Goal: Task Accomplishment & Management: Manage account settings

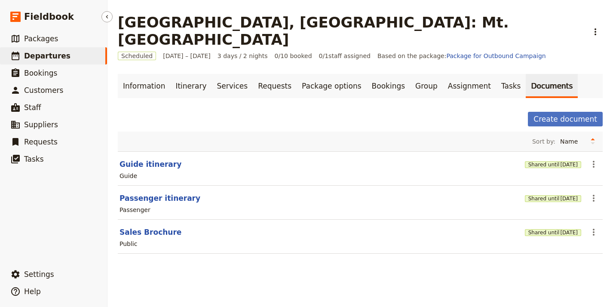
click at [85, 58] on link "​ Departures" at bounding box center [53, 55] width 107 height 17
select select "UPDATED_AT"
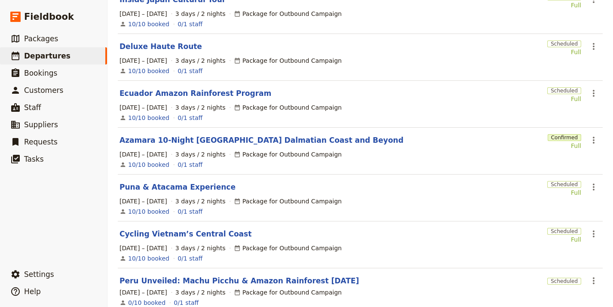
scroll to position [234, 0]
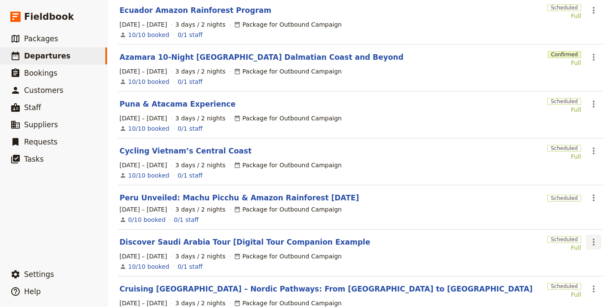
click at [589, 237] on icon "Actions" at bounding box center [594, 242] width 10 height 10
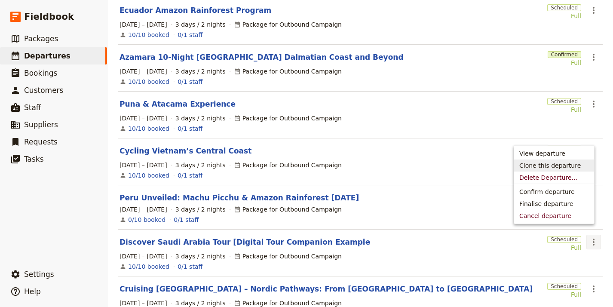
click at [578, 166] on span "Clone this departure" at bounding box center [555, 165] width 70 height 9
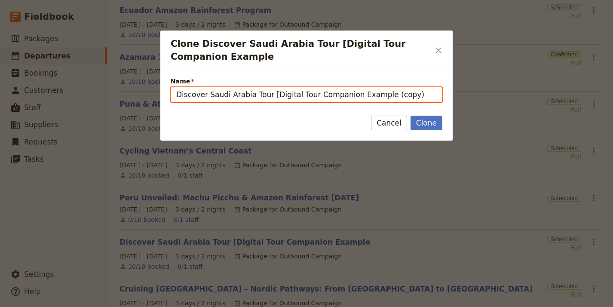
click at [336, 92] on input "Discover Saudi Arabia Tour [Digital Tour Companion Example (copy)" at bounding box center [307, 94] width 272 height 15
paste input "Galapagos & [GEOGRAPHIC_DATA]"
type input "Galapagos & [GEOGRAPHIC_DATA]"
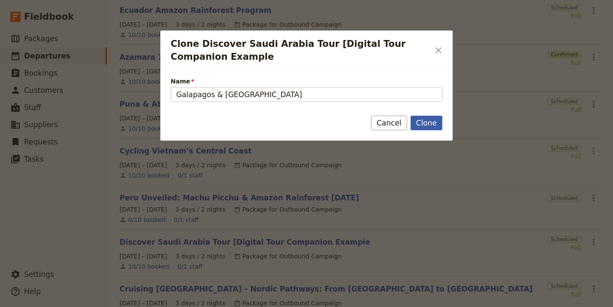
click at [418, 122] on button "Clone" at bounding box center [427, 123] width 32 height 15
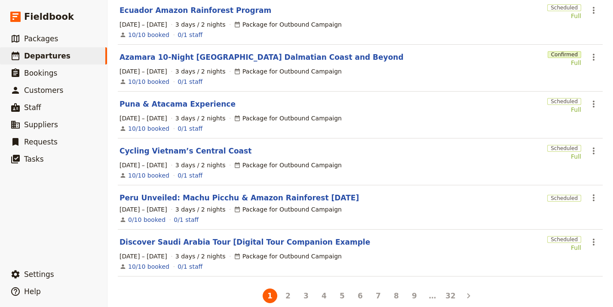
scroll to position [0, 0]
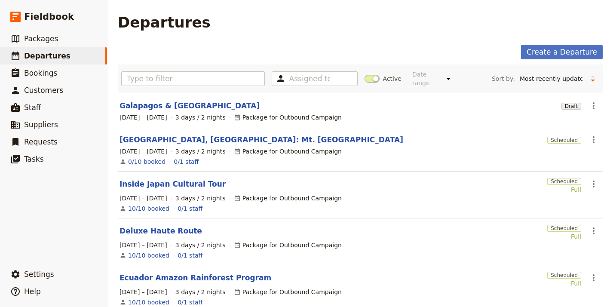
click at [158, 101] on link "Galapagos & [GEOGRAPHIC_DATA]" at bounding box center [190, 106] width 140 height 10
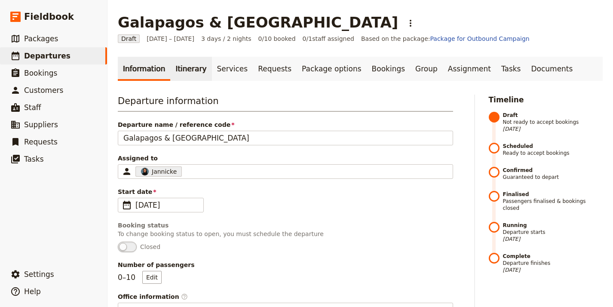
click at [177, 65] on link "Itinerary" at bounding box center [190, 69] width 41 height 24
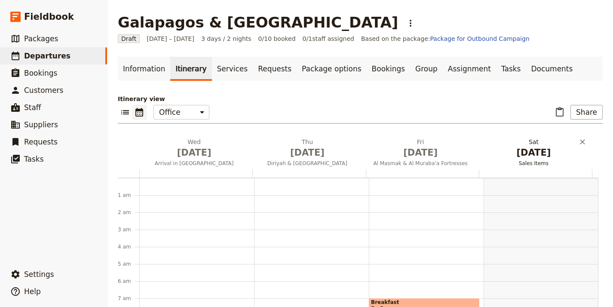
scroll to position [112, 0]
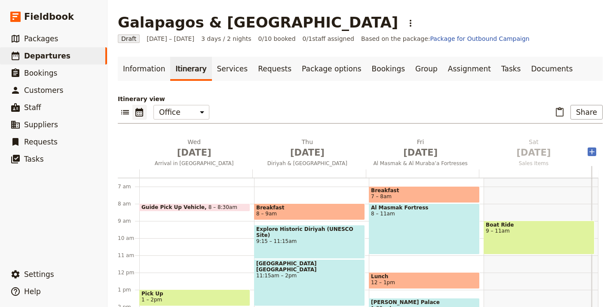
click at [588, 151] on icon "Add after day 4" at bounding box center [592, 152] width 9 height 9
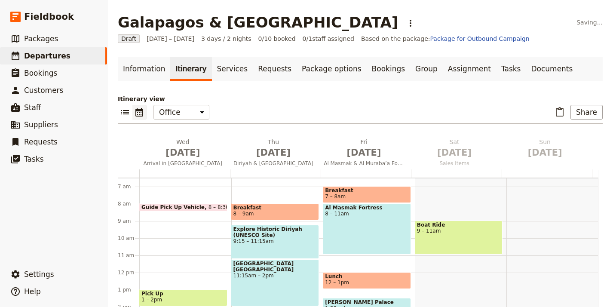
click at [588, 151] on icon "Add after day 5" at bounding box center [592, 152] width 9 height 9
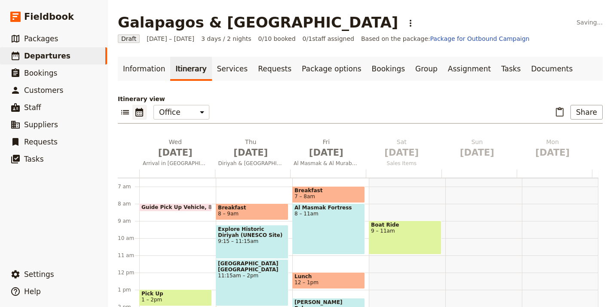
click at [588, 151] on icon "Add after day 6" at bounding box center [592, 152] width 9 height 9
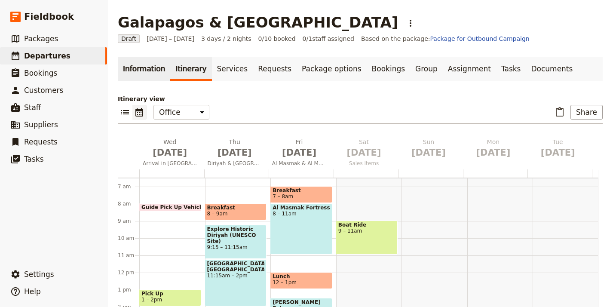
click at [148, 73] on link "Information" at bounding box center [144, 69] width 52 height 24
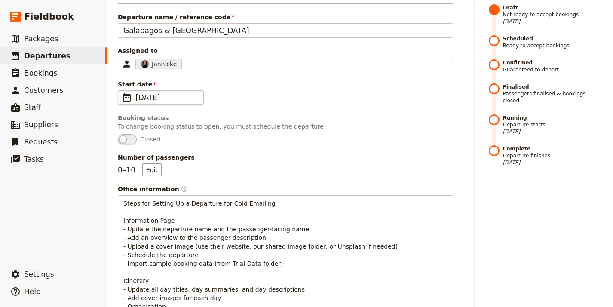
scroll to position [67, 0]
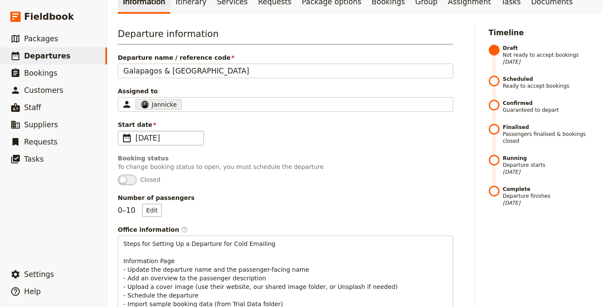
click at [145, 136] on span "1 Oct 2025" at bounding box center [167, 138] width 63 height 10
click at [122, 131] on input "01/10/2025" at bounding box center [121, 131] width 0 height 0
click at [151, 139] on input "01/10/2025" at bounding box center [167, 138] width 63 height 10
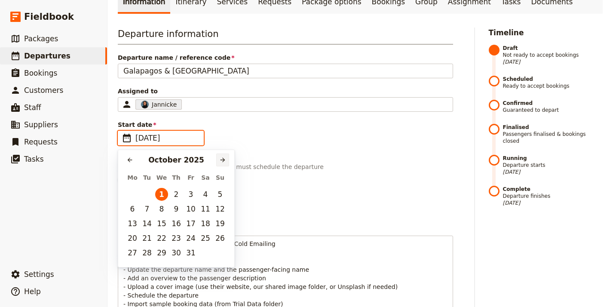
click at [219, 157] on button "​" at bounding box center [222, 160] width 13 height 13
click at [220, 157] on icon "Next month" at bounding box center [222, 160] width 7 height 7
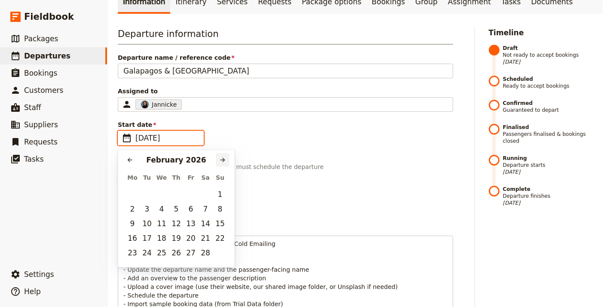
click at [220, 157] on icon "Next month" at bounding box center [222, 160] width 7 height 7
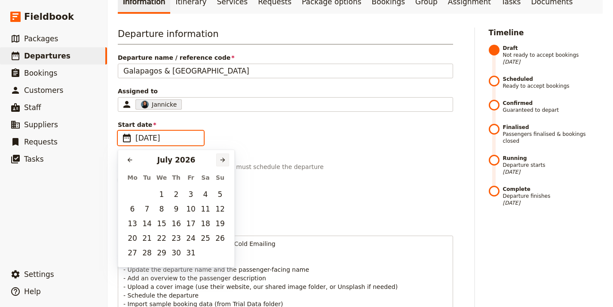
click at [220, 157] on icon "Next month" at bounding box center [222, 160] width 7 height 7
click at [131, 220] on button "14" at bounding box center [132, 223] width 13 height 13
type input "14/09/2026"
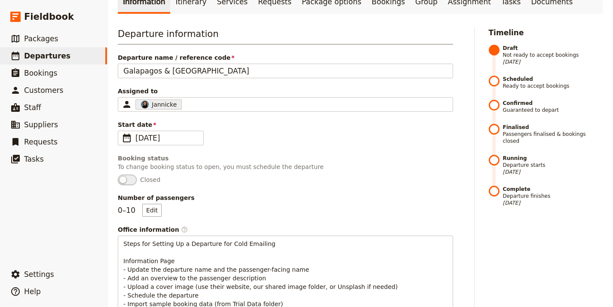
click at [368, 164] on p "To change booking status to open, you must schedule the departure" at bounding box center [286, 167] width 336 height 9
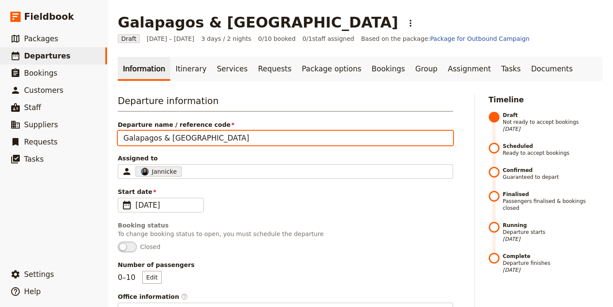
click at [230, 145] on input "Galapagos & [GEOGRAPHIC_DATA]" at bounding box center [286, 138] width 336 height 15
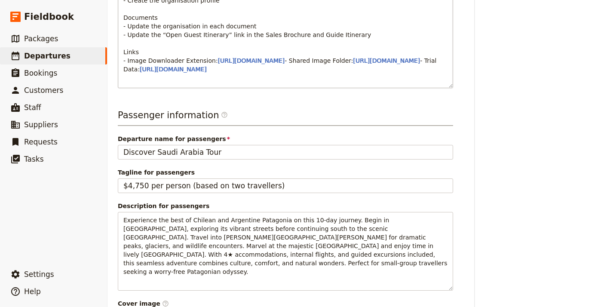
scroll to position [454, 0]
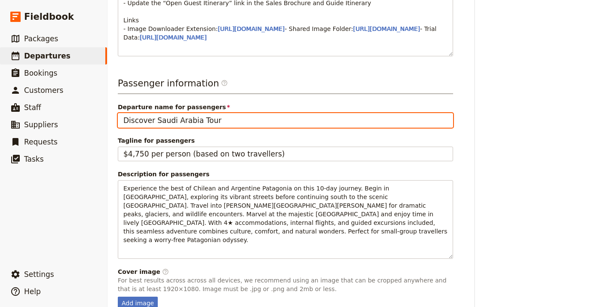
click at [211, 128] on input "Discover Saudi Arabia Tour" at bounding box center [286, 120] width 336 height 15
paste input "Galapagos & [GEOGRAPHIC_DATA]"
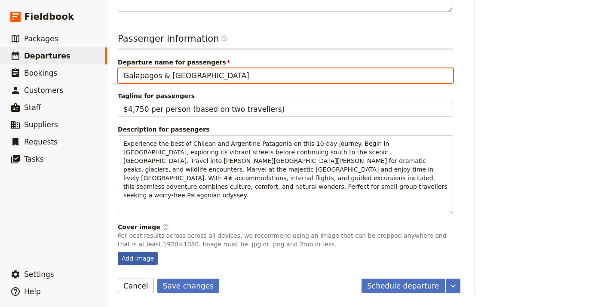
type input "Galapagos & [GEOGRAPHIC_DATA]"
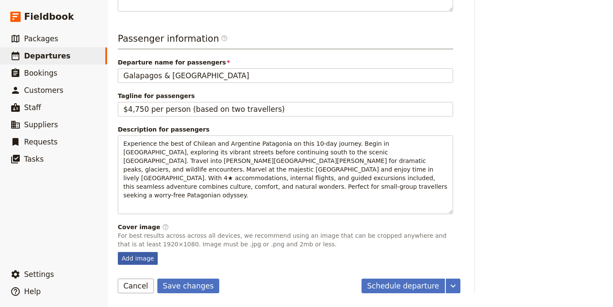
click at [154, 258] on div "Add image" at bounding box center [138, 258] width 40 height 13
click at [118, 252] on input "Add image" at bounding box center [117, 252] width 0 height 0
type input "C:\fakepath\brightness-1211943 (2).jpg"
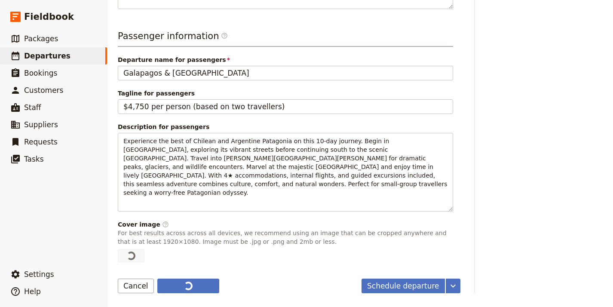
scroll to position [513, 0]
type input "Discover Saudi Arabia Tour"
type input "01/10/2025"
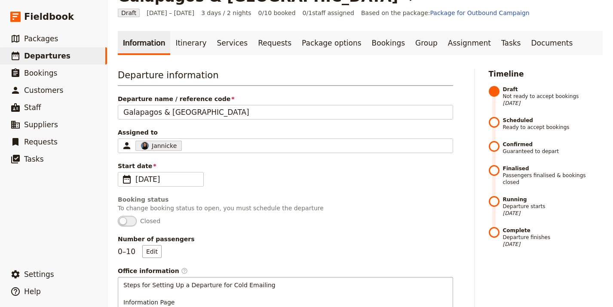
scroll to position [0, 0]
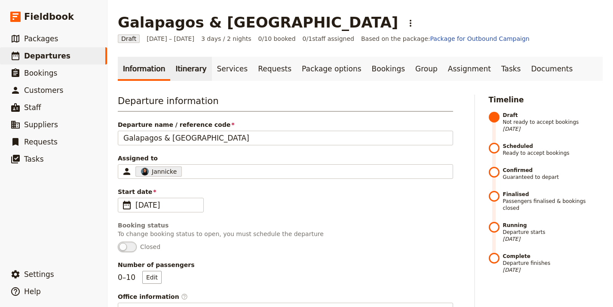
click at [190, 73] on link "Itinerary" at bounding box center [190, 69] width 41 height 24
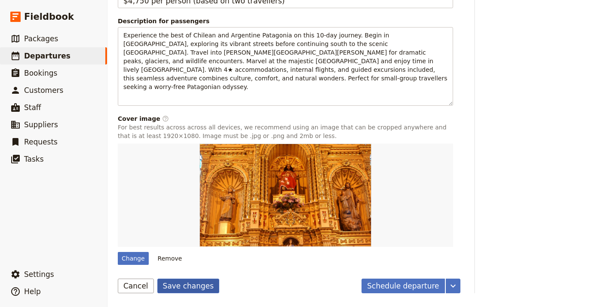
click at [193, 284] on button "Save changes" at bounding box center [188, 286] width 62 height 15
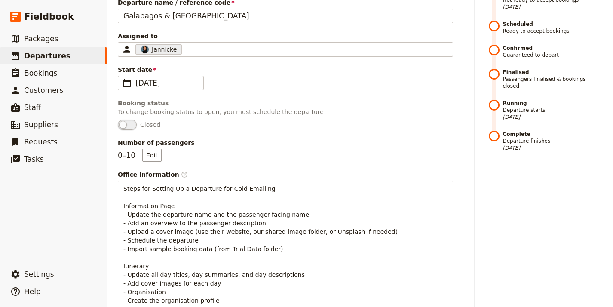
scroll to position [0, 0]
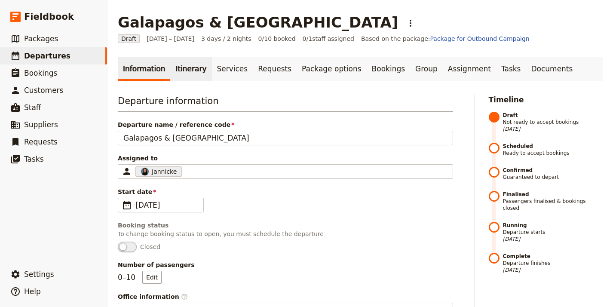
click at [171, 71] on link "Itinerary" at bounding box center [190, 69] width 41 height 24
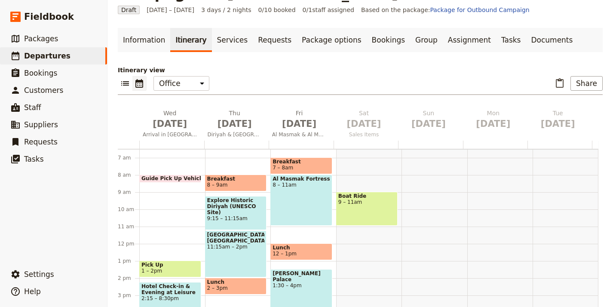
scroll to position [94, 0]
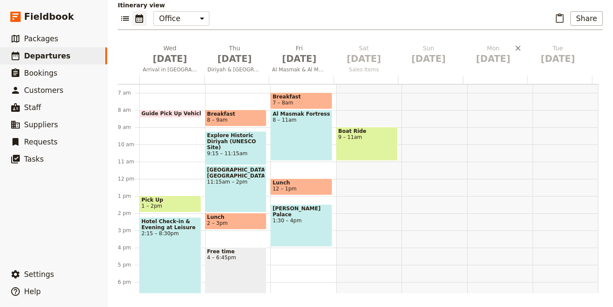
drag, startPoint x: 365, startPoint y: 66, endPoint x: 484, endPoint y: 71, distance: 118.9
click at [484, 71] on div "Wed Oct 1 Arrival in Riyadh Thu Oct 2 Diriyah & Kingdom Centre Fri Oct 3 Al Mas…" at bounding box center [358, 60] width 481 height 32
drag, startPoint x: 370, startPoint y: 53, endPoint x: 403, endPoint y: 53, distance: 32.7
click at [458, 49] on div "Wed Oct 1 Arrival in Riyadh Thu Oct 2 Diriyah & Kingdom Centre Fri Oct 3 Al Mas…" at bounding box center [360, 169] width 485 height 250
click at [375, 55] on span "Oct 4" at bounding box center [364, 58] width 54 height 13
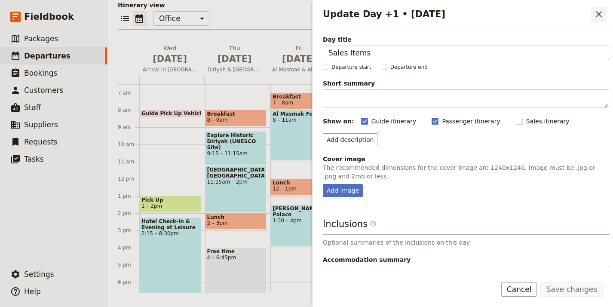
click at [597, 15] on icon "Close drawer" at bounding box center [599, 14] width 10 height 10
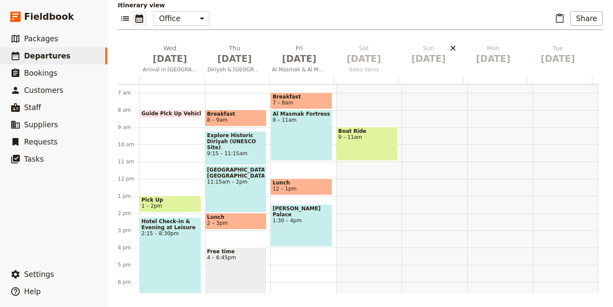
click at [450, 47] on icon "Delete Sun Oct 5" at bounding box center [453, 48] width 9 height 9
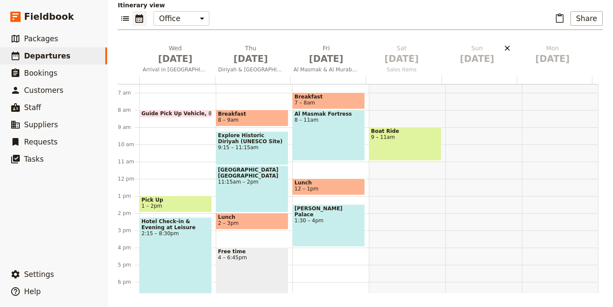
click at [503, 46] on icon "Delete Sun Oct 5" at bounding box center [507, 48] width 9 height 9
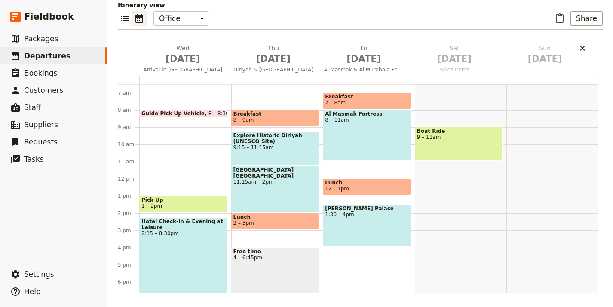
click at [580, 47] on icon "Delete Sun Oct 5" at bounding box center [583, 48] width 9 height 9
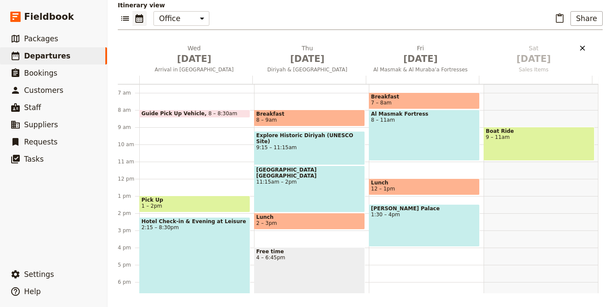
click at [579, 47] on icon "Delete Sat Oct 4" at bounding box center [583, 48] width 9 height 9
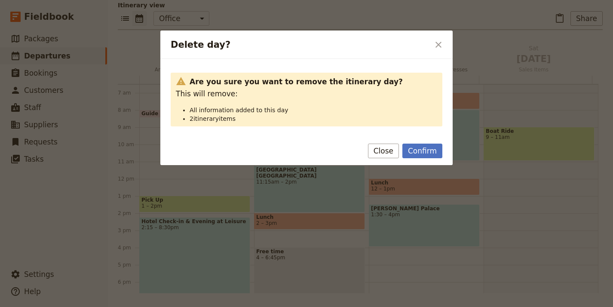
click at [386, 149] on button "Close" at bounding box center [383, 151] width 31 height 15
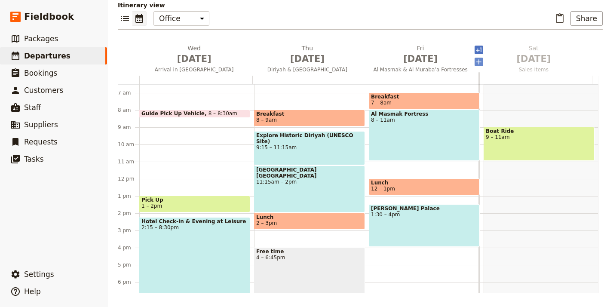
click at [475, 64] on icon "Add before day 4" at bounding box center [479, 62] width 9 height 9
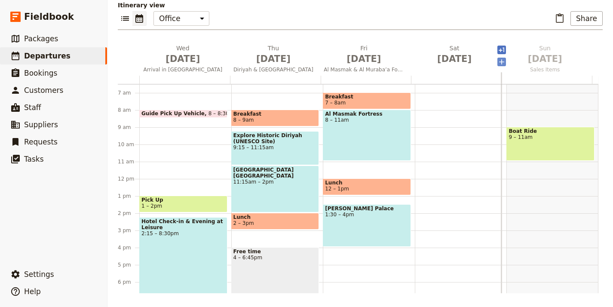
click at [499, 62] on icon "Add before day 5" at bounding box center [501, 61] width 5 height 5
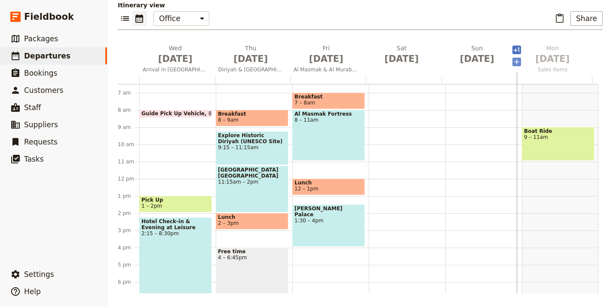
click at [515, 62] on icon "Add before day 6" at bounding box center [517, 61] width 5 height 5
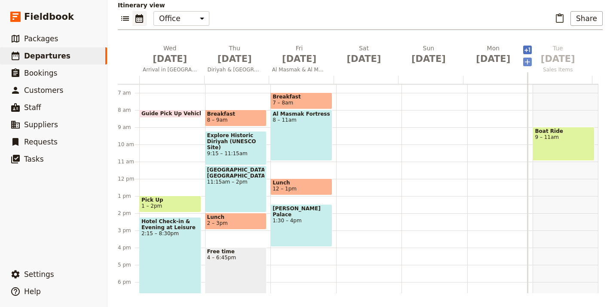
click at [527, 62] on icon "Add before day 7" at bounding box center [527, 61] width 5 height 5
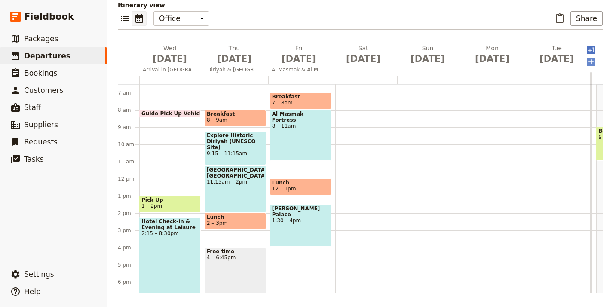
click at [593, 62] on icon "Add before day 8" at bounding box center [591, 61] width 5 height 5
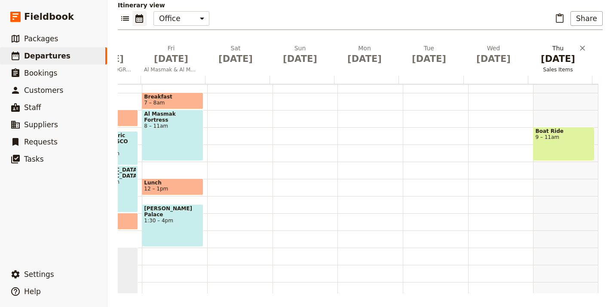
scroll to position [0, 134]
click at [524, 61] on icon "Add before day 9" at bounding box center [528, 62] width 9 height 9
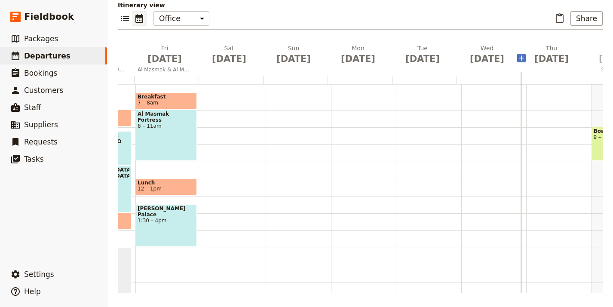
click at [519, 61] on icon "Add before day 9" at bounding box center [522, 58] width 9 height 9
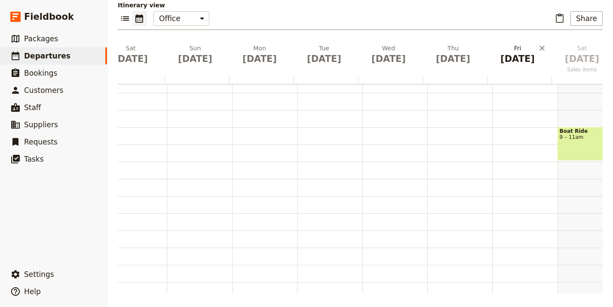
scroll to position [0, 261]
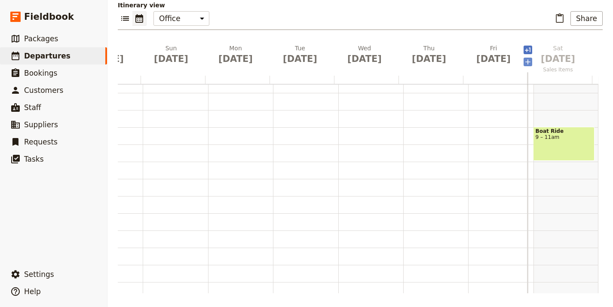
click at [524, 61] on icon "Add before day 11" at bounding box center [528, 62] width 9 height 9
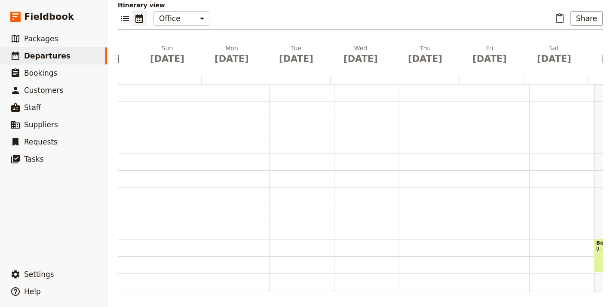
scroll to position [0, 0]
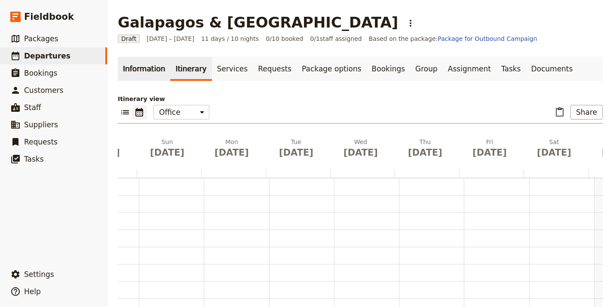
click at [142, 71] on link "Information" at bounding box center [144, 69] width 52 height 24
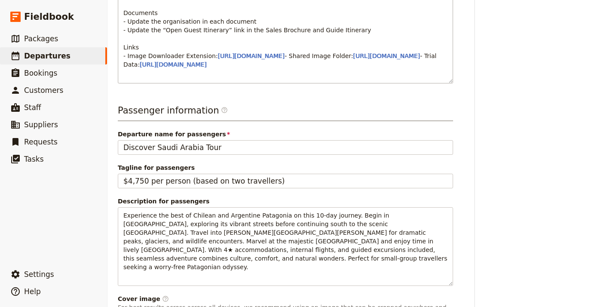
scroll to position [427, 0]
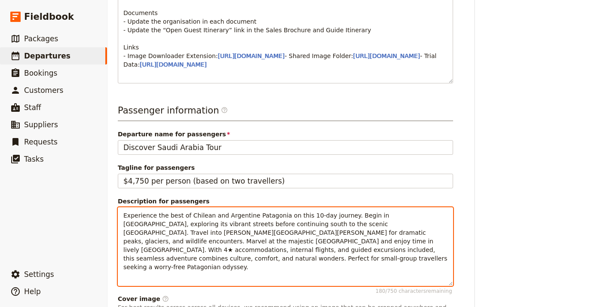
click at [238, 245] on p "Experience the best of Chilean and Argentine Patagonia on this 10-day journey. …" at bounding box center [285, 241] width 324 height 60
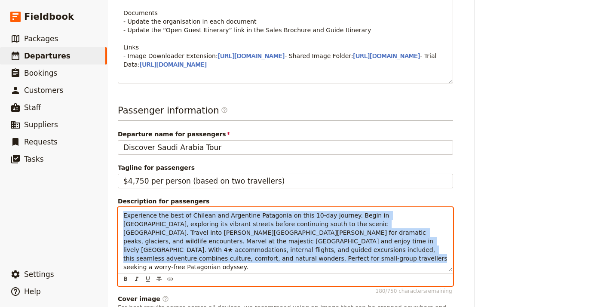
click at [238, 245] on p "Experience the best of Chilean and Argentine Patagonia on this 10-day journey. …" at bounding box center [285, 241] width 324 height 60
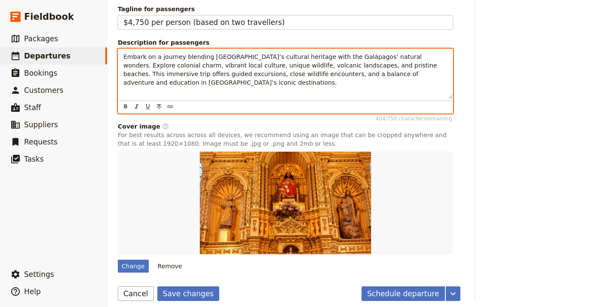
scroll to position [614, 0]
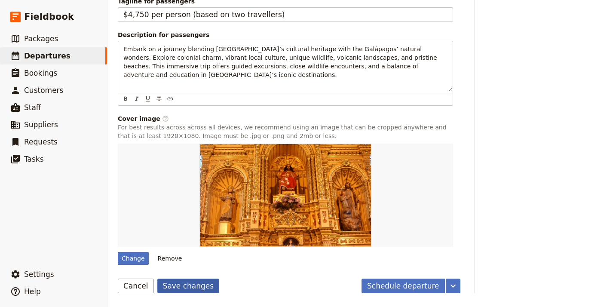
click at [188, 292] on button "Save changes" at bounding box center [188, 286] width 62 height 15
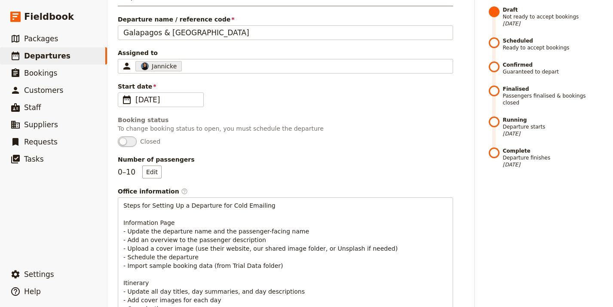
scroll to position [0, 0]
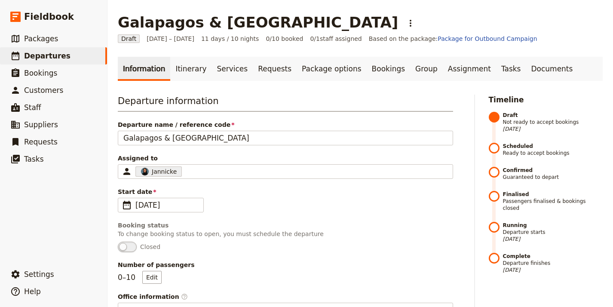
click at [176, 122] on span "Departure name / reference code" at bounding box center [286, 124] width 336 height 9
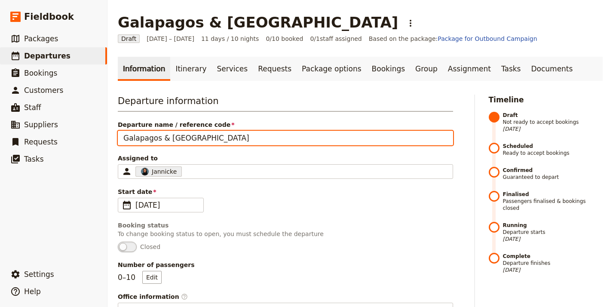
click at [176, 131] on input "Galapagos & [GEOGRAPHIC_DATA]" at bounding box center [286, 138] width 336 height 15
click at [182, 134] on input "Galapagos & [GEOGRAPHIC_DATA]" at bounding box center [286, 138] width 336 height 15
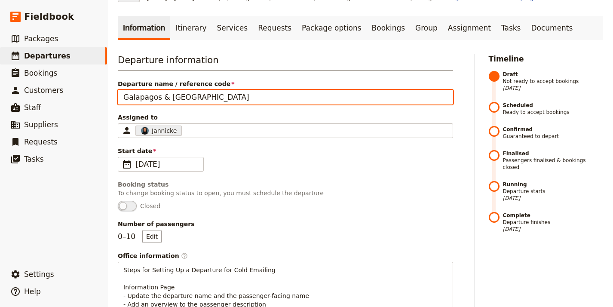
scroll to position [344, 0]
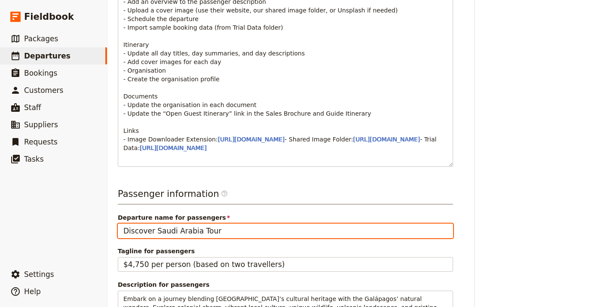
click at [194, 238] on input "Discover Saudi Arabia Tour" at bounding box center [286, 231] width 336 height 15
paste input "Galapagos & [GEOGRAPHIC_DATA]"
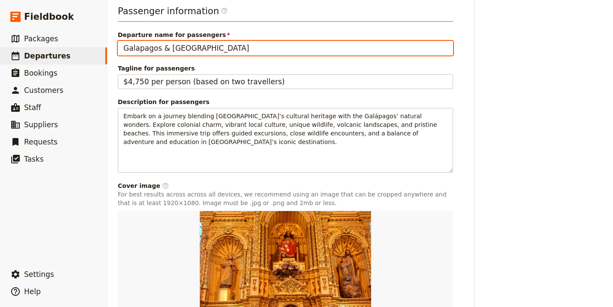
scroll to position [579, 0]
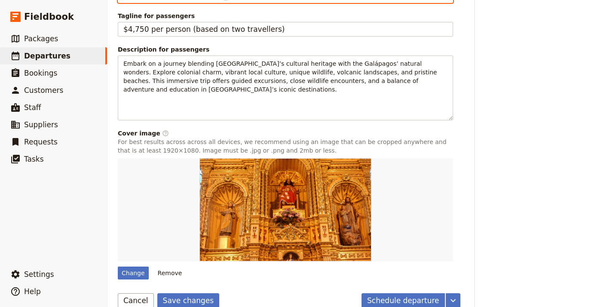
type input "Galapagos & [GEOGRAPHIC_DATA]"
click at [262, 63] on div "Passenger information ​ Departure name for passengers Galapagos & Quito Tagline…" at bounding box center [286, 115] width 336 height 327
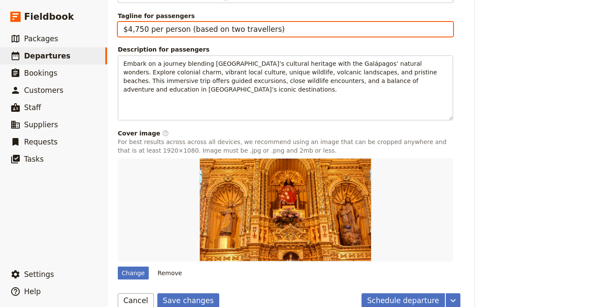
click at [265, 37] on input "$4,750 per person (based on two travellers)" at bounding box center [286, 29] width 336 height 15
paste input "Cost: $4595 Single Supplement: $800"
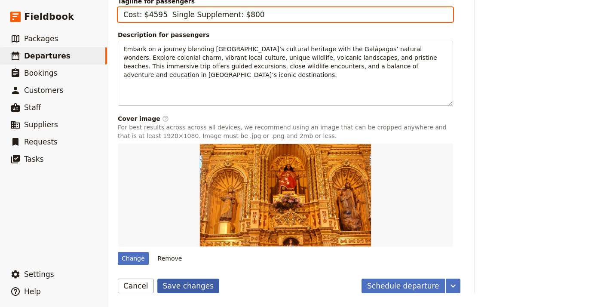
type input "Cost: $4595 Single Supplement: $800"
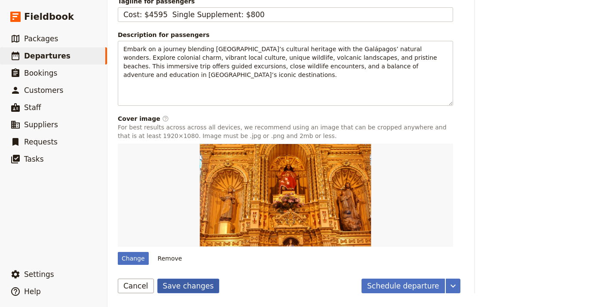
click at [177, 286] on button "Save changes" at bounding box center [188, 286] width 62 height 15
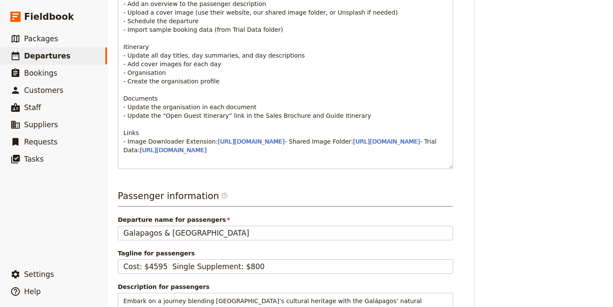
scroll to position [0, 0]
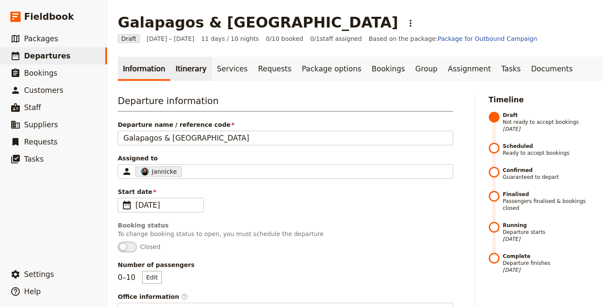
click at [182, 74] on link "Itinerary" at bounding box center [190, 69] width 41 height 24
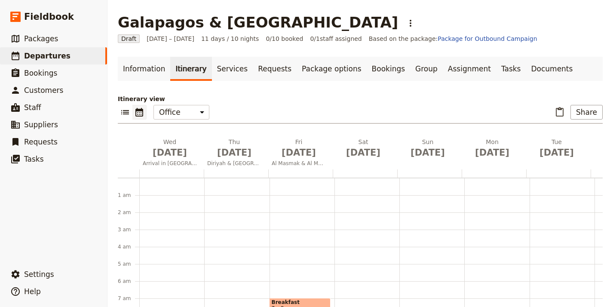
click at [182, 74] on link "Itinerary" at bounding box center [190, 69] width 41 height 24
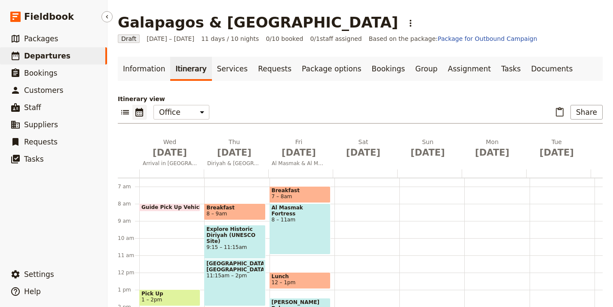
click at [75, 55] on link "​ Departures" at bounding box center [53, 55] width 107 height 17
select select "UPDATED_AT"
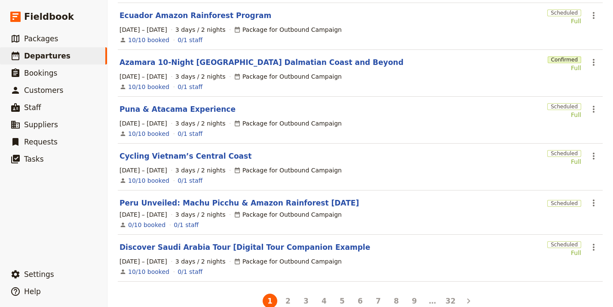
scroll to position [272, 0]
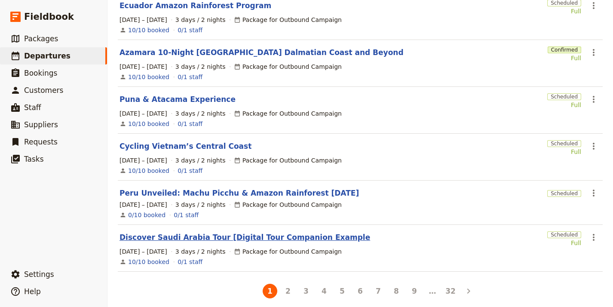
click at [280, 232] on link "Discover Saudi Arabia Tour [Digital Tour Companion Example" at bounding box center [245, 237] width 251 height 10
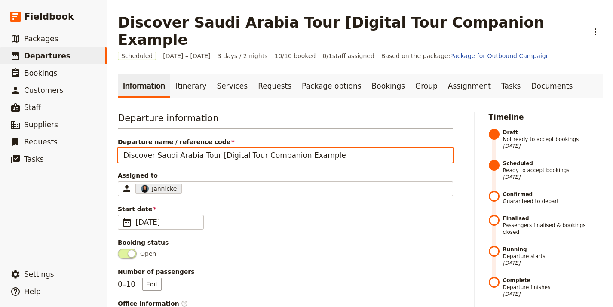
click at [338, 148] on input "Discover Saudi Arabia Tour [Digital Tour Companion Example" at bounding box center [286, 155] width 336 height 15
drag, startPoint x: 342, startPoint y: 139, endPoint x: 213, endPoint y: 138, distance: 129.1
click at [213, 148] on input "Discover Saudi Arabia Tour [Digital Tour Companion Example]" at bounding box center [286, 155] width 336 height 15
type input "Discover Saudi Arabia Tour [Digital Tour Companion Example]"
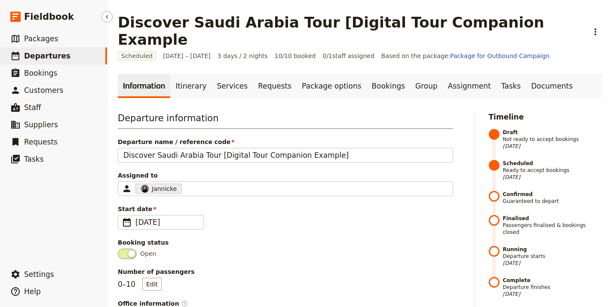
click at [55, 54] on span "Departures" at bounding box center [47, 56] width 46 height 9
select select "UPDATED_AT"
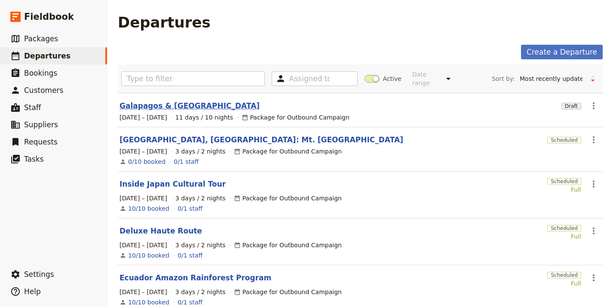
click at [175, 101] on link "Galapagos & [GEOGRAPHIC_DATA]" at bounding box center [190, 106] width 140 height 10
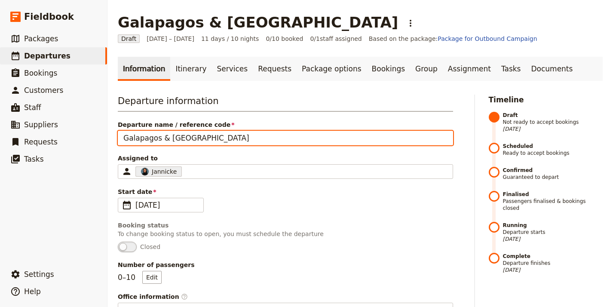
click at [222, 136] on input "Galapagos & [GEOGRAPHIC_DATA]" at bounding box center [286, 138] width 336 height 15
paste input "[Digital Tour Companion Example]"
click at [184, 139] on input "Galapagos & Quito[Digital Tour Companion Example]" at bounding box center [286, 138] width 336 height 15
click at [185, 138] on input "Galapagos & Quito[Digital Tour Companion Example]" at bounding box center [286, 138] width 336 height 15
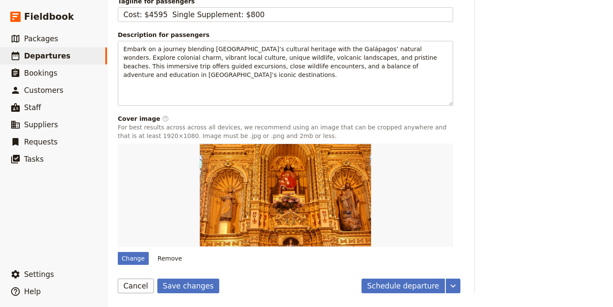
scroll to position [620, 0]
type input "Galapagos & Quito [Digital Tour Companion Example]"
click at [202, 284] on button "Save changes" at bounding box center [188, 286] width 62 height 15
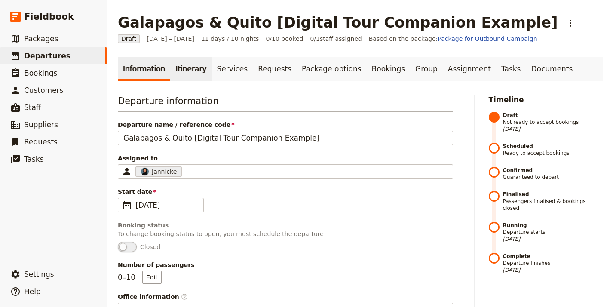
click at [182, 67] on link "Itinerary" at bounding box center [190, 69] width 41 height 24
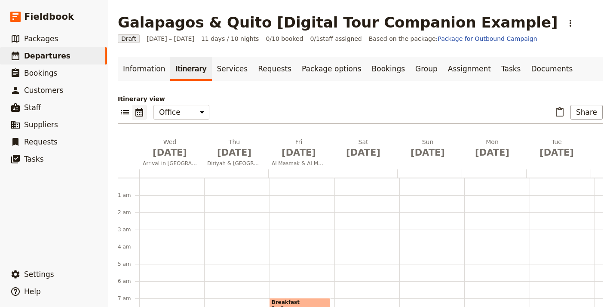
scroll to position [112, 0]
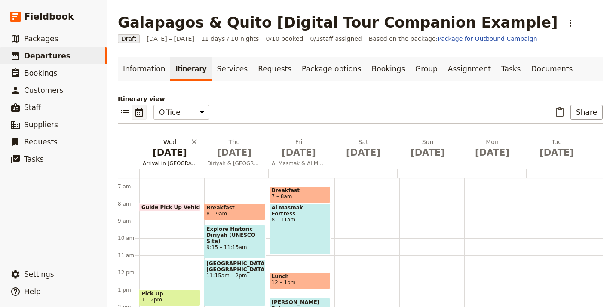
click at [169, 155] on span "Oct 1" at bounding box center [170, 152] width 54 height 13
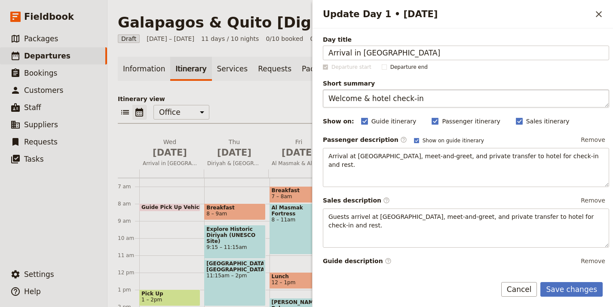
type input "Arrival in [GEOGRAPHIC_DATA]"
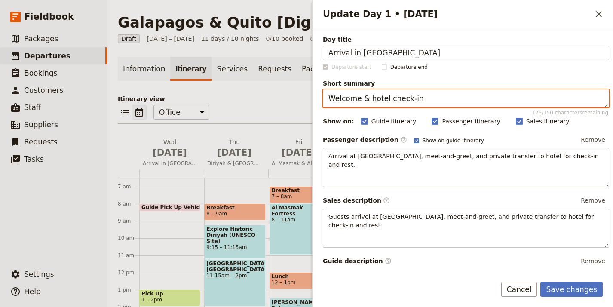
click at [419, 103] on textarea "Welcome & hotel check-in" at bounding box center [466, 98] width 287 height 18
paste textarea "dinner and group meeting in Quito."
type textarea "Welcome dinner and group meeting in [GEOGRAPHIC_DATA]."
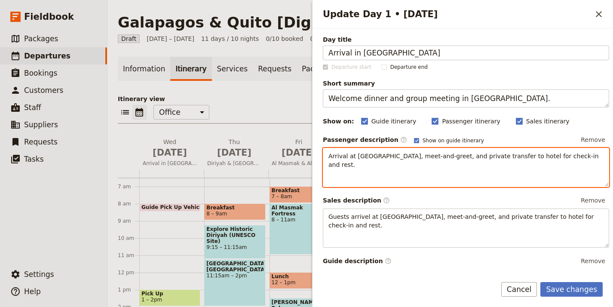
click at [337, 165] on div "Arrival at Riyadh airport, meet-and-greet, and private transfer to hotel for ch…" at bounding box center [467, 167] width 286 height 38
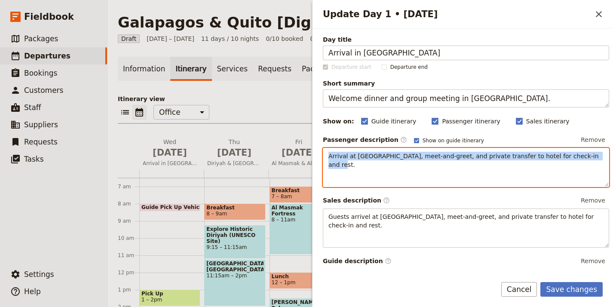
click at [337, 165] on div "Arrival at Riyadh airport, meet-and-greet, and private transfer to hotel for ch…" at bounding box center [467, 167] width 286 height 38
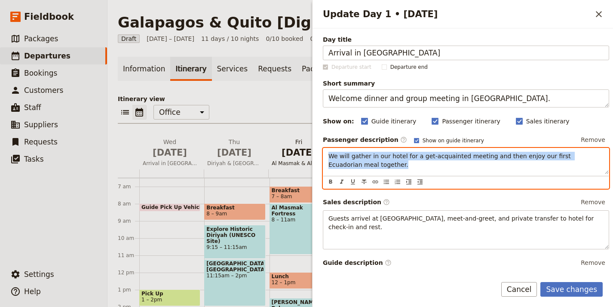
drag, startPoint x: 405, startPoint y: 172, endPoint x: 304, endPoint y: 153, distance: 102.9
click at [304, 153] on div "Galapagos & Quito [Digital Tour Companion Example] ​ Draft 1 – 11 Oct 2025 11 d…" at bounding box center [361, 153] width 506 height 307
copy span "We will gather in our hotel for a get-acquainted meeting and then enjoy our fir…"
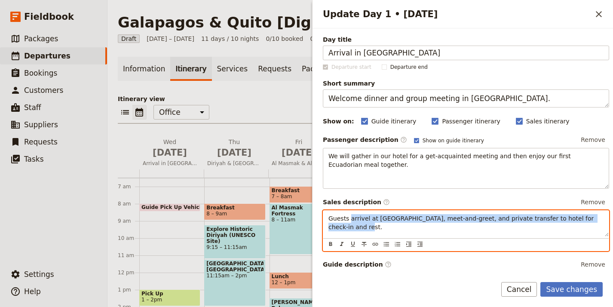
drag, startPoint x: 359, startPoint y: 229, endPoint x: 350, endPoint y: 217, distance: 15.0
click at [350, 217] on p "Guests arrivel at Riyadh airport, meet-and-greet, and private transfer to hotel…" at bounding box center [466, 222] width 275 height 17
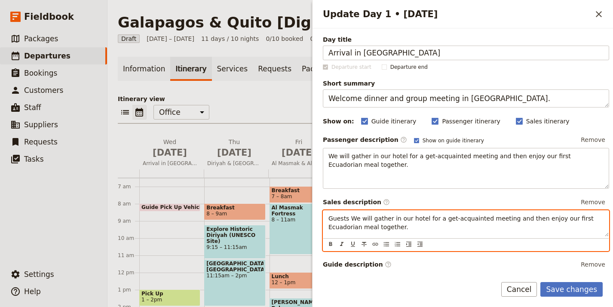
click at [356, 219] on span "Guests We will gather in our hotel for a get-acquainted meeting and then enjoy …" at bounding box center [462, 222] width 267 height 15
click at [354, 219] on span "Guests will gather in our hotel for a get-acquainted meeting and then enjoy our…" at bounding box center [457, 222] width 256 height 15
click at [371, 220] on span "Guests gather in our hotel for a get-acquainted meeting and then enjoy our firs…" at bounding box center [451, 222] width 244 height 15
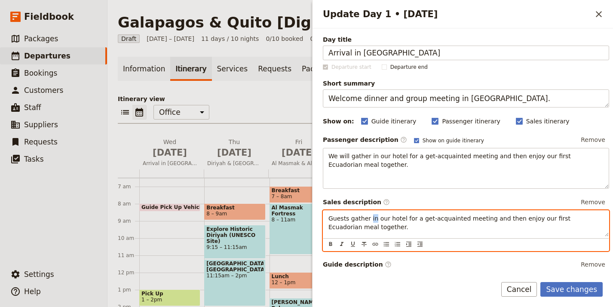
click at [371, 220] on span "Guests gather in our hotel for a get-acquainted meeting and then enjoy our firs…" at bounding box center [451, 222] width 244 height 15
click at [532, 218] on span "Guests gather at our hotel for a get-acquainted meeting and then enjoy our firs…" at bounding box center [451, 222] width 245 height 15
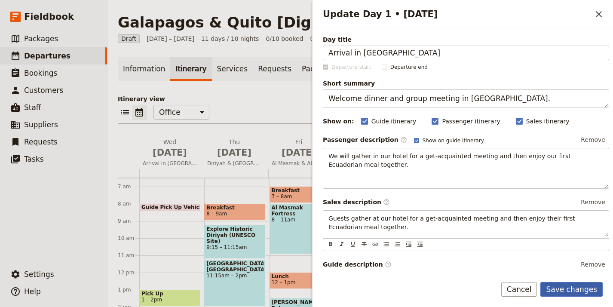
click at [576, 287] on button "Save changes" at bounding box center [572, 289] width 62 height 15
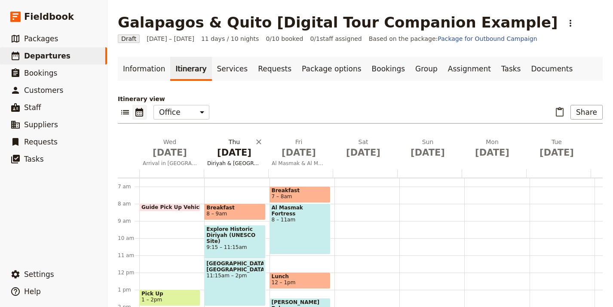
click at [225, 154] on span "Oct 2" at bounding box center [234, 152] width 54 height 13
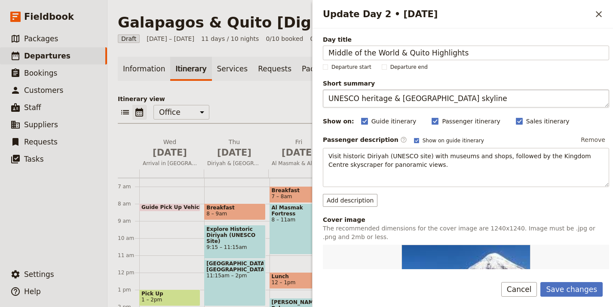
type input "Middle of the World & Quito Highlights"
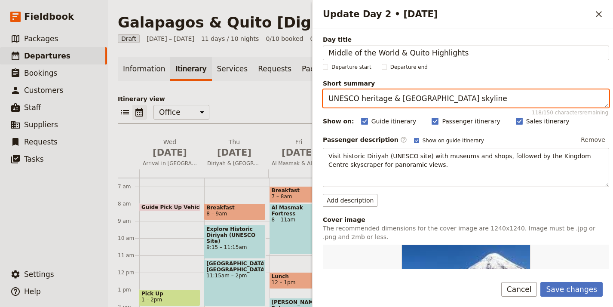
click at [376, 103] on textarea "UNESCO heritage & Riyadh skyline" at bounding box center [466, 98] width 287 height 18
paste textarea "Visit equatorial sites and Casa Agave museum."
type textarea "Visit equatorial sites and Casa Agave museum."
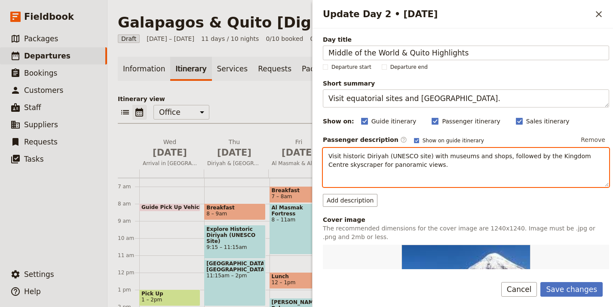
click at [379, 165] on span "Visit historic Diriyah (UNESCO site) with museums and shops, followed by the Ki…" at bounding box center [461, 160] width 265 height 15
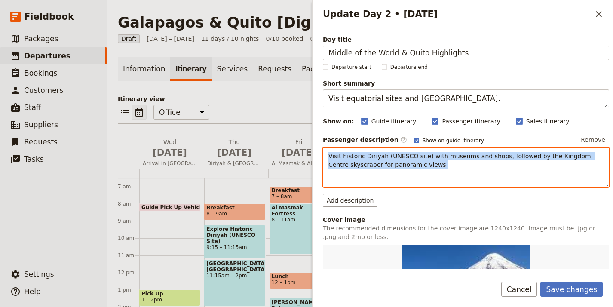
click at [379, 165] on span "Visit historic Diriyah (UNESCO site) with museums and shops, followed by the Ki…" at bounding box center [461, 160] width 265 height 15
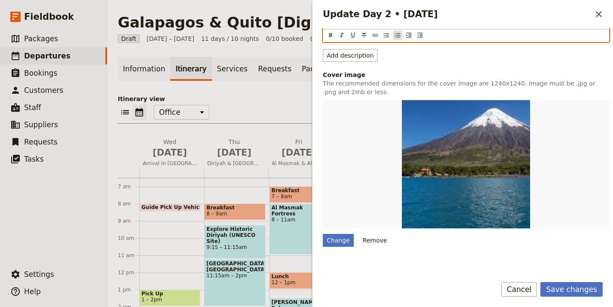
scroll to position [187, 0]
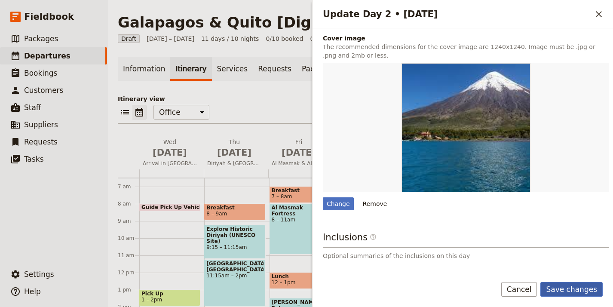
click at [566, 285] on button "Save changes" at bounding box center [572, 289] width 62 height 15
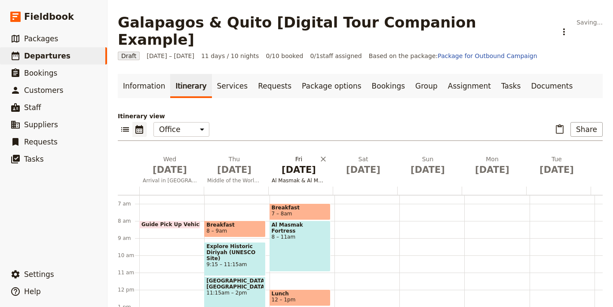
click at [304, 177] on span "Al Masmak & Al Muraba’a Fortresses" at bounding box center [298, 180] width 61 height 7
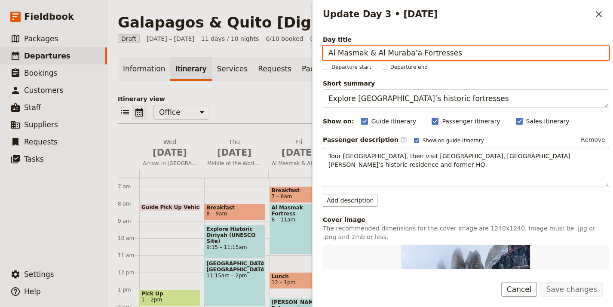
click at [410, 54] on input "Al Masmak & Al Muraba’a Fortresses" at bounding box center [466, 53] width 287 height 15
paste input "Otavalo Market & [GEOGRAPHIC_DATA][PERSON_NAME]"
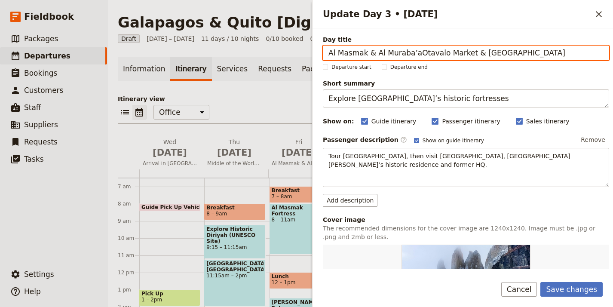
paste input "Otavalo Market & [GEOGRAPHIC_DATA][PERSON_NAME]"
type input "Otavalo Market & [GEOGRAPHIC_DATA][PERSON_NAME]"
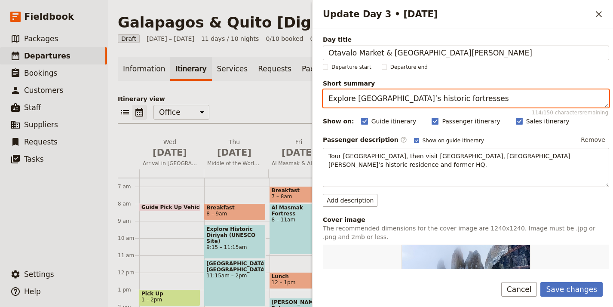
click at [425, 97] on textarea "Explore Riyadh’s historic fortresses" at bounding box center [466, 98] width 287 height 18
paste textarea "Ecuador’s largest indigenous market."
type textarea "Explore Ecuador’s largest indigenous market."
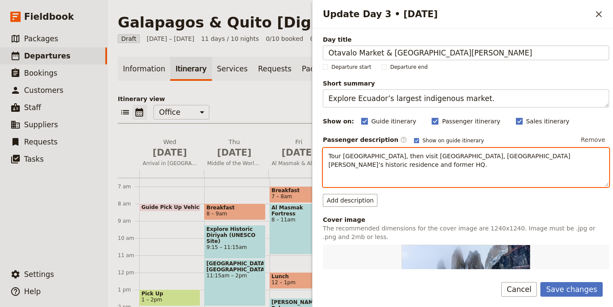
click at [386, 173] on div "Tour Al Masmak Fortress and heritage museum, then visit Al Muraba’a Palace, Kin…" at bounding box center [467, 167] width 286 height 38
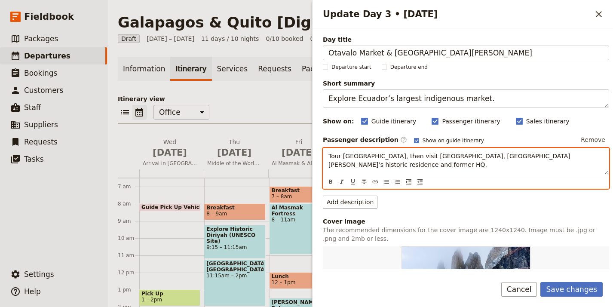
click at [386, 173] on div "Tour Al Masmak Fortress and heritage museum, then visit Al Muraba’a Palace, Kin…" at bounding box center [467, 161] width 286 height 26
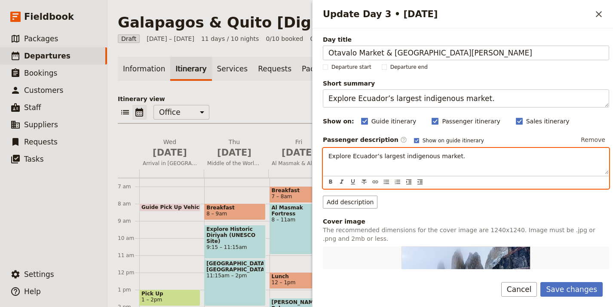
click at [421, 158] on span "Explore Ecuador’s largest indigenous market." at bounding box center [397, 156] width 137 height 7
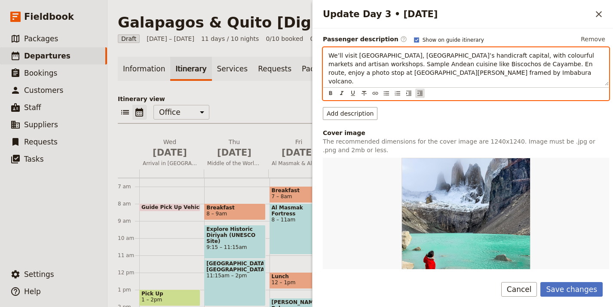
scroll to position [139, 0]
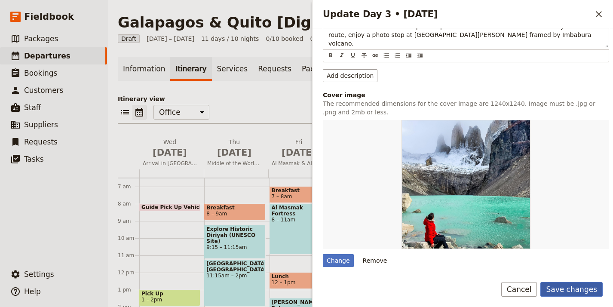
click at [564, 284] on button "Save changes" at bounding box center [572, 289] width 62 height 15
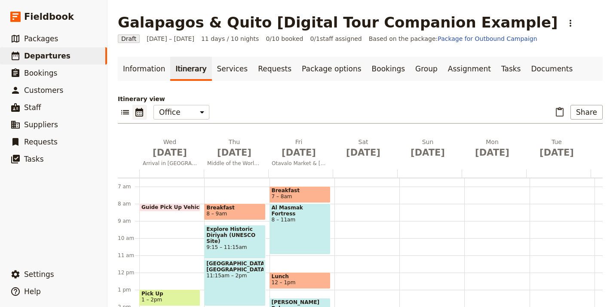
scroll to position [112, 0]
click at [58, 108] on link "​ Staff" at bounding box center [53, 107] width 107 height 17
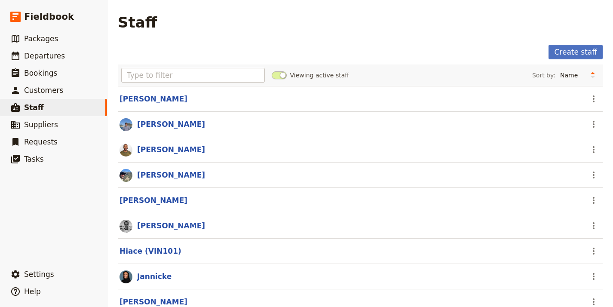
click at [555, 49] on link "Create staff" at bounding box center [576, 52] width 54 height 15
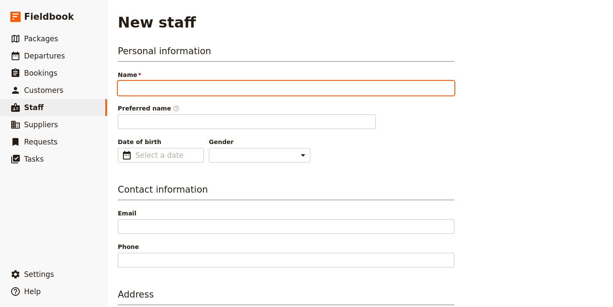
paste input "[PERSON_NAME]"
type input "[PERSON_NAME]"
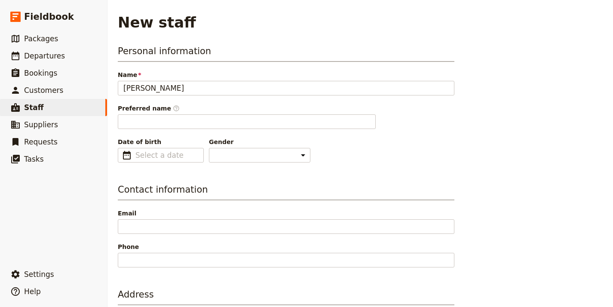
type input "Reid"
click at [142, 148] on div "Date of birth ​" at bounding box center [161, 150] width 86 height 25
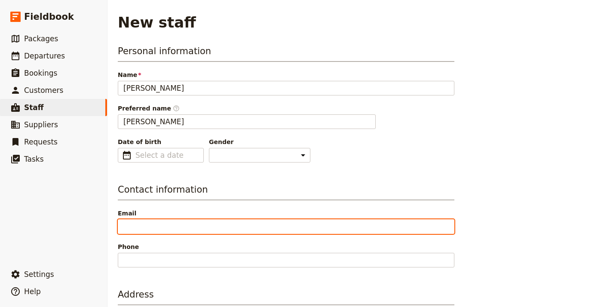
click at [159, 223] on input "Email" at bounding box center [286, 226] width 337 height 15
paste input "eid@imprinttours.com"
click at [123, 224] on input "eid@imprinttours.com" at bounding box center [286, 226] width 337 height 15
type input "reid@imprinttours.com"
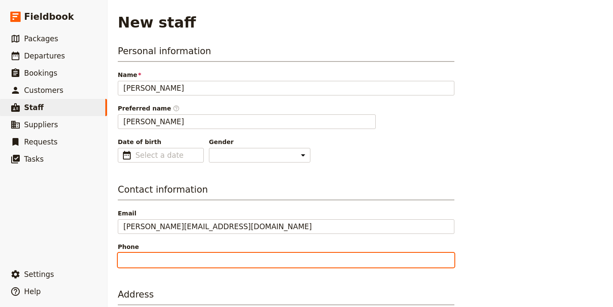
click at [148, 255] on input "Phone" at bounding box center [286, 260] width 337 height 15
paste input "206 617 9928"
click at [123, 260] on input "206 617 9928" at bounding box center [286, 260] width 337 height 15
drag, startPoint x: 147, startPoint y: 262, endPoint x: 155, endPoint y: 264, distance: 8.4
click at [147, 262] on input "+1206 617 9928" at bounding box center [286, 260] width 337 height 15
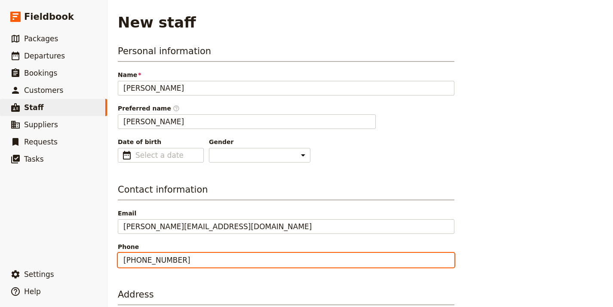
click at [161, 259] on input "+1206617 9928" at bounding box center [286, 260] width 337 height 15
click at [158, 262] on input "+1206617 9928" at bounding box center [286, 260] width 337 height 15
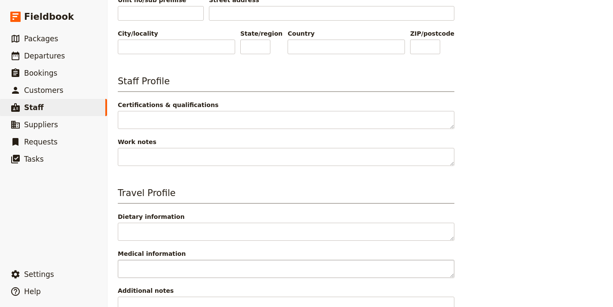
scroll to position [368, 0]
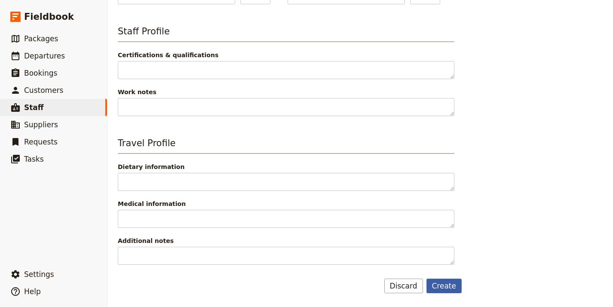
type input "+12066179928"
click at [448, 287] on button "Create" at bounding box center [445, 286] width 36 height 15
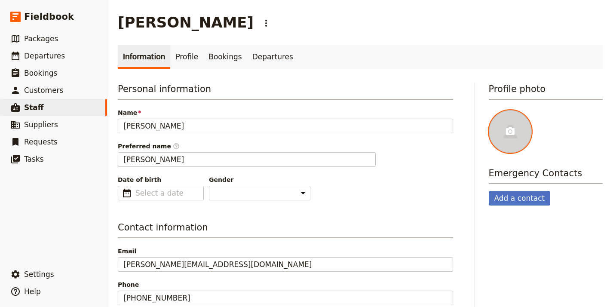
click at [505, 152] on div at bounding box center [510, 131] width 43 height 43
click at [489, 110] on input "file" at bounding box center [489, 110] width 0 height 0
type input "C:\fakepath\1517474128775.jpeg"
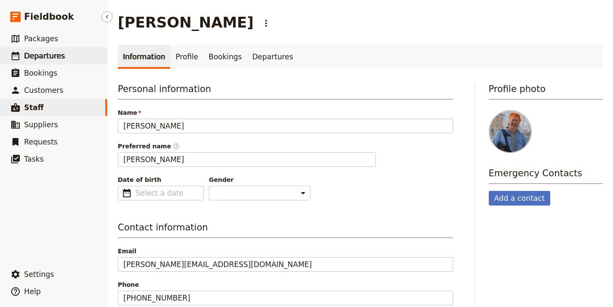
click at [44, 54] on span "Departures" at bounding box center [44, 56] width 41 height 9
select select "UPDATED_AT"
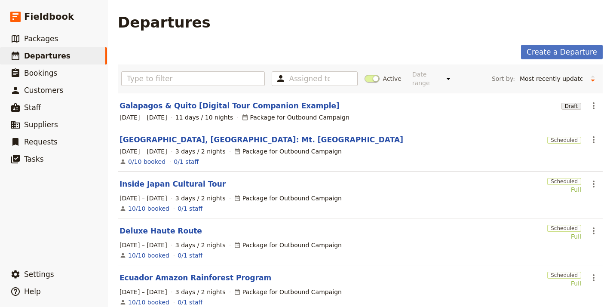
click at [202, 101] on link "Galapagos & Quito [Digital Tour Companion Example]" at bounding box center [230, 106] width 220 height 10
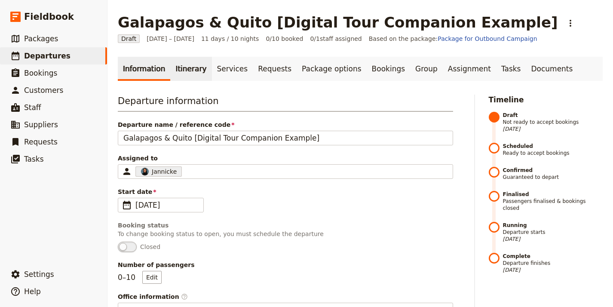
click at [188, 71] on link "Itinerary" at bounding box center [190, 69] width 41 height 24
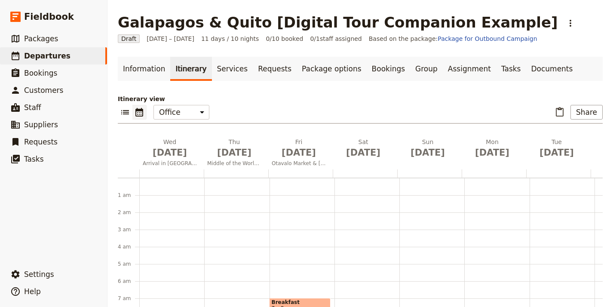
scroll to position [112, 0]
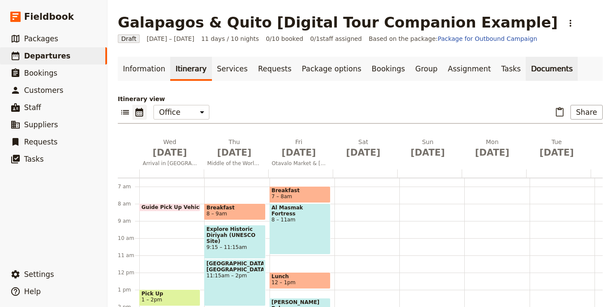
click at [526, 72] on link "Documents" at bounding box center [552, 69] width 52 height 24
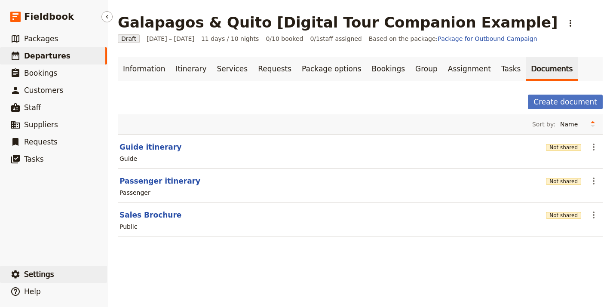
click at [50, 268] on button "​ Settings" at bounding box center [53, 274] width 107 height 17
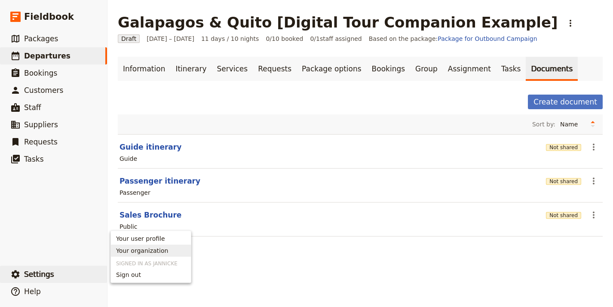
click at [181, 256] on link "Your organization" at bounding box center [151, 251] width 80 height 12
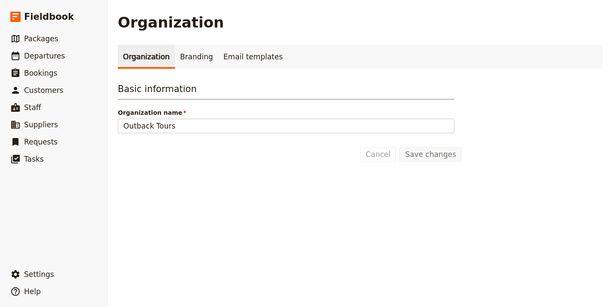
click at [169, 55] on link "Organization" at bounding box center [146, 57] width 57 height 24
click at [182, 54] on link "Branding" at bounding box center [196, 57] width 43 height 24
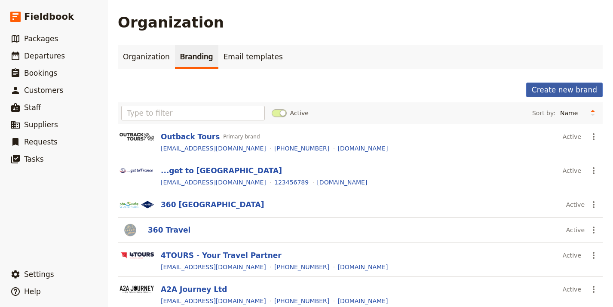
click at [564, 92] on button "Create new brand" at bounding box center [565, 90] width 77 height 15
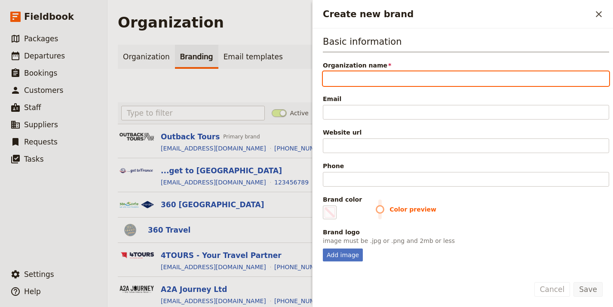
paste input "Imprint Tours"
type input "Imprint Tours"
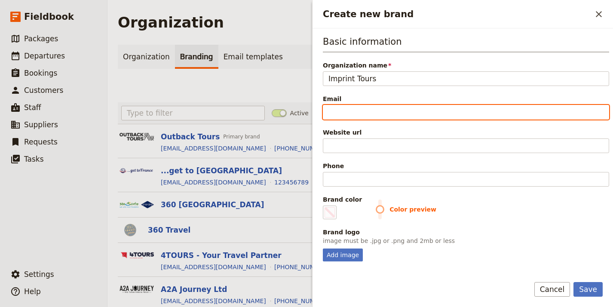
click at [432, 114] on input "Email" at bounding box center [466, 112] width 287 height 15
paste input "[EMAIL_ADDRESS][DOMAIN_NAME]"
type input "[EMAIL_ADDRESS][DOMAIN_NAME]"
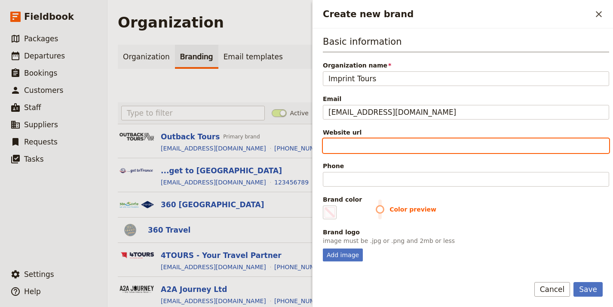
click at [385, 146] on input "Website url" at bounding box center [466, 146] width 287 height 15
paste input "https://www.imprinttours.com"
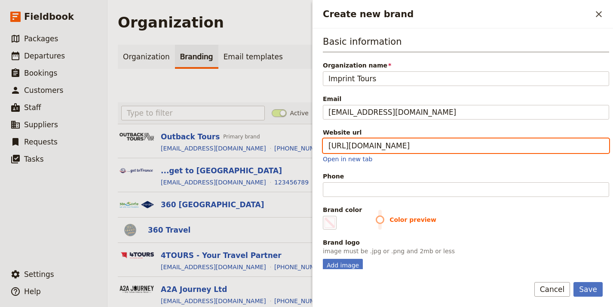
type input "https://www.imprinttours.com"
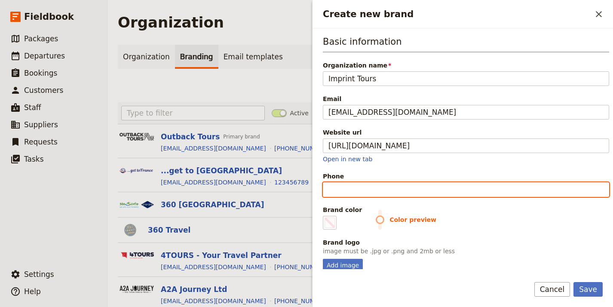
click at [436, 191] on input "Phone" at bounding box center [466, 189] width 287 height 15
paste input "+1 (425) 361-9885"
click at [358, 191] on input "+1 (425) 361-9885" at bounding box center [466, 189] width 287 height 15
click at [342, 191] on input "+1 (425361-9885" at bounding box center [466, 189] width 287 height 15
type input "[PHONE_NUMBER]"
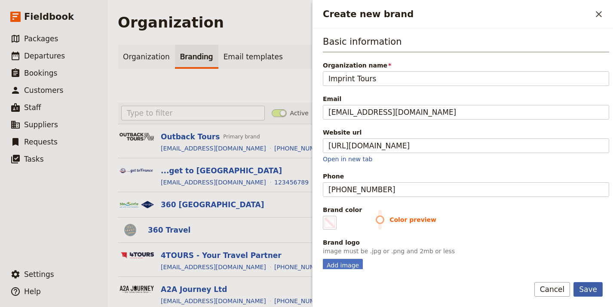
click at [589, 290] on button "Save" at bounding box center [588, 289] width 29 height 15
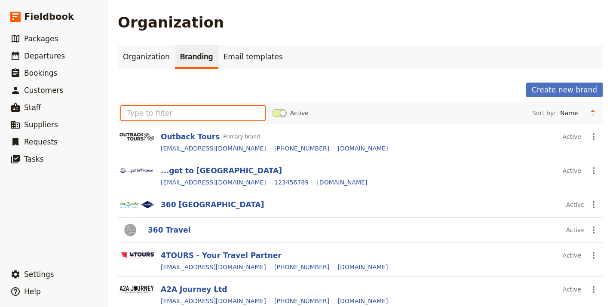
click at [224, 119] on input "text" at bounding box center [193, 113] width 144 height 15
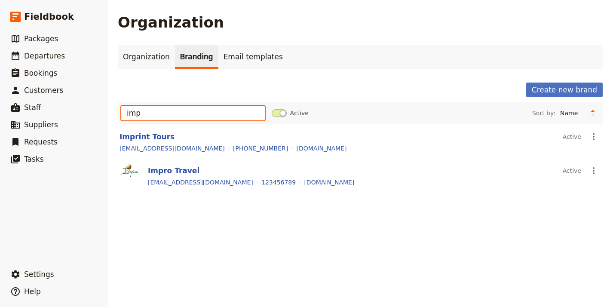
type input "imp"
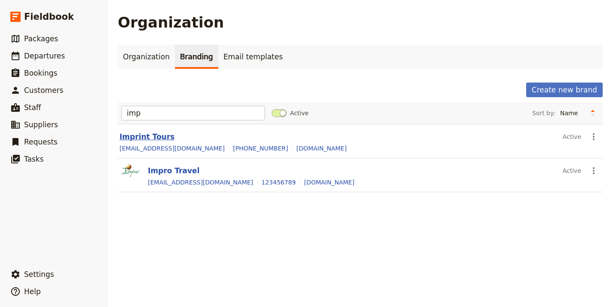
click at [138, 138] on button "Imprint Tours" at bounding box center [147, 137] width 55 height 10
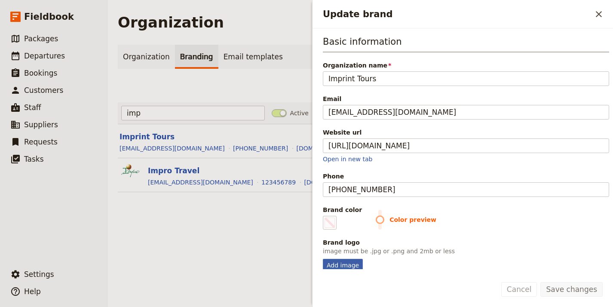
click at [351, 266] on div "Add image" at bounding box center [343, 265] width 40 height 13
click at [323, 259] on input "Add image" at bounding box center [323, 259] width 0 height 0
type input "C:\fakepath\Logo_Oval_04 (2).png"
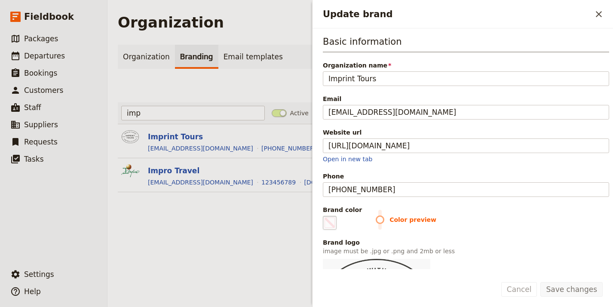
click at [327, 222] on span "Update brand" at bounding box center [330, 223] width 10 height 10
click at [325, 216] on input "#000000" at bounding box center [325, 216] width 0 height 0
type input "#b67033"
click at [580, 287] on button "Save changes" at bounding box center [572, 289] width 62 height 15
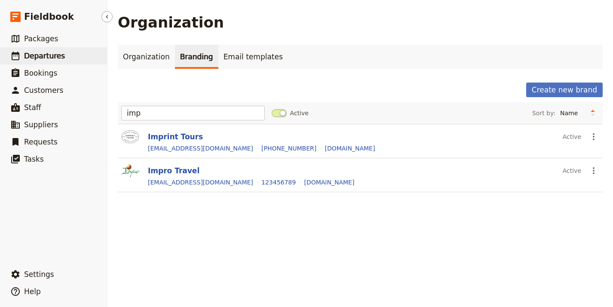
click at [66, 58] on link "​ Departures" at bounding box center [53, 55] width 107 height 17
select select "UPDATED_AT"
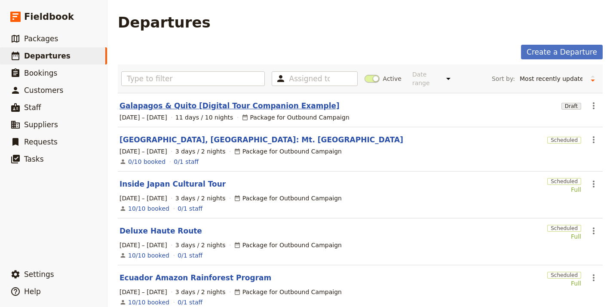
click at [169, 101] on link "Galapagos & Quito [Digital Tour Companion Example]" at bounding box center [230, 106] width 220 height 10
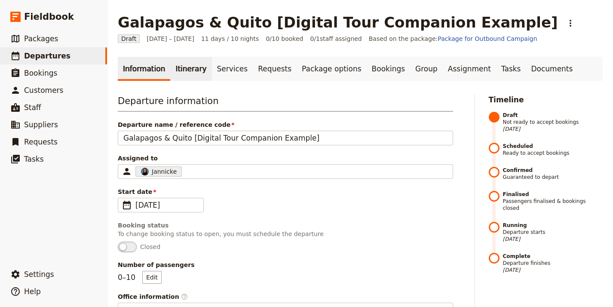
click at [176, 71] on link "Itinerary" at bounding box center [190, 69] width 41 height 24
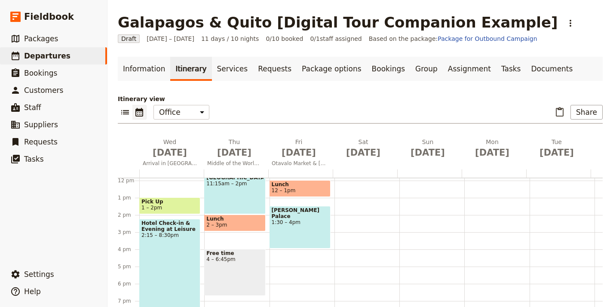
scroll to position [210, 0]
click at [172, 233] on div "Hotel Check-in & Evening at Leisure 2:15 – 8:30pm" at bounding box center [169, 272] width 61 height 107
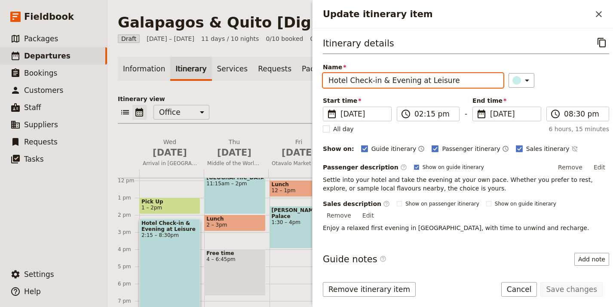
click at [388, 80] on input "Hotel Check-in & Evening at Leisure" at bounding box center [413, 80] width 181 height 15
paste input "Welcome Meeting & Dinner"
type input "Welcome Meeting & Dinner"
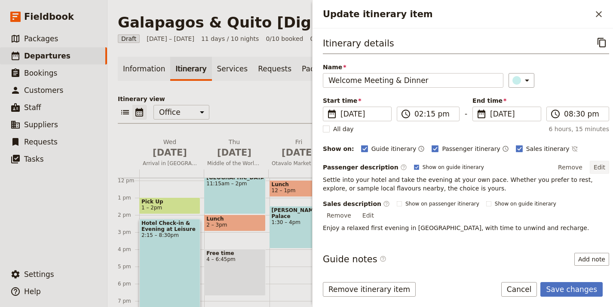
click at [595, 167] on button "Edit" at bounding box center [599, 167] width 19 height 13
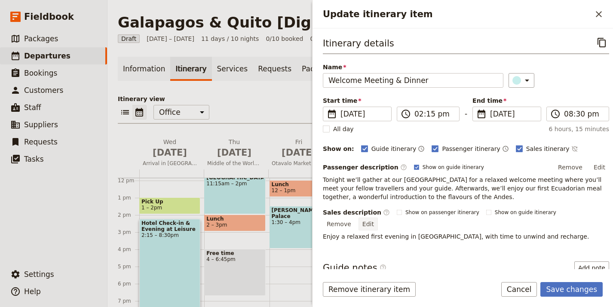
click at [378, 218] on button "Edit" at bounding box center [368, 224] width 19 height 13
click at [594, 173] on div "Passenger description ​ Show on guide itinerary Remove Edit Tonight we’ll gathe…" at bounding box center [466, 181] width 287 height 40
click at [596, 168] on button "Edit" at bounding box center [599, 167] width 19 height 13
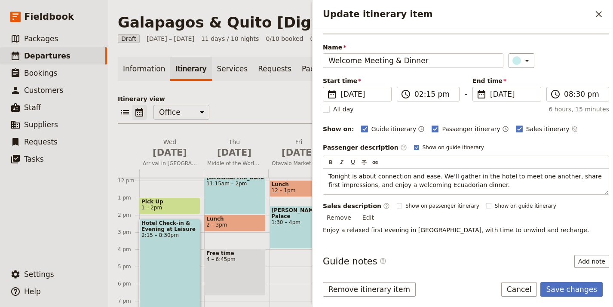
scroll to position [33, 0]
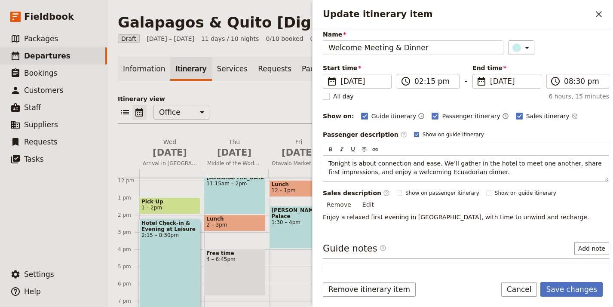
click at [587, 195] on div "Itinerary details ​ Name Welcome Meeting & Dinner ​ Start time ​ 1 Oct 2025 01/…" at bounding box center [466, 119] width 287 height 233
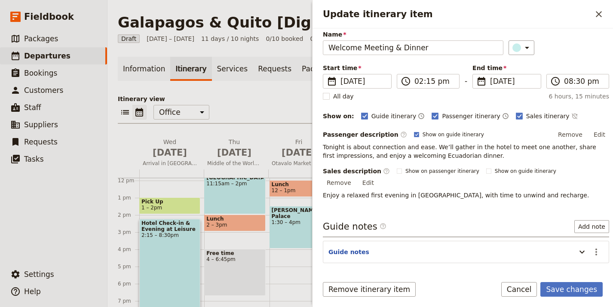
click at [378, 176] on button "Edit" at bounding box center [368, 182] width 19 height 13
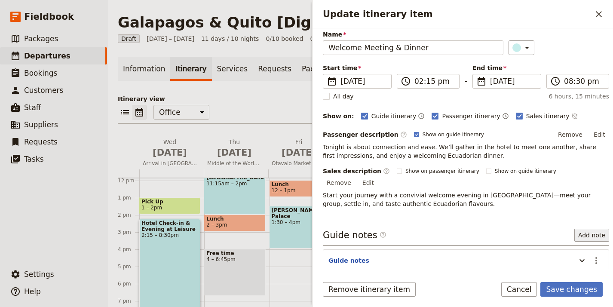
scroll to position [63, 0]
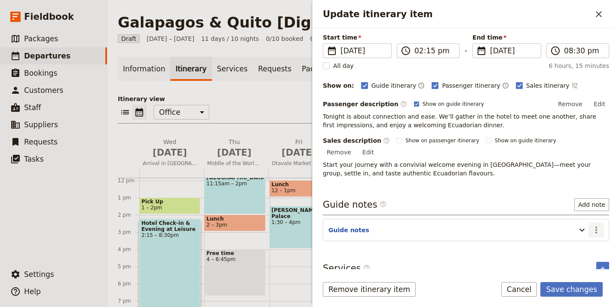
click at [592, 225] on icon "Actions" at bounding box center [597, 230] width 10 height 10
click at [576, 237] on span "Edit note" at bounding box center [565, 239] width 27 height 9
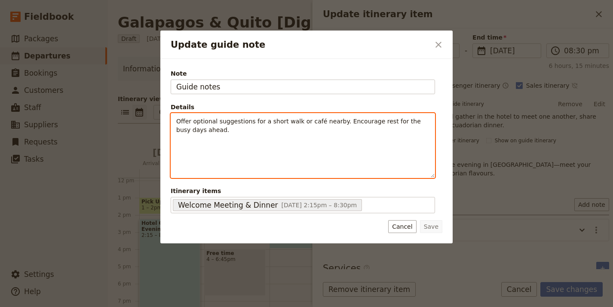
click at [318, 123] on span "Offer optional suggestions for a short walk or café nearby. Encourage rest for …" at bounding box center [299, 125] width 247 height 15
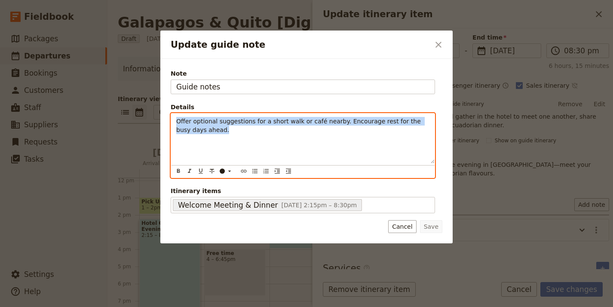
click at [318, 124] on span "Offer optional suggestions for a short walk or café nearby. Encourage rest for …" at bounding box center [299, 125] width 247 height 15
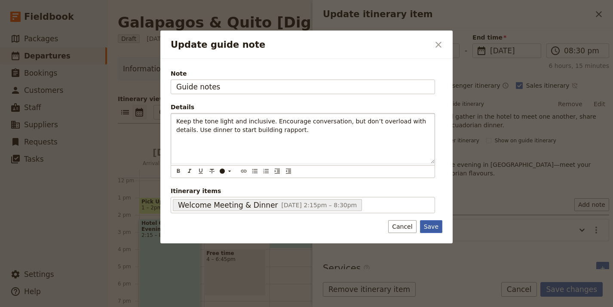
click at [438, 225] on button "Save" at bounding box center [431, 226] width 22 height 13
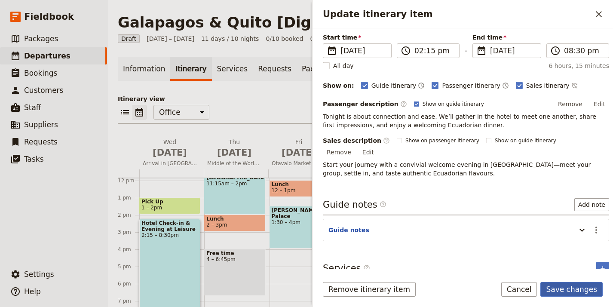
click at [570, 286] on button "Save changes" at bounding box center [572, 289] width 62 height 15
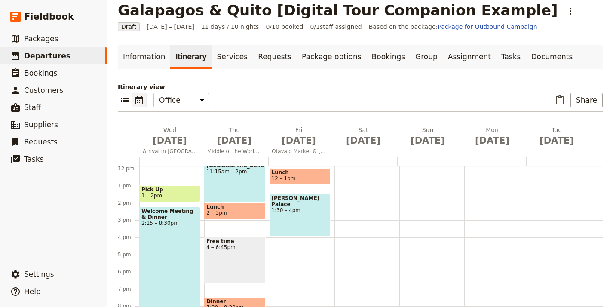
click at [179, 220] on span "2:15 – 8:30pm" at bounding box center [170, 223] width 57 height 6
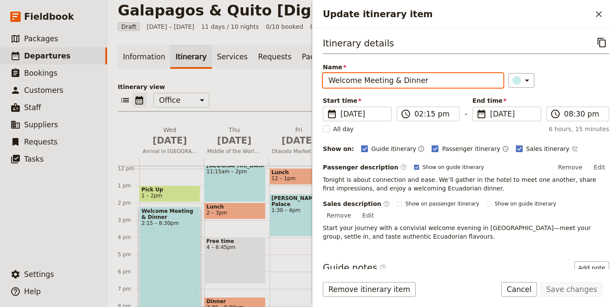
drag, startPoint x: 388, startPoint y: 79, endPoint x: 443, endPoint y: 85, distance: 55.4
click at [443, 85] on input "Welcome Meeting & Dinner" at bounding box center [413, 80] width 181 height 15
type input "Welcome Meeting"
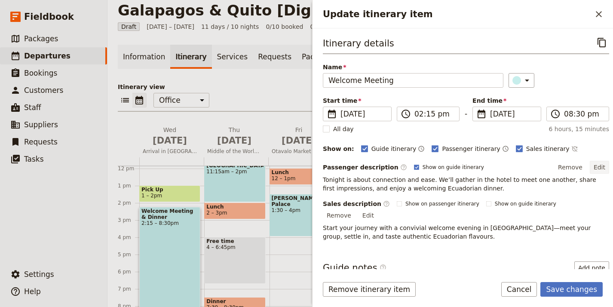
click at [592, 167] on button "Edit" at bounding box center [599, 167] width 19 height 13
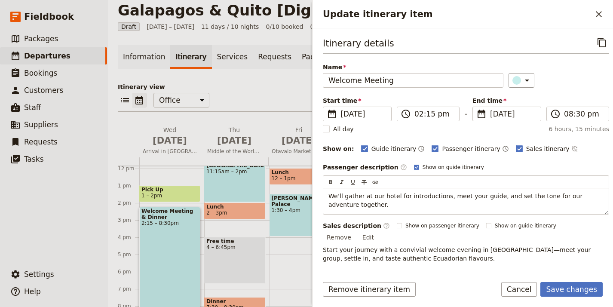
click at [536, 241] on div "Itinerary details ​ Name Welcome Meeting ​ Start time ​ 1 Oct 2025 01/10/2025 2…" at bounding box center [466, 151] width 287 height 233
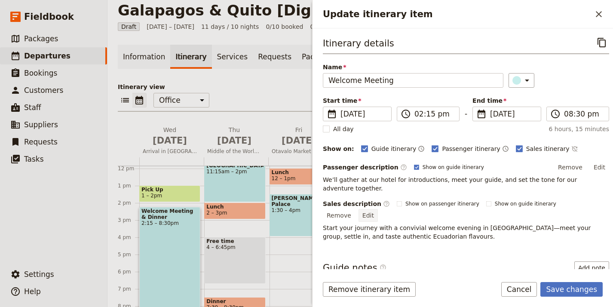
click at [378, 209] on button "Edit" at bounding box center [368, 215] width 19 height 13
click at [603, 207] on div "Itinerary details ​ Name Welcome Meeting ​ Start time ​ 1 Oct 2025 01/10/2025 2…" at bounding box center [463, 148] width 301 height 241
click at [378, 209] on button "Edit" at bounding box center [368, 215] width 19 height 13
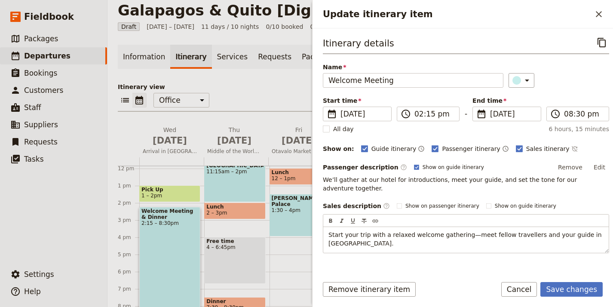
click at [573, 268] on div "Itinerary details ​ Name Welcome Meeting ​ Start time ​ 1 Oct 2025 01/10/2025 2…" at bounding box center [466, 151] width 287 height 233
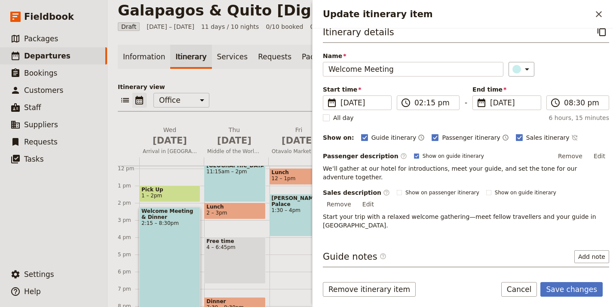
scroll to position [55, 0]
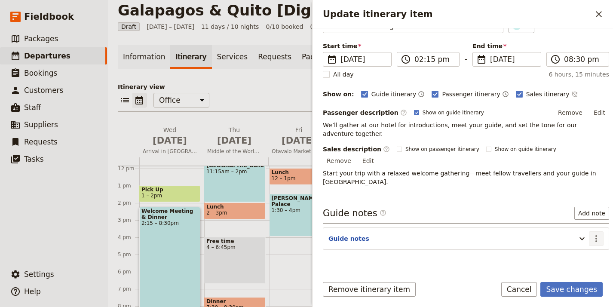
click at [592, 234] on icon "Actions" at bounding box center [597, 239] width 10 height 10
click at [577, 239] on span "Edit note" at bounding box center [565, 239] width 27 height 9
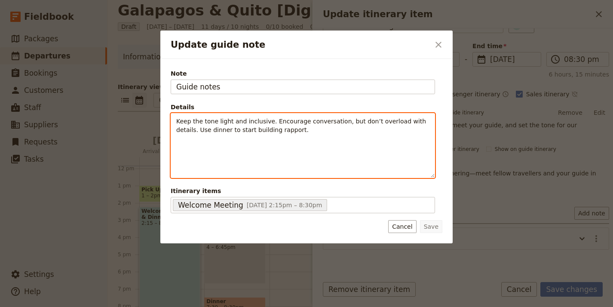
click at [329, 127] on p "Keep the tone light and inclusive. Encourage conversation, but don’t overload w…" at bounding box center [302, 125] width 253 height 17
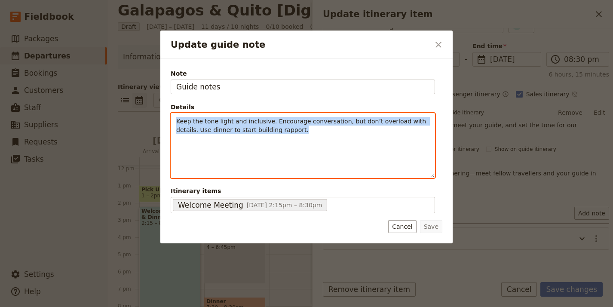
click at [329, 127] on p "Keep the tone light and inclusive. Encourage conversation, but don’t overload w…" at bounding box center [302, 125] width 253 height 17
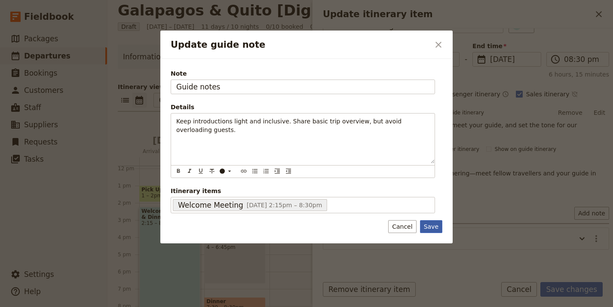
click at [430, 225] on button "Save" at bounding box center [431, 226] width 22 height 13
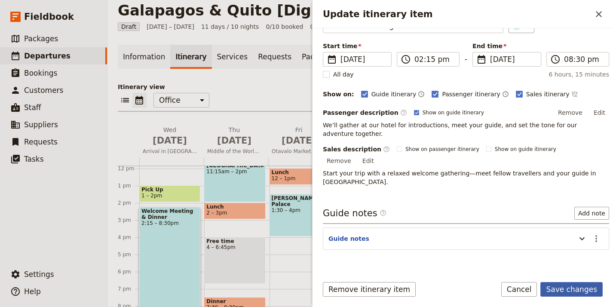
click at [583, 292] on button "Save changes" at bounding box center [572, 289] width 62 height 15
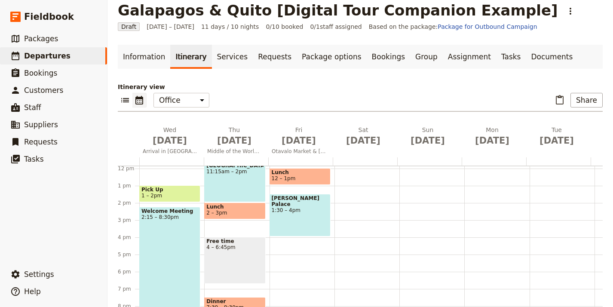
scroll to position [94, 0]
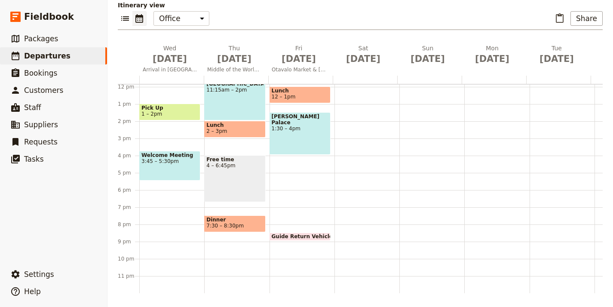
click at [174, 158] on span "3:45 – 5:30pm" at bounding box center [170, 161] width 57 height 6
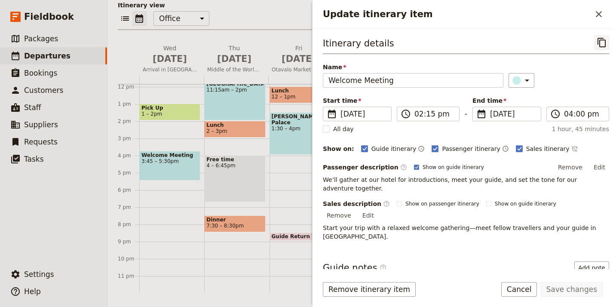
click at [597, 42] on icon "Copy itinerary item" at bounding box center [602, 42] width 10 height 10
click at [602, 18] on icon "Close drawer" at bounding box center [599, 14] width 10 height 10
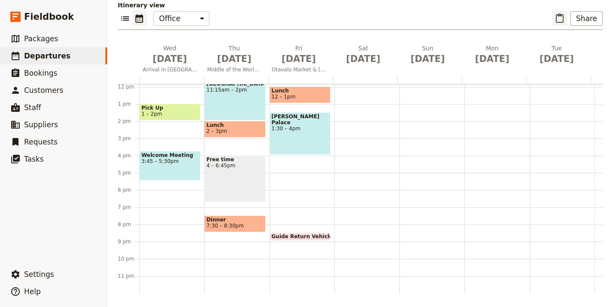
click at [556, 19] on icon "Paste itinerary item" at bounding box center [560, 18] width 10 height 10
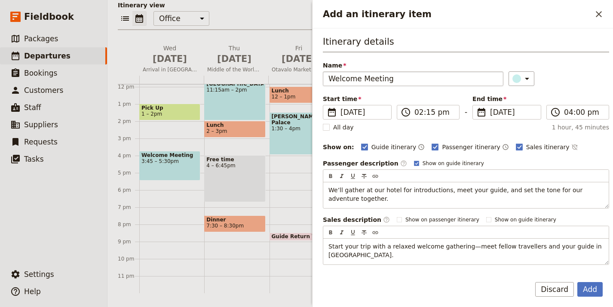
click at [372, 78] on input "Welcome Meeting" at bounding box center [413, 78] width 181 height 15
type input "Welcome Dinner"
click at [578, 282] on button "Add" at bounding box center [590, 289] width 25 height 15
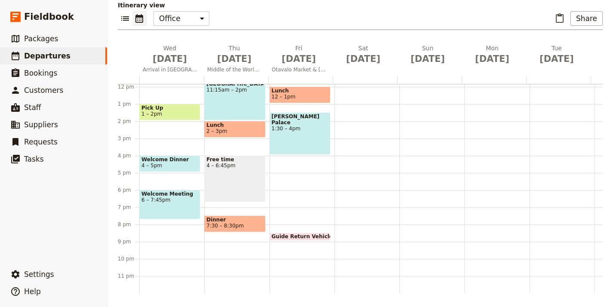
click at [151, 197] on div "Welcome Meeting 6 – 7:45pm" at bounding box center [169, 205] width 61 height 30
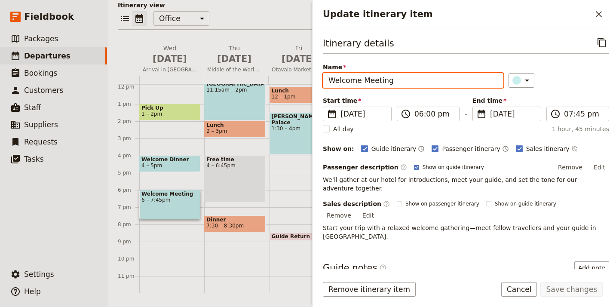
click at [408, 80] on input "Welcome Meeting" at bounding box center [413, 80] width 181 height 15
paste input "Dinner – Ecuadorian Welcome Meal"
type input "Dinner – Ecuadorian Welcome Meal"
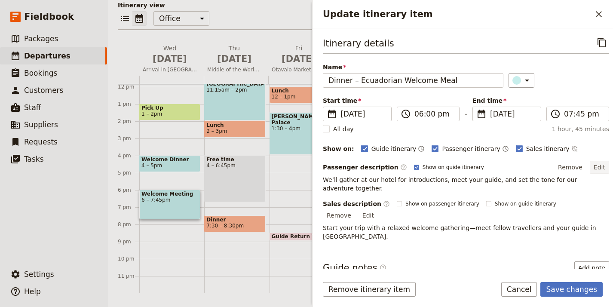
click at [595, 167] on button "Edit" at bounding box center [599, 167] width 19 height 13
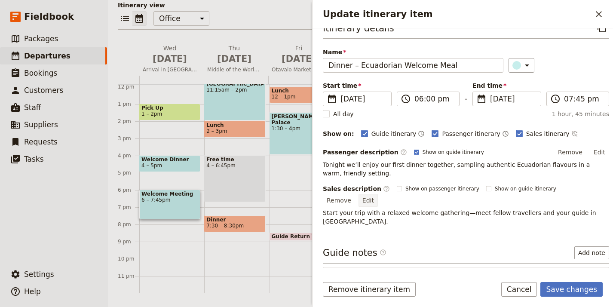
scroll to position [16, 0]
click at [378, 193] on button "Edit" at bounding box center [368, 199] width 19 height 13
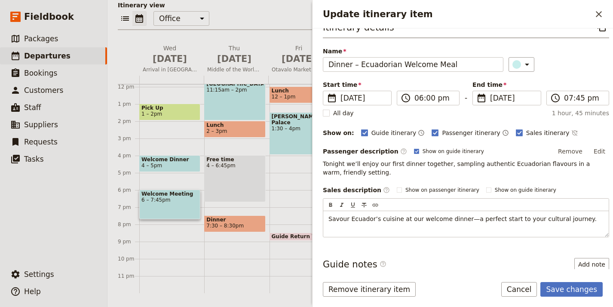
click at [521, 258] on div "Guide notes ​ Add note Guide notes ​" at bounding box center [466, 279] width 287 height 43
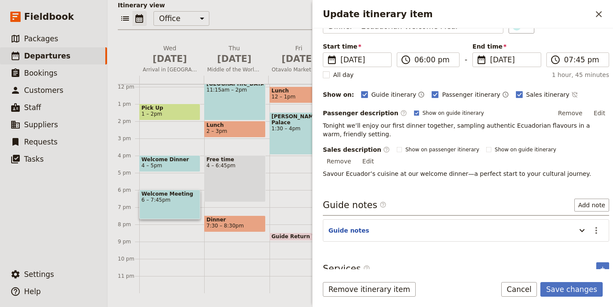
scroll to position [55, 0]
click at [577, 225] on icon "Update itinerary item" at bounding box center [582, 230] width 10 height 10
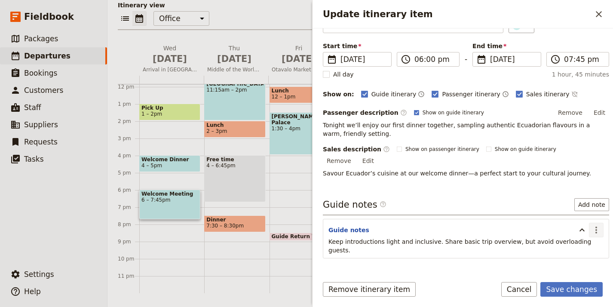
click at [592, 225] on icon "Actions" at bounding box center [597, 230] width 10 height 10
click at [566, 235] on span "Edit note" at bounding box center [565, 239] width 27 height 9
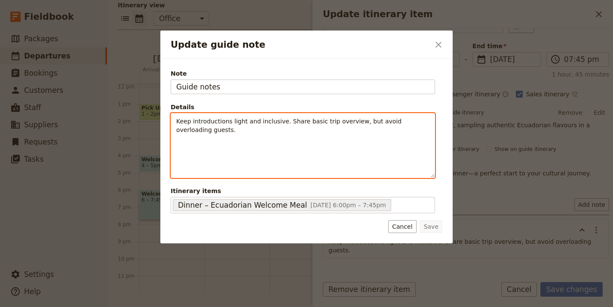
click at [264, 123] on span "Keep introductions light and inclusive. Share basic trip overview, but avoid ov…" at bounding box center [290, 125] width 228 height 15
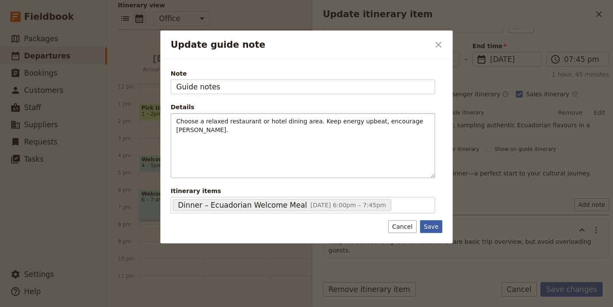
click at [435, 222] on button "Save" at bounding box center [431, 226] width 22 height 13
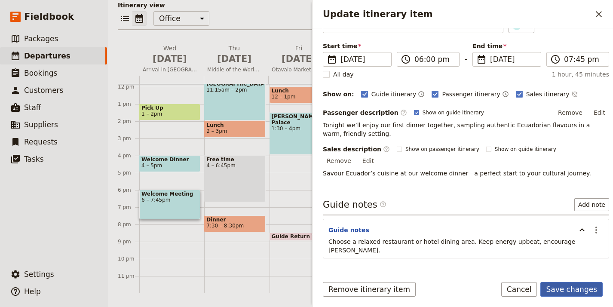
click at [582, 293] on button "Save changes" at bounding box center [572, 289] width 62 height 15
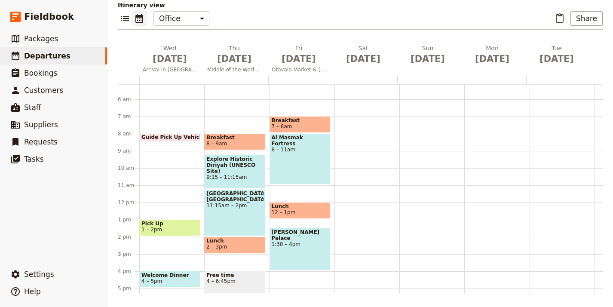
scroll to position [81, 0]
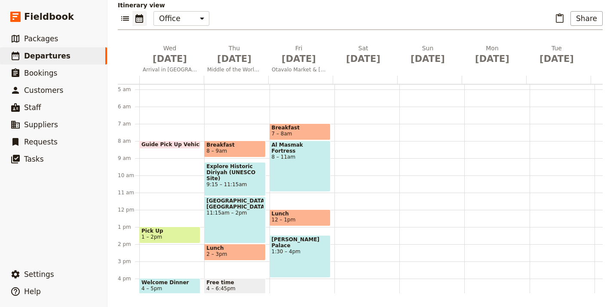
click at [212, 149] on span "8 – 9am" at bounding box center [217, 151] width 21 height 6
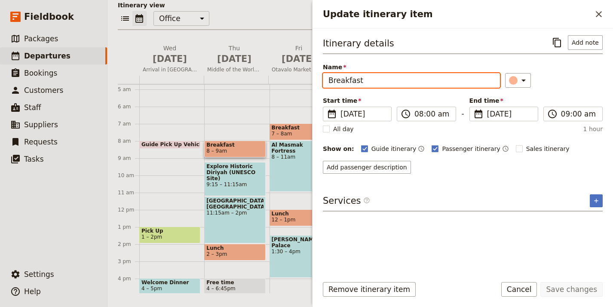
click at [386, 80] on input "Breakfast" at bounding box center [411, 80] width 177 height 15
paste input "– Hotel Buffet"
type input "Breakfast – Hotel Buffet"
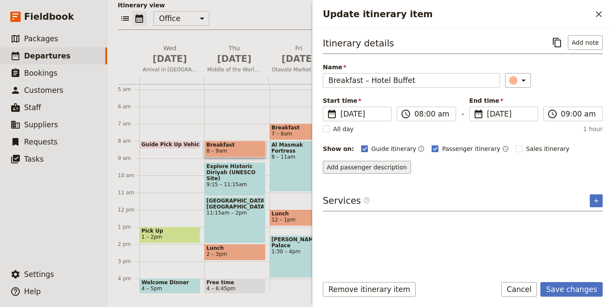
click at [400, 167] on button "Add passenger description" at bounding box center [367, 167] width 88 height 13
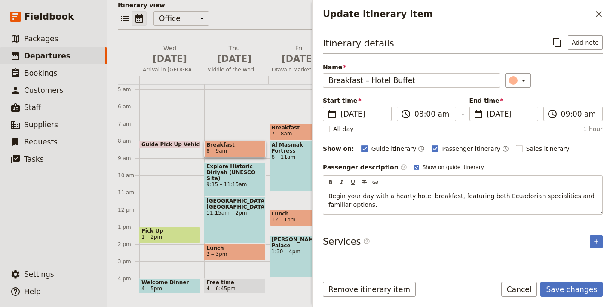
click at [462, 228] on div "Itinerary details ​ Add note Name Breakfast – Hotel Buffet ​ Start time ​ 2 Oct…" at bounding box center [463, 151] width 280 height 233
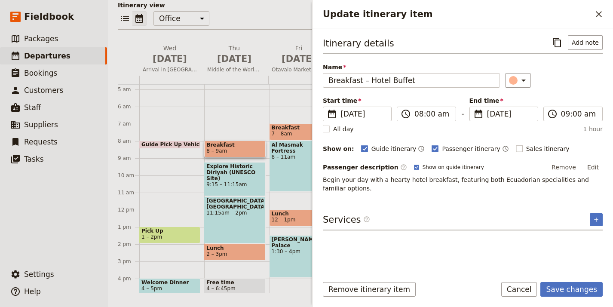
click at [527, 148] on span "Sales itinerary" at bounding box center [548, 149] width 43 height 9
click at [516, 145] on input "Sales itinerary" at bounding box center [516, 144] width 0 height 0
checkbox input "true"
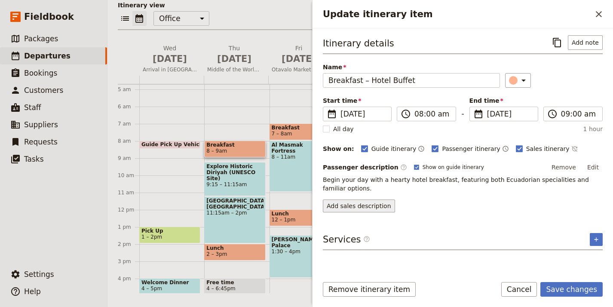
click at [379, 202] on button "Add sales description" at bounding box center [359, 206] width 72 height 13
click at [363, 206] on button "Add sales description" at bounding box center [359, 206] width 72 height 13
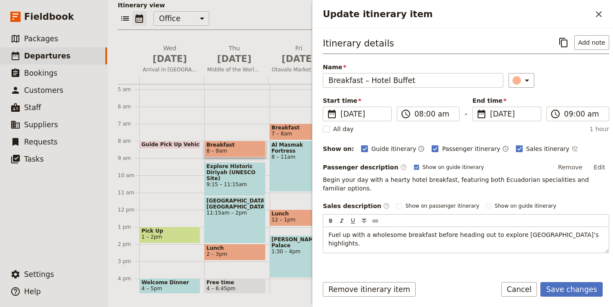
click at [476, 272] on form "Itinerary details ​ Add note Name Breakfast – Hotel Buffet ​ Start time ​ 2 Oct…" at bounding box center [463, 167] width 301 height 279
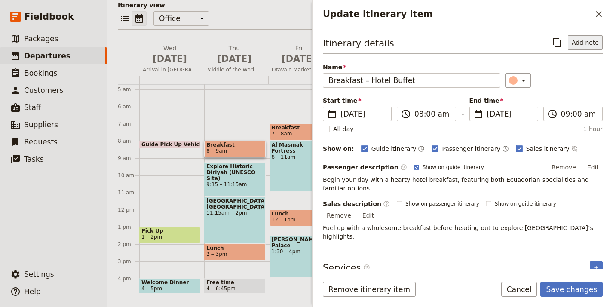
click at [586, 44] on button "Add note" at bounding box center [585, 42] width 35 height 15
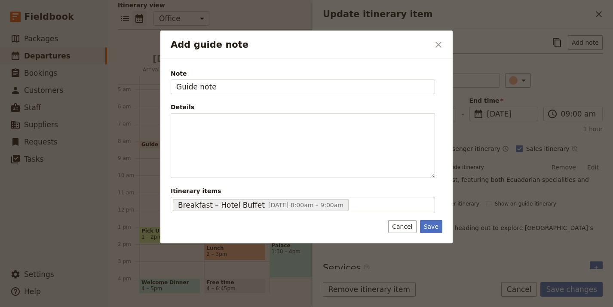
type input "Guide note"
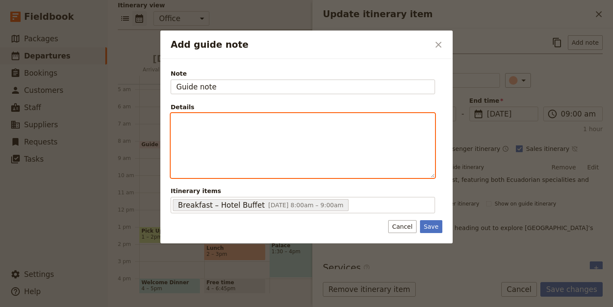
click at [376, 159] on div "Add guide note" at bounding box center [303, 146] width 264 height 64
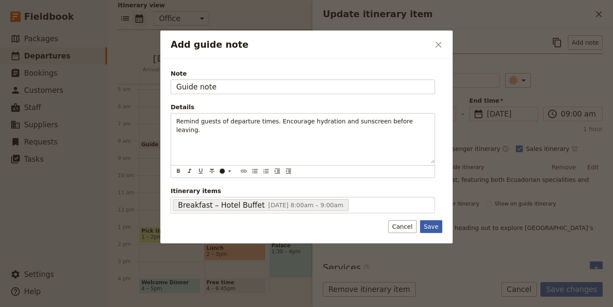
click at [424, 223] on button "Save" at bounding box center [431, 226] width 22 height 13
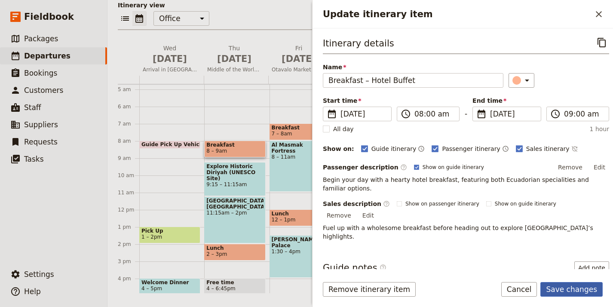
click at [584, 289] on button "Save changes" at bounding box center [572, 289] width 62 height 15
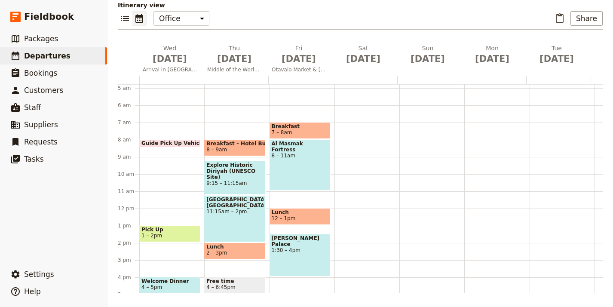
scroll to position [83, 0]
click at [236, 174] on span "Explore Historic Diriyah (UNESCO Site)" at bounding box center [235, 171] width 57 height 18
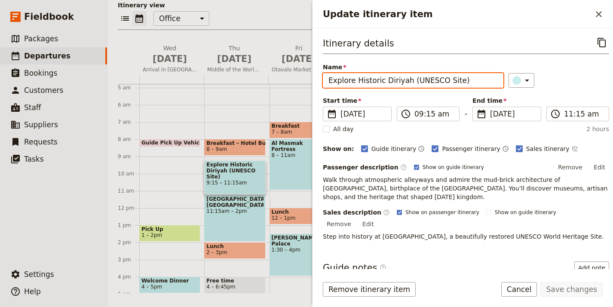
click at [425, 77] on input "Explore Historic Diriyah (UNESCO Site)" at bounding box center [413, 80] width 181 height 15
paste input "Middle of the World Monumen"
type input "Middle of the World Monumen"
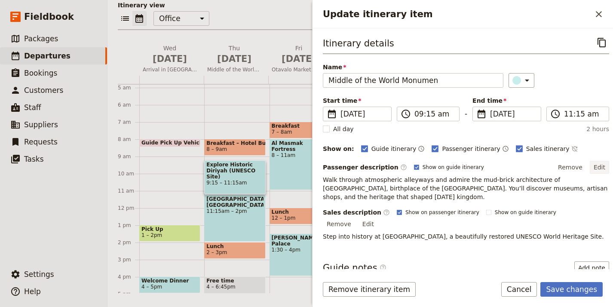
click at [593, 167] on button "Edit" at bounding box center [599, 167] width 19 height 13
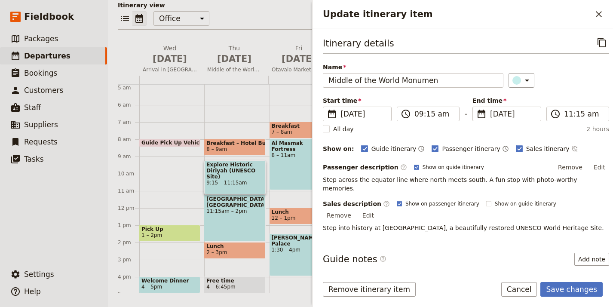
click at [378, 209] on button "Edit" at bounding box center [368, 215] width 19 height 13
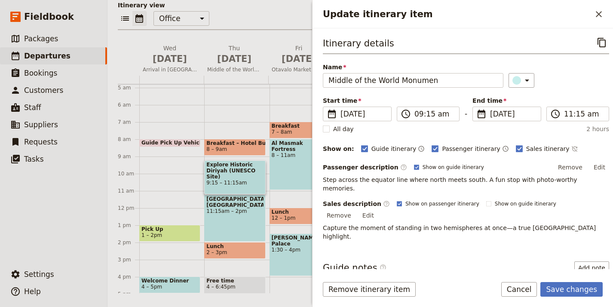
click at [512, 255] on div "Itinerary details ​ Name Middle of the World Monumen ​ Start time ​ 2 Oct 2025 …" at bounding box center [466, 151] width 287 height 233
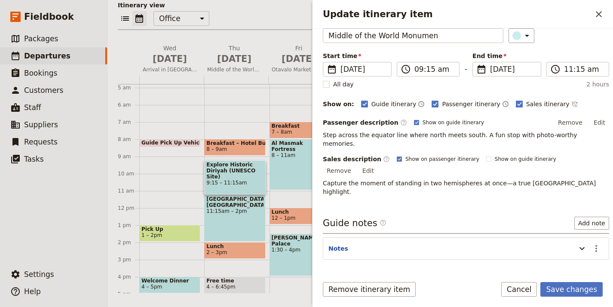
scroll to position [46, 0]
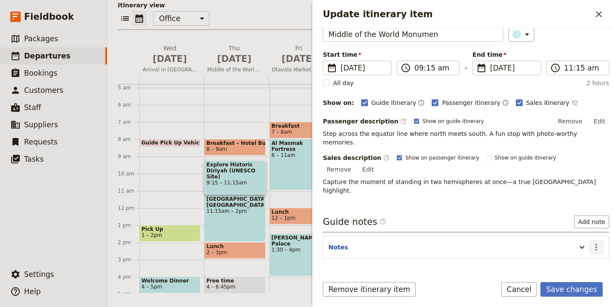
click at [592, 242] on icon "Actions" at bounding box center [597, 247] width 10 height 10
click at [556, 235] on span "Edit note" at bounding box center [565, 239] width 27 height 9
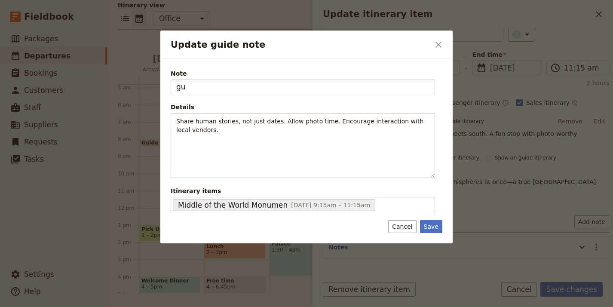
type input "g"
type input "Guide notes"
click at [247, 105] on div "Details" at bounding box center [303, 107] width 265 height 9
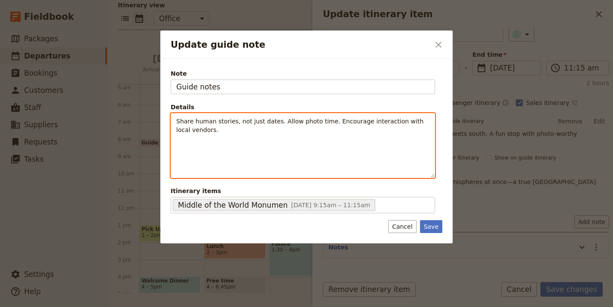
click at [243, 121] on span "Share human stories, not just dates. Allow photo time. Encourage interaction wi…" at bounding box center [301, 125] width 250 height 15
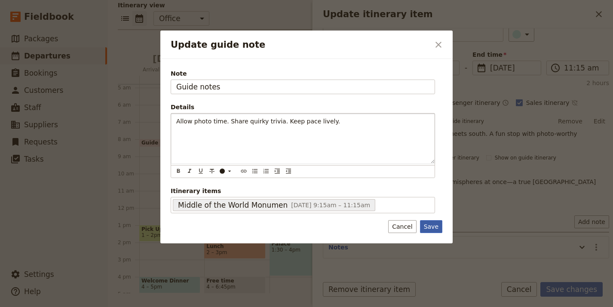
click at [429, 229] on button "Save" at bounding box center [431, 226] width 22 height 13
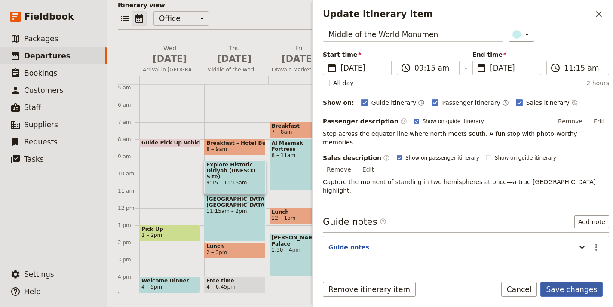
click at [575, 285] on button "Save changes" at bounding box center [572, 289] width 62 height 15
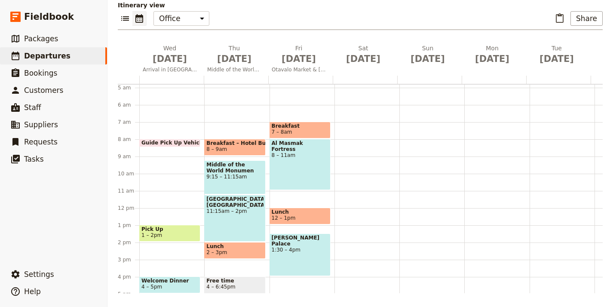
click at [235, 210] on span "11:15am – 2pm" at bounding box center [235, 211] width 57 height 6
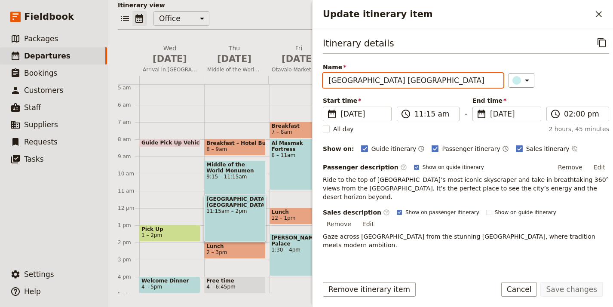
click at [411, 83] on input "Kingdom Centre Sky Bridge" at bounding box center [413, 80] width 181 height 15
paste input "[GEOGRAPHIC_DATA]"
type input "[GEOGRAPHIC_DATA]"
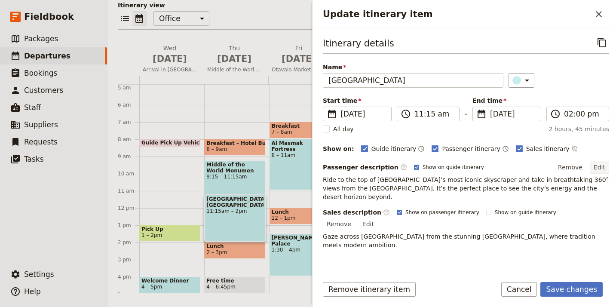
click at [592, 167] on button "Edit" at bounding box center [599, 167] width 19 height 13
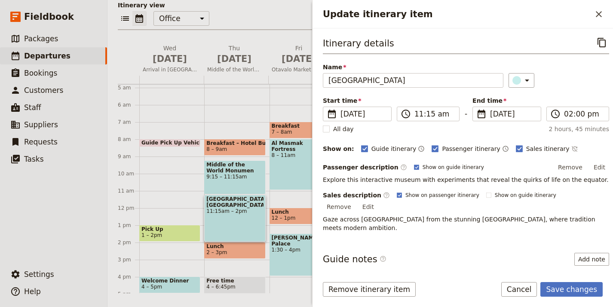
click at [530, 244] on div "Itinerary details ​ Name Intiñan Museum ​ Start time ​ 2 Oct 2025 02/10/2025 20…" at bounding box center [466, 151] width 287 height 233
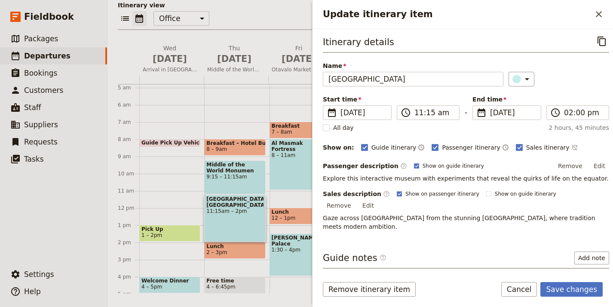
scroll to position [2, 0]
click at [378, 199] on button "Edit" at bounding box center [368, 205] width 19 height 13
click at [378, 199] on div "Remove Edit" at bounding box center [350, 205] width 55 height 13
click at [378, 199] on button "Edit" at bounding box center [368, 205] width 19 height 13
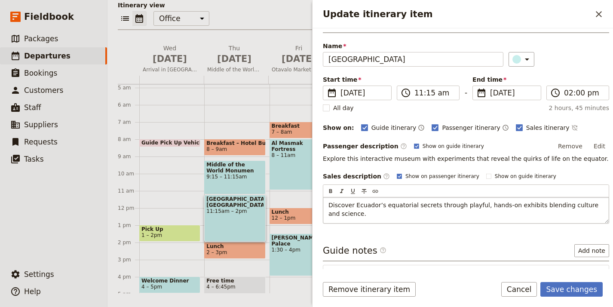
scroll to position [62, 0]
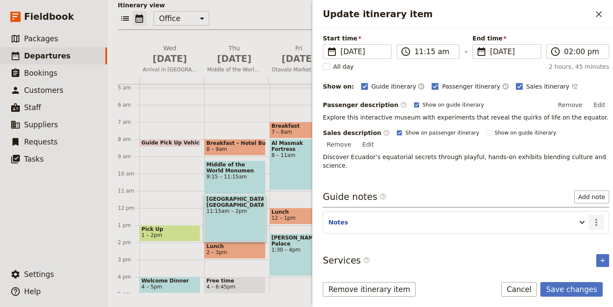
click at [589, 236] on div "Itinerary details ​ Name Intiñan Museum ​ Start time ​ 2 Oct 2025 02/10/2025 20…" at bounding box center [463, 148] width 301 height 241
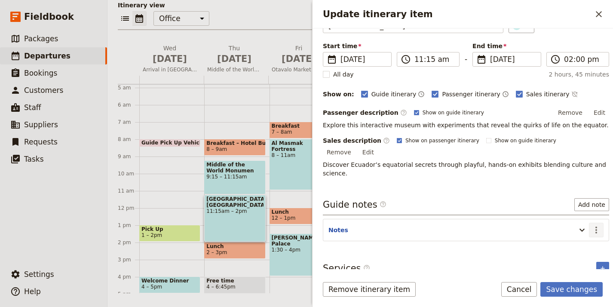
click at [589, 223] on button "​" at bounding box center [596, 230] width 15 height 15
click at [579, 237] on span "Edit note" at bounding box center [565, 239] width 27 height 9
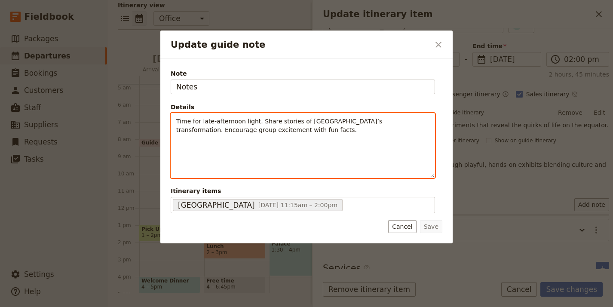
click at [351, 164] on div "Time for late-afternoon light. Share stories of Riyadh’s transformation. Encour…" at bounding box center [303, 145] width 265 height 65
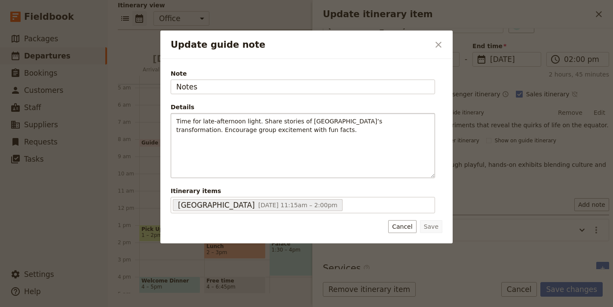
click at [351, 164] on div "Time for late-afternoon light. Share stories of Riyadh’s transformation. Encour…" at bounding box center [303, 145] width 265 height 65
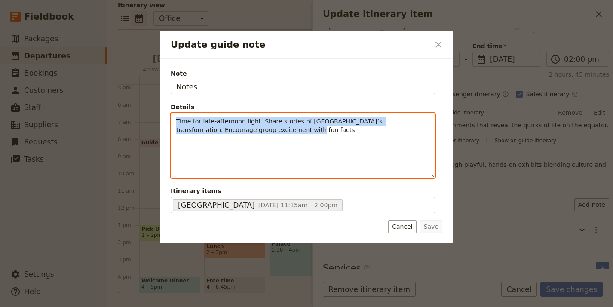
click at [351, 164] on div "Time for late-afternoon light. Share stories of Riyadh’s transformation. Encour…" at bounding box center [303, 145] width 265 height 65
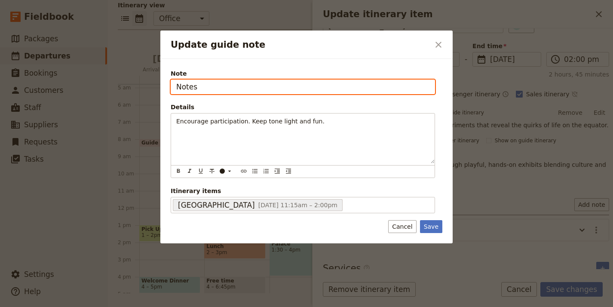
click at [177, 90] on input "Notes" at bounding box center [303, 87] width 265 height 15
type input "Guide notes"
click at [420, 220] on button "Save" at bounding box center [431, 226] width 22 height 13
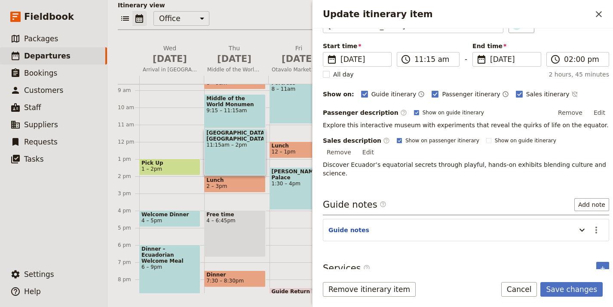
scroll to position [210, 0]
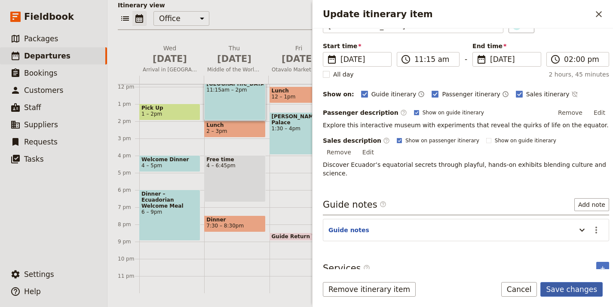
click at [568, 284] on button "Save changes" at bounding box center [572, 289] width 62 height 15
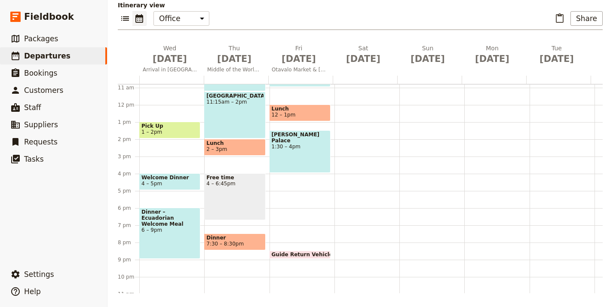
scroll to position [186, 0]
click at [231, 150] on span "2 – 3pm" at bounding box center [235, 149] width 57 height 6
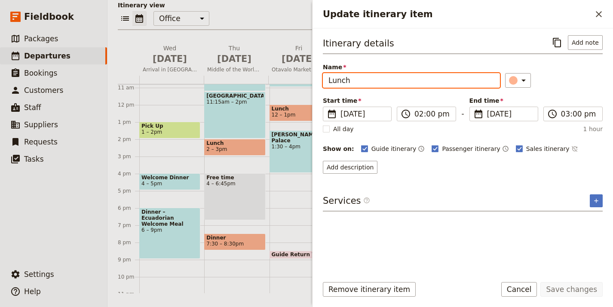
click at [397, 75] on input "Lunch" at bounding box center [411, 80] width 177 height 15
paste input "– Local Restaurant"
type input "Lunch – Local Restaurant"
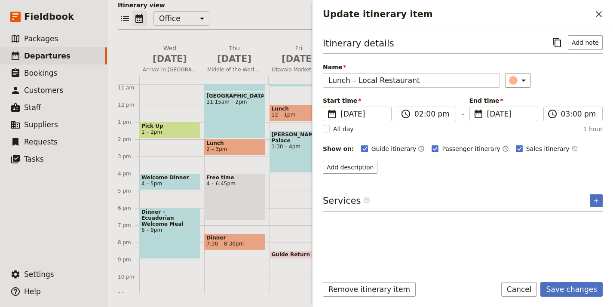
click at [490, 172] on div "Add description" at bounding box center [463, 167] width 280 height 13
click at [360, 166] on button "Add description" at bounding box center [350, 167] width 55 height 13
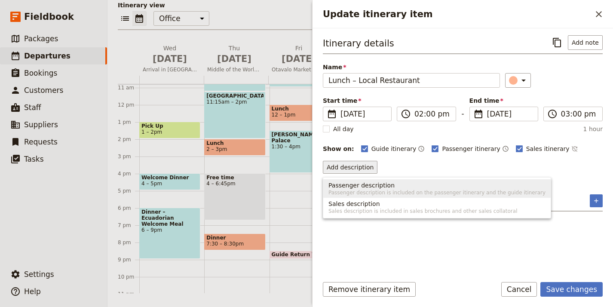
click at [465, 184] on span "Passenger description" at bounding box center [437, 185] width 217 height 9
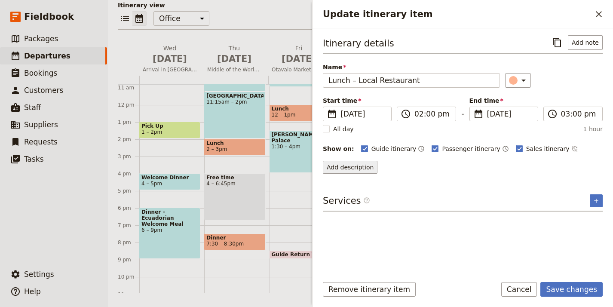
click at [354, 168] on button "Add description" at bounding box center [350, 167] width 55 height 13
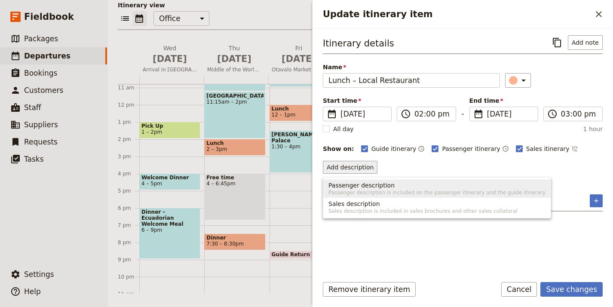
click at [358, 186] on span "Passenger description" at bounding box center [362, 185] width 66 height 9
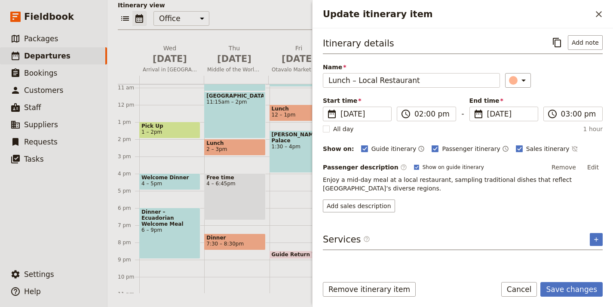
click at [485, 236] on div "Itinerary details ​ Add note Name Lunch – Local Restaurant ​ Start time ​ 2 Oct…" at bounding box center [463, 151] width 280 height 233
click at [370, 209] on button "Add sales description" at bounding box center [359, 206] width 72 height 13
click at [364, 206] on button "Add sales description" at bounding box center [359, 206] width 72 height 13
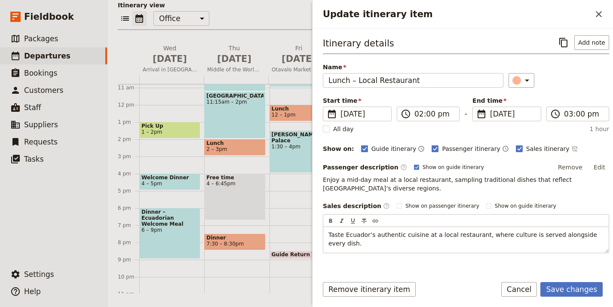
click at [436, 263] on div "Itinerary details ​ Add note Name Lunch – Local Restaurant ​ Start time ​ 2 Oct…" at bounding box center [466, 151] width 287 height 233
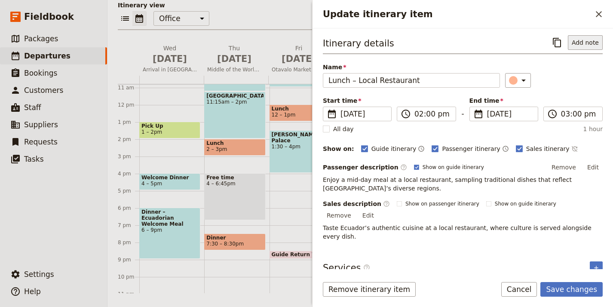
click at [592, 48] on button "Add note" at bounding box center [585, 42] width 35 height 15
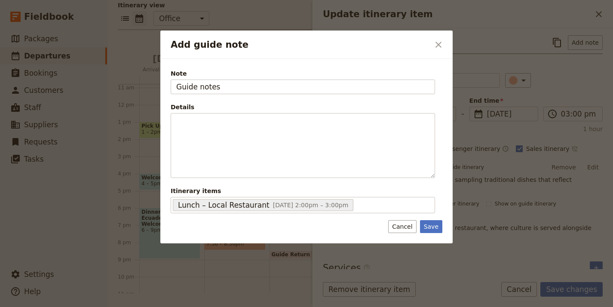
type input "Guide notes"
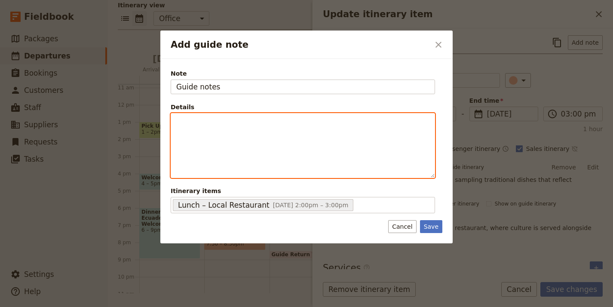
click at [259, 141] on div "Add guide note" at bounding box center [303, 146] width 264 height 64
paste div "Add guide note"
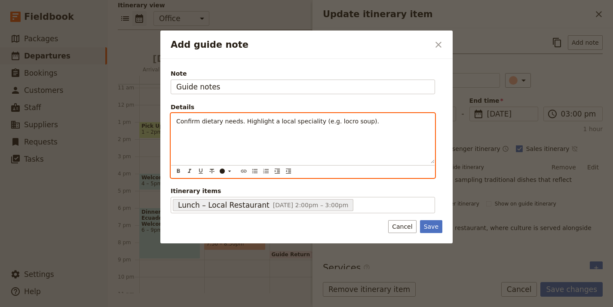
click at [236, 124] on span "Confirm dietary needs. Highlight a local speciality (e.g. locro soup)." at bounding box center [277, 121] width 203 height 7
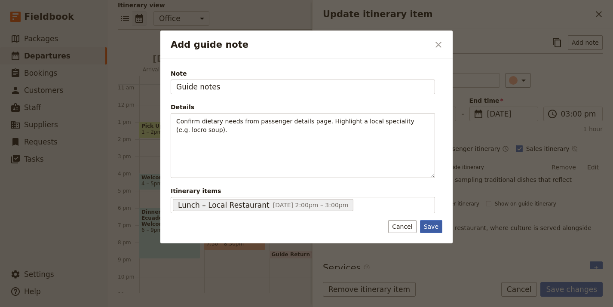
click at [432, 232] on button "Save" at bounding box center [431, 226] width 22 height 13
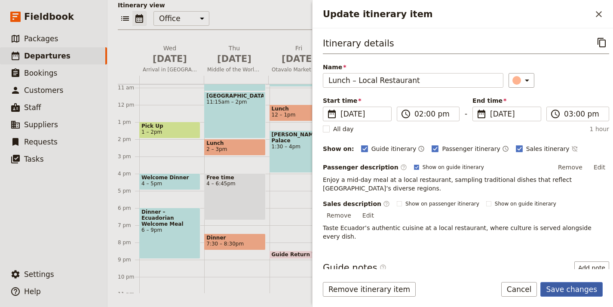
click at [573, 284] on button "Save changes" at bounding box center [572, 289] width 62 height 15
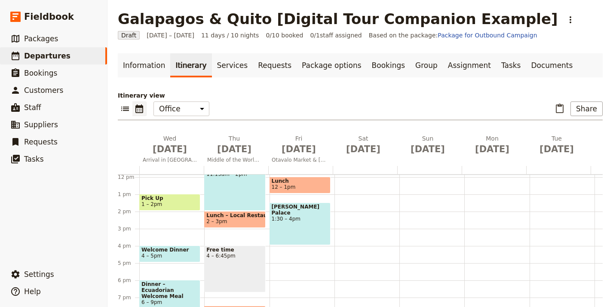
scroll to position [18, 0]
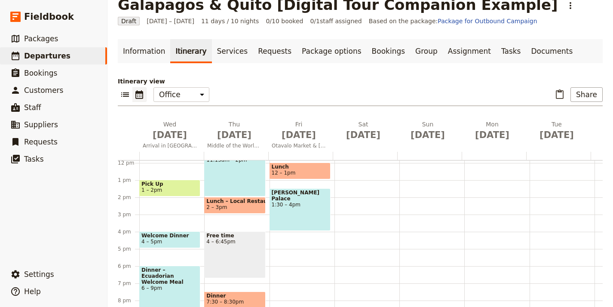
click at [225, 175] on div "Intiñan Museum 11:15am – 2pm" at bounding box center [234, 173] width 61 height 47
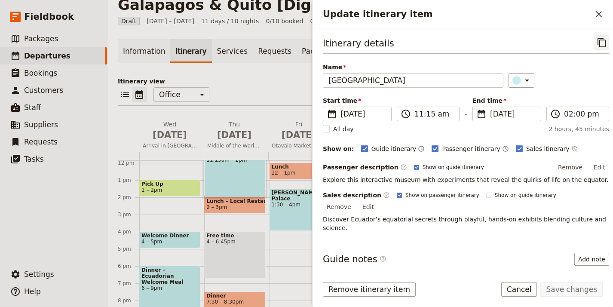
click at [597, 43] on icon "Copy itinerary item" at bounding box center [602, 42] width 10 height 10
click at [595, 9] on button "​" at bounding box center [599, 14] width 15 height 15
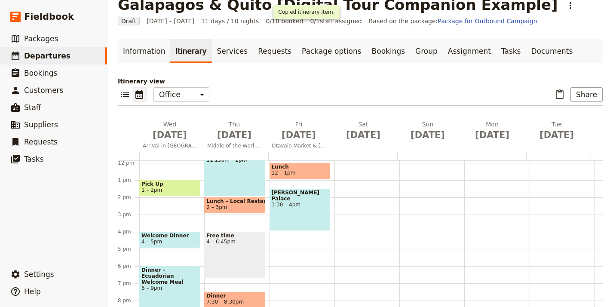
scroll to position [194, 0]
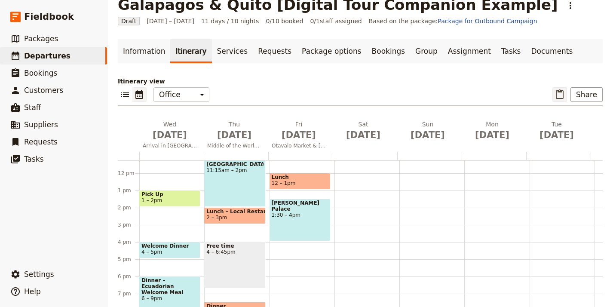
click at [557, 88] on button "​" at bounding box center [560, 94] width 15 height 15
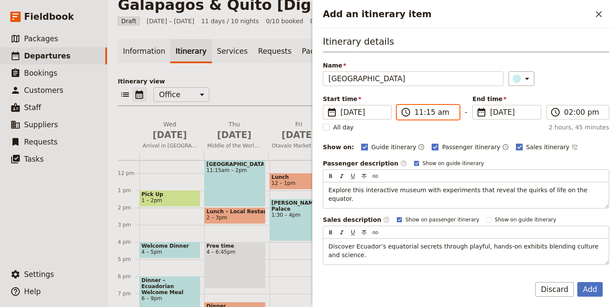
click at [424, 113] on input "11:15 am" at bounding box center [435, 112] width 40 height 10
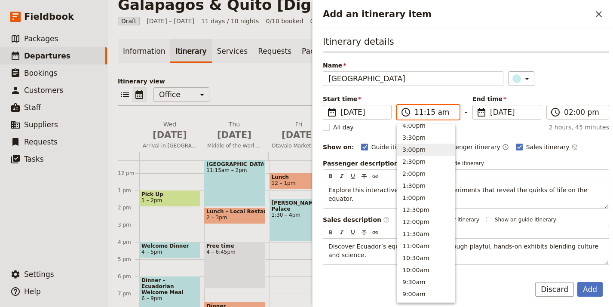
scroll to position [189, 0]
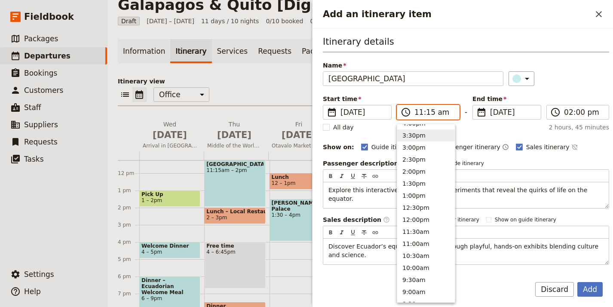
click at [432, 139] on button "3:30pm" at bounding box center [427, 135] width 58 height 12
type input "03:30 pm"
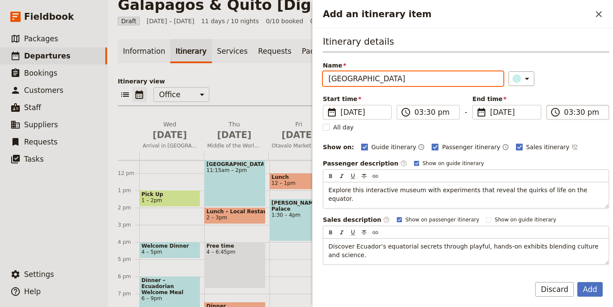
click at [573, 114] on input "03:30 pm" at bounding box center [584, 112] width 40 height 10
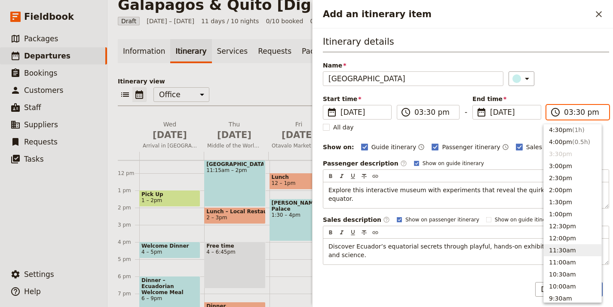
scroll to position [121, 0]
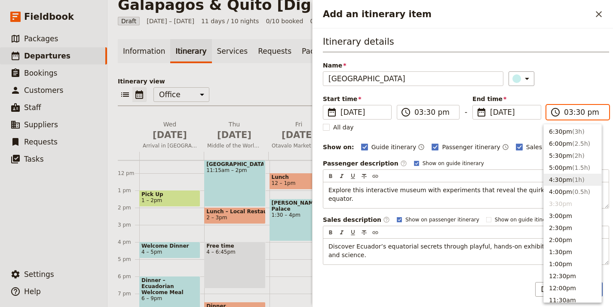
click at [585, 179] on button "4:30pm ( 1h )" at bounding box center [573, 180] width 58 height 12
type input "04:30 pm"
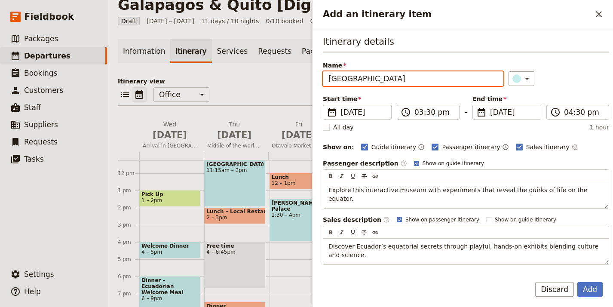
click at [413, 82] on input "[GEOGRAPHIC_DATA]" at bounding box center [413, 78] width 181 height 15
paste input "[GEOGRAPHIC_DATA]"
paste input "Add an itinerary item"
type input "[GEOGRAPHIC_DATA]"
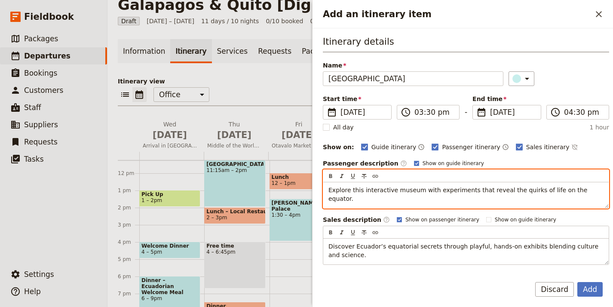
click at [476, 200] on div "Explore this interactive museum with experiments that reveal the quirks of life…" at bounding box center [467, 195] width 286 height 26
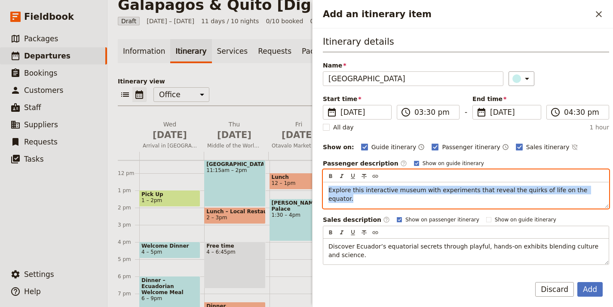
click at [476, 200] on div "Explore this interactive museum with experiments that reveal the quirks of life…" at bounding box center [467, 195] width 286 height 26
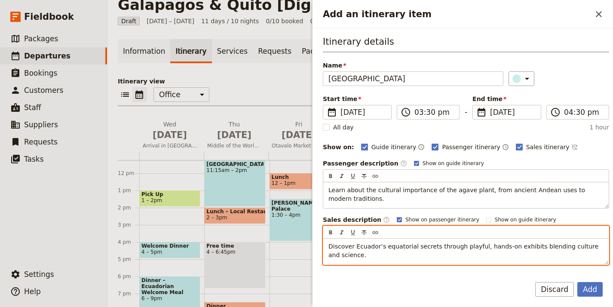
click at [389, 244] on span "Discover Ecuador’s equatorial secrets through playful, hands-on exhibits blendi…" at bounding box center [465, 250] width 272 height 15
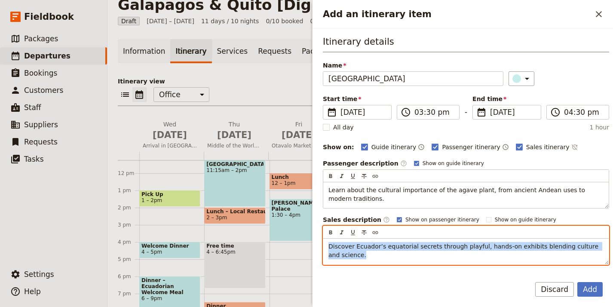
click at [389, 244] on span "Discover Ecuador’s equatorial secrets through playful, hands-on exhibits blendi…" at bounding box center [465, 250] width 272 height 15
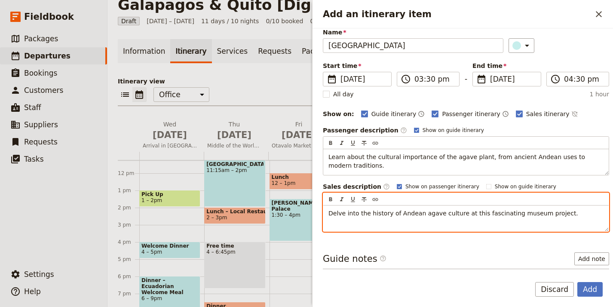
scroll to position [97, 0]
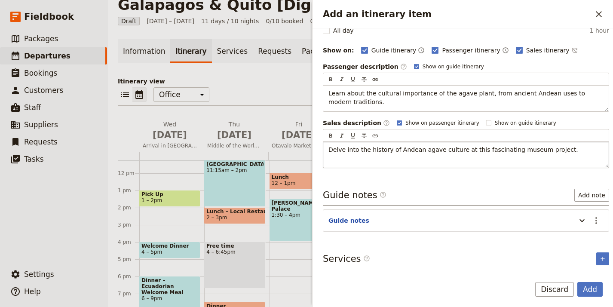
drag, startPoint x: 455, startPoint y: 219, endPoint x: 541, endPoint y: 223, distance: 86.1
click at [459, 220] on header "Guide notes" at bounding box center [451, 221] width 244 height 10
click at [589, 222] on button "​" at bounding box center [596, 220] width 15 height 15
click at [575, 238] on span "Edit note" at bounding box center [565, 239] width 27 height 9
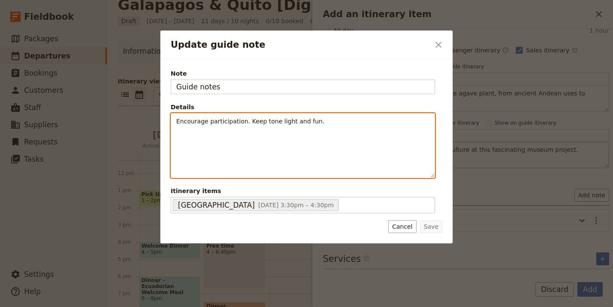
click at [331, 153] on div "Encourage participation. Keep tone light and fun." at bounding box center [303, 146] width 264 height 64
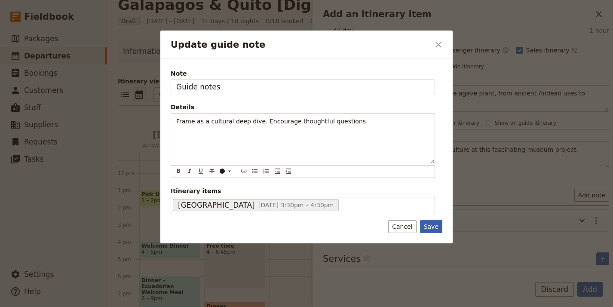
click at [429, 225] on button "Save" at bounding box center [431, 226] width 22 height 13
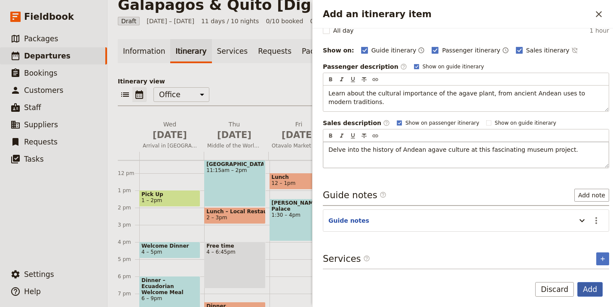
click at [598, 291] on button "Add" at bounding box center [590, 289] width 25 height 15
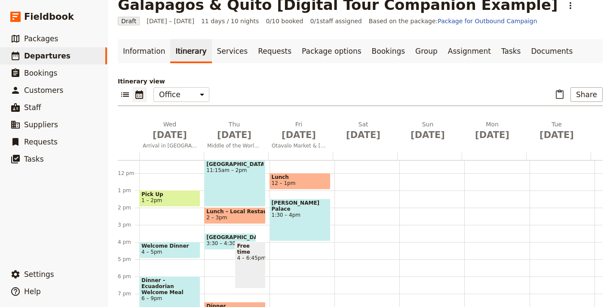
click at [240, 255] on span "4 – 6:45pm" at bounding box center [250, 258] width 26 height 6
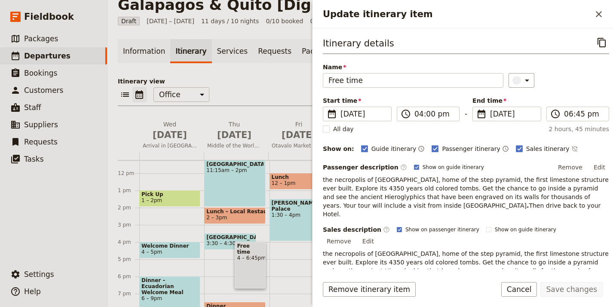
click at [249, 268] on div "Free time 4 – 6:45pm" at bounding box center [250, 265] width 31 height 47
drag, startPoint x: 248, startPoint y: 268, endPoint x: 151, endPoint y: 276, distance: 97.1
click at [150, 276] on div "1 am 2 am 3 am 4 am 5 am 6 am 7 am 8 am 9 am 10 am 11 am 12 pm 1 pm 2 pm 3 pm 4…" at bounding box center [519, 173] width 802 height 413
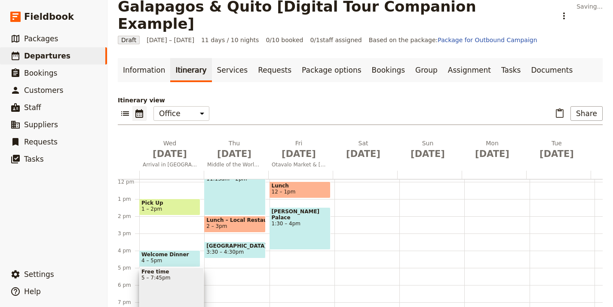
scroll to position [210, 0]
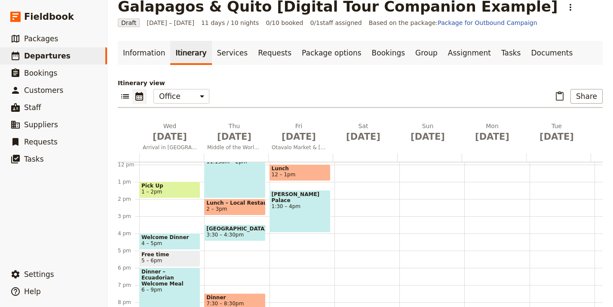
click at [172, 258] on span "5 – 6pm" at bounding box center [170, 261] width 57 height 6
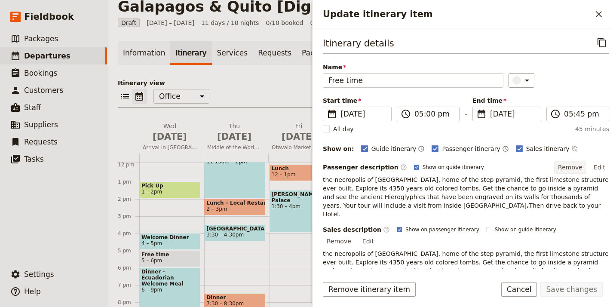
click at [568, 166] on button "Remove" at bounding box center [571, 167] width 32 height 13
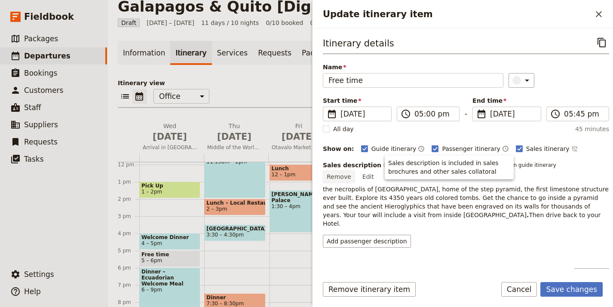
click at [355, 170] on button "Remove" at bounding box center [339, 176] width 32 height 13
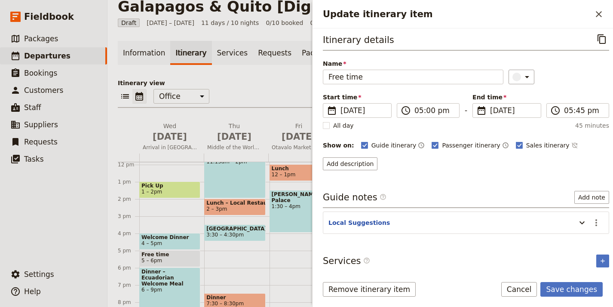
scroll to position [6, 0]
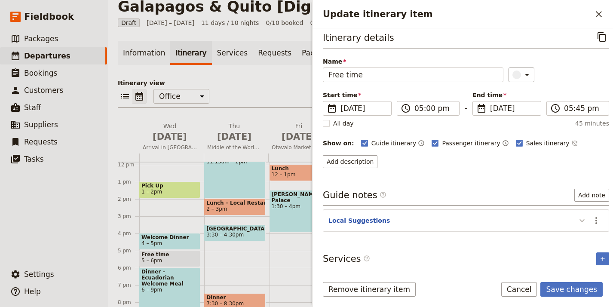
click at [577, 221] on icon "Update itinerary item" at bounding box center [582, 221] width 10 height 10
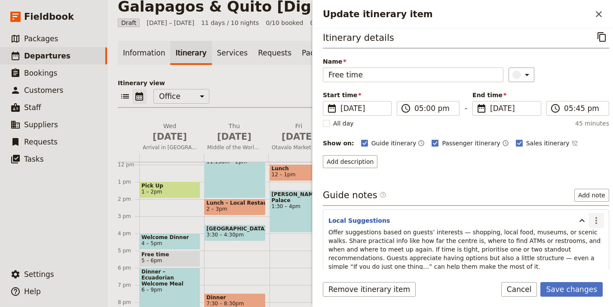
click at [595, 220] on icon "Actions" at bounding box center [597, 221] width 10 height 10
drag, startPoint x: 583, startPoint y: 248, endPoint x: 502, endPoint y: 174, distance: 109.6
click at [502, 174] on body "Fieldbook ​ ​ Fieldbook ​ ​ Packages ​ Departures ​ Bookings ​ Customers ​ Staf…" at bounding box center [306, 153] width 613 height 307
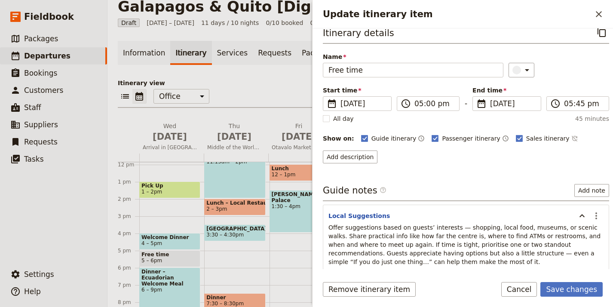
scroll to position [21, 0]
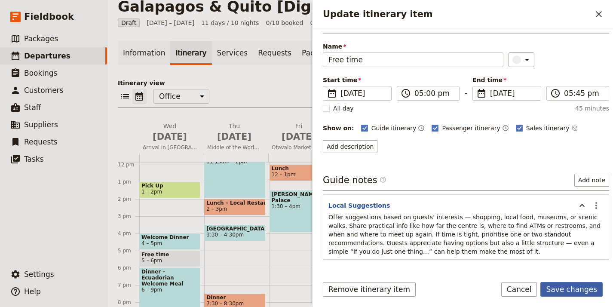
click at [578, 290] on button "Save changes" at bounding box center [572, 289] width 62 height 15
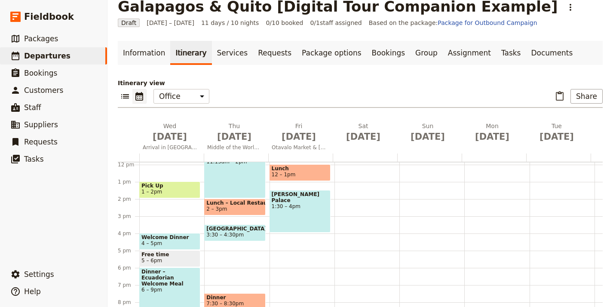
scroll to position [210, 0]
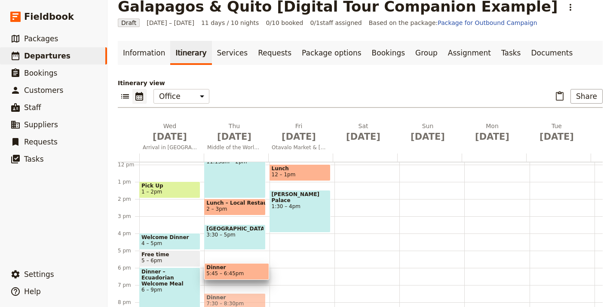
click at [237, 271] on span "5:45 – 6:45pm" at bounding box center [225, 274] width 37 height 6
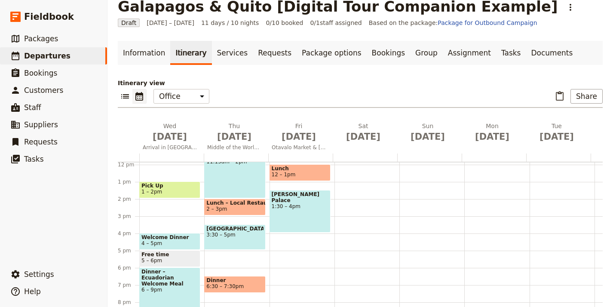
click at [225, 277] on span "Dinner" at bounding box center [235, 280] width 57 height 6
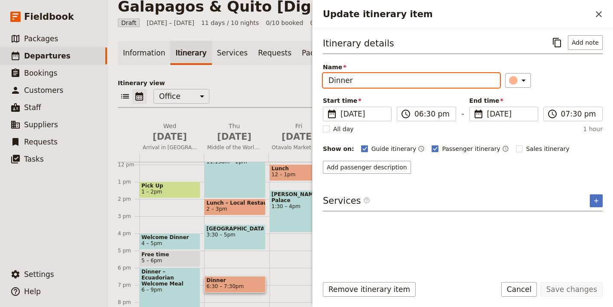
click at [390, 83] on input "Dinner" at bounding box center [411, 80] width 177 height 15
paste input "Quito Evening Meal"
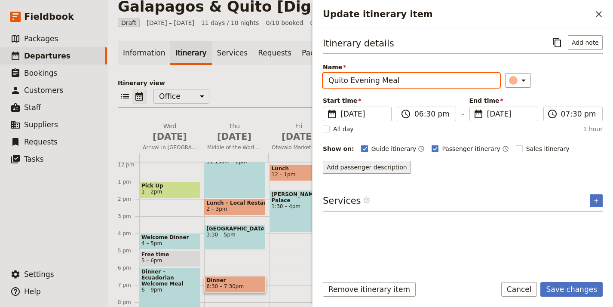
type input "Quito Evening Meal"
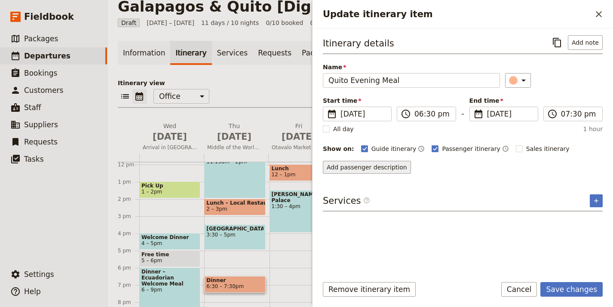
click at [383, 161] on button "Add passenger description" at bounding box center [367, 167] width 88 height 13
click at [380, 171] on button "Add passenger description" at bounding box center [367, 167] width 88 height 13
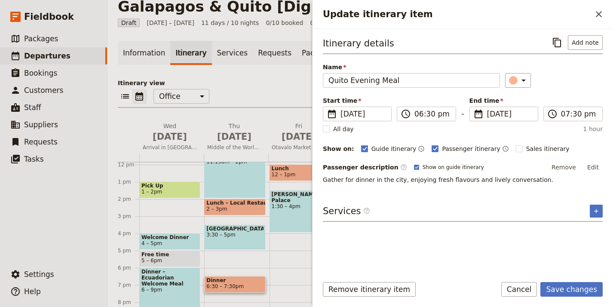
click at [416, 236] on div "Itinerary details ​ Add note Name Quito Evening Meal ​ Start time ​ 2 Oct 2025 …" at bounding box center [463, 151] width 280 height 233
click at [527, 147] on span "Sales itinerary" at bounding box center [548, 149] width 43 height 9
click at [516, 145] on input "Sales itinerary" at bounding box center [516, 144] width 0 height 0
checkbox input "true"
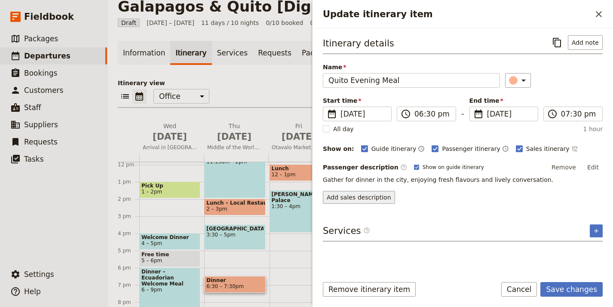
click at [358, 193] on button "Add sales description" at bounding box center [359, 197] width 72 height 13
click at [369, 199] on button "Add sales description" at bounding box center [359, 197] width 72 height 13
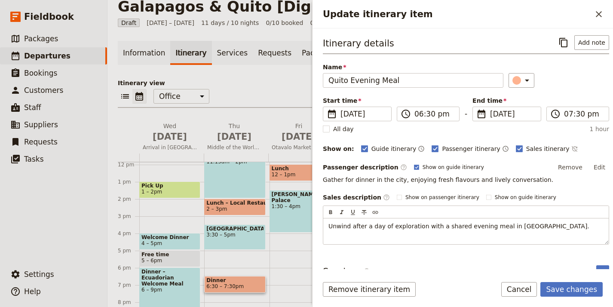
click at [486, 259] on div "Itinerary details ​ Add note Name Quito Evening Meal ​ Start time ​ 2 Oct 2025 …" at bounding box center [466, 151] width 287 height 233
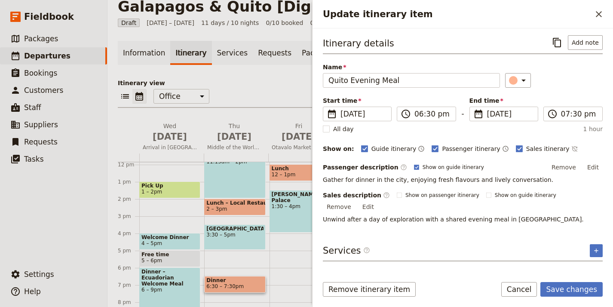
click at [594, 50] on div "Itinerary details ​ Add note" at bounding box center [463, 44] width 280 height 19
click at [590, 41] on button "Add note" at bounding box center [585, 42] width 35 height 15
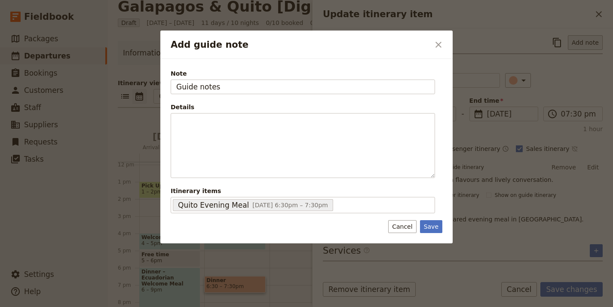
type input "Guide notes"
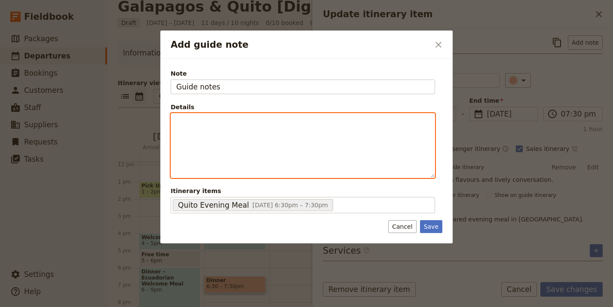
click at [322, 149] on div "Add guide note" at bounding box center [303, 146] width 264 height 64
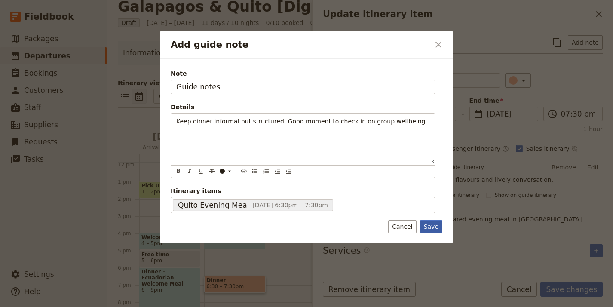
click at [436, 228] on button "Save" at bounding box center [431, 226] width 22 height 13
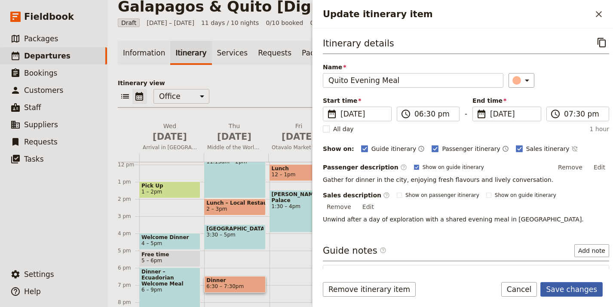
click at [569, 289] on button "Save changes" at bounding box center [572, 289] width 62 height 15
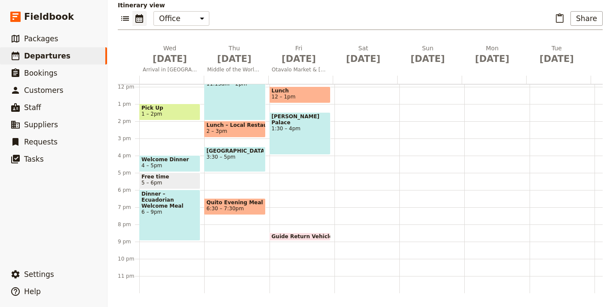
scroll to position [51, 0]
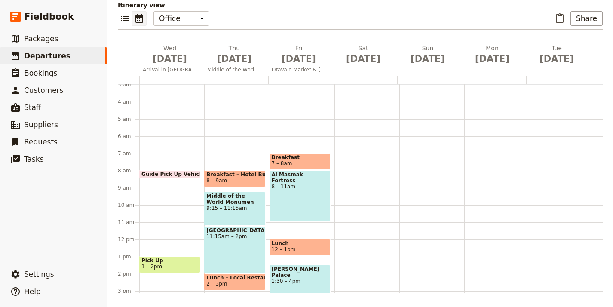
click at [310, 163] on span "7 – 8am" at bounding box center [300, 163] width 57 height 6
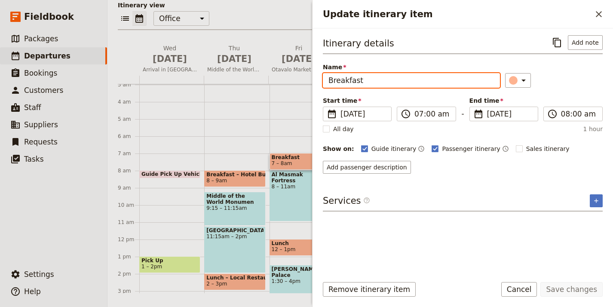
click at [398, 77] on input "Breakfast" at bounding box center [411, 80] width 177 height 15
paste input "– Hotel Buffet"
type input "Breakfast – Hotel Buffet"
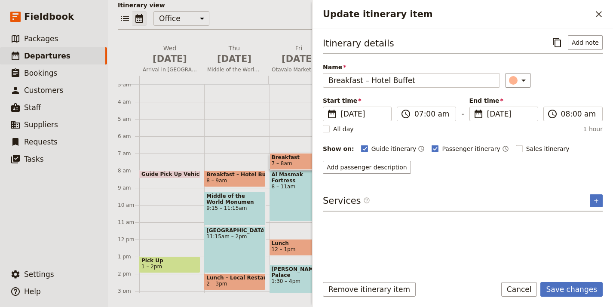
click at [506, 133] on div "Itinerary details ​ Add note Name Breakfast – Hotel Buffet ​ Start time ​ 3 Oct…" at bounding box center [463, 104] width 280 height 139
click at [383, 166] on button "Add passenger description" at bounding box center [367, 167] width 88 height 13
click at [376, 169] on button "Add passenger description" at bounding box center [367, 167] width 88 height 13
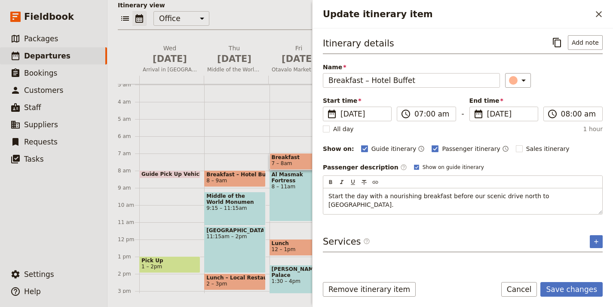
click at [504, 228] on div "Itinerary details ​ Add note Name Breakfast – Hotel Buffet ​ Start time ​ 3 Oct…" at bounding box center [463, 151] width 280 height 233
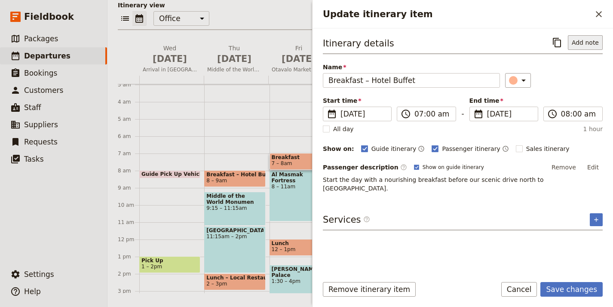
click at [585, 41] on button "Add note" at bounding box center [585, 42] width 35 height 15
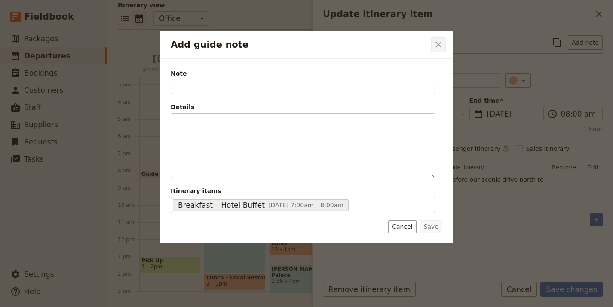
click at [444, 50] on button "​" at bounding box center [439, 44] width 15 height 15
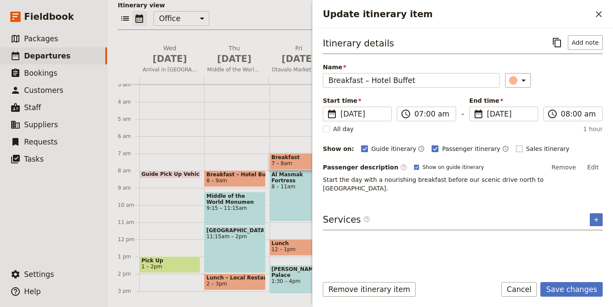
click at [539, 145] on span "Sales itinerary" at bounding box center [548, 149] width 43 height 9
click at [516, 145] on input "Sales itinerary" at bounding box center [516, 144] width 0 height 0
checkbox input "true"
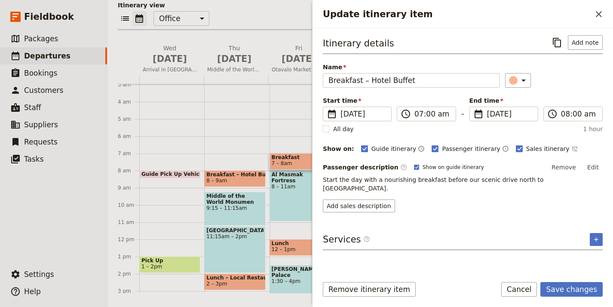
click at [392, 200] on div "Add sales description" at bounding box center [463, 206] width 280 height 13
click at [386, 200] on button "Add sales description" at bounding box center [359, 206] width 72 height 13
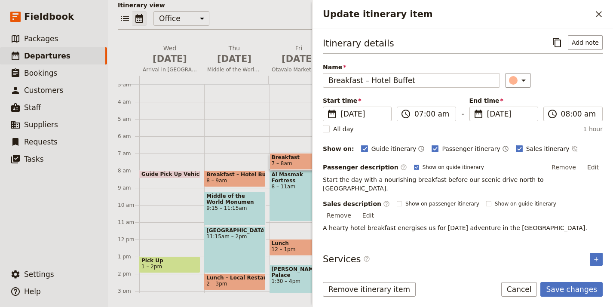
click at [547, 265] on div "Itinerary details ​ Add note Name Breakfast – Hotel Buffet ​ Start time ​ 3 Oct…" at bounding box center [463, 151] width 280 height 233
click at [572, 40] on button "Add note" at bounding box center [585, 42] width 35 height 15
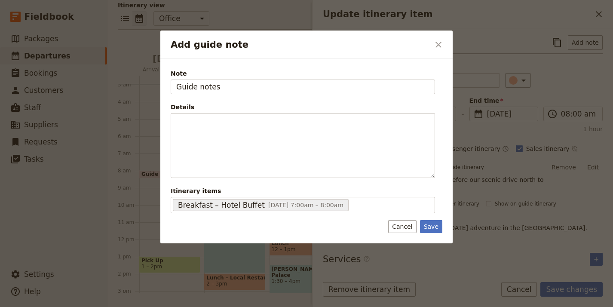
type input "Guide notes"
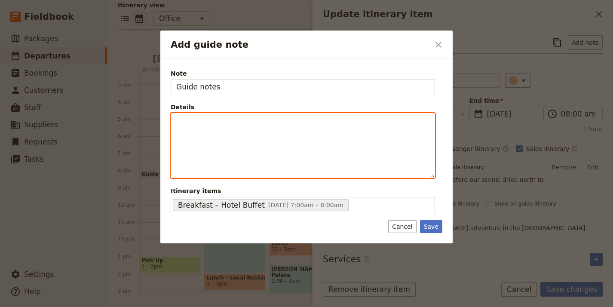
click at [323, 125] on p "Add guide note" at bounding box center [302, 121] width 253 height 9
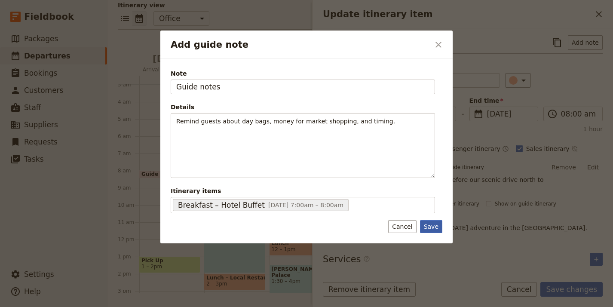
click at [427, 224] on button "Save" at bounding box center [431, 226] width 22 height 13
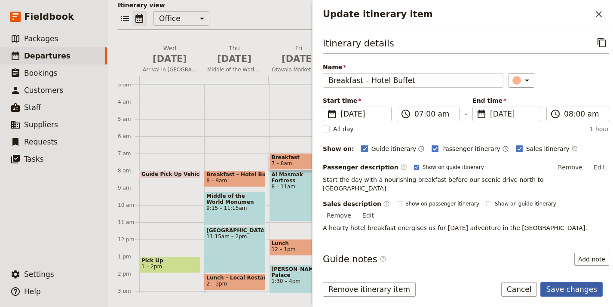
click at [581, 289] on button "Save changes" at bounding box center [572, 289] width 62 height 15
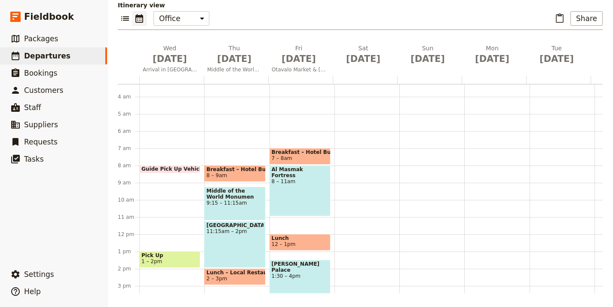
scroll to position [57, 0]
click at [304, 184] on div "Al Masmak Fortress 8 – 11am" at bounding box center [300, 190] width 61 height 51
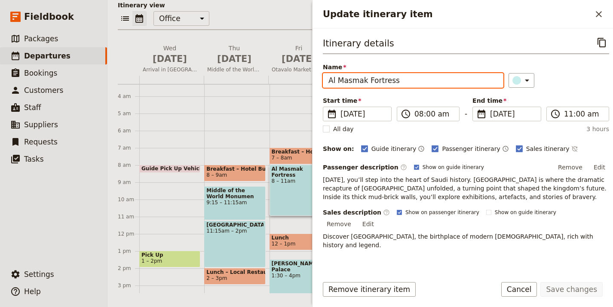
click at [395, 83] on input "Al Masmak Fortress" at bounding box center [413, 80] width 181 height 15
paste input "Otavalo Market"
type input "Otavalo Market"
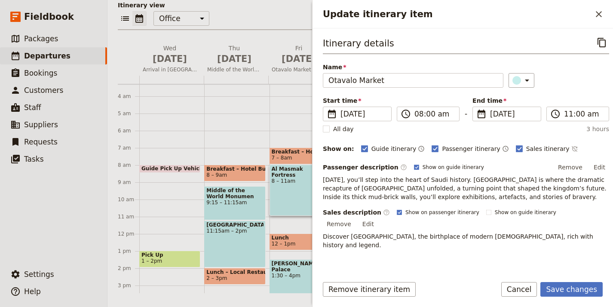
click at [595, 166] on button "Edit" at bounding box center [599, 167] width 19 height 13
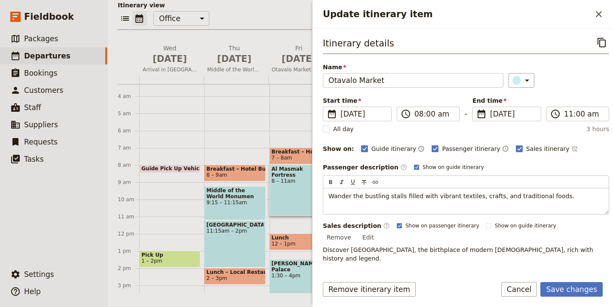
click at [524, 236] on div "Itinerary details ​ Name Otavalo Market ​ Start time ​ 3 Oct 2025 03/10/2025 20…" at bounding box center [466, 151] width 287 height 233
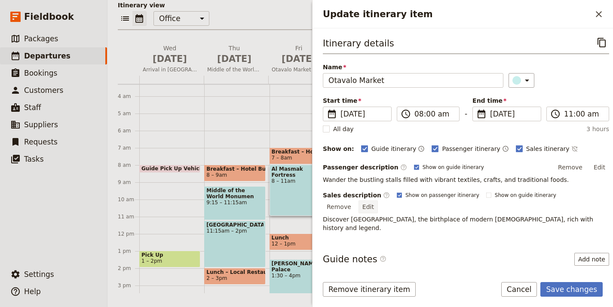
click at [378, 200] on button "Edit" at bounding box center [368, 206] width 19 height 13
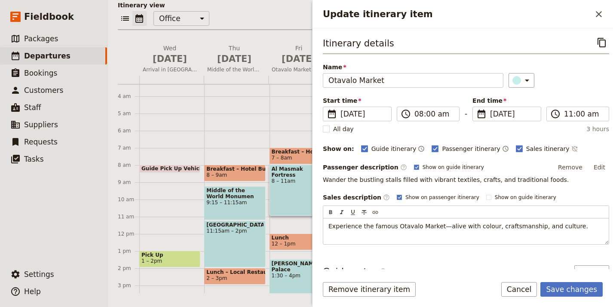
click at [471, 263] on div "Itinerary details ​ Name Otavalo Market ​ Start time ​ 3 Oct 2025 03/10/2025 20…" at bounding box center [466, 151] width 287 height 233
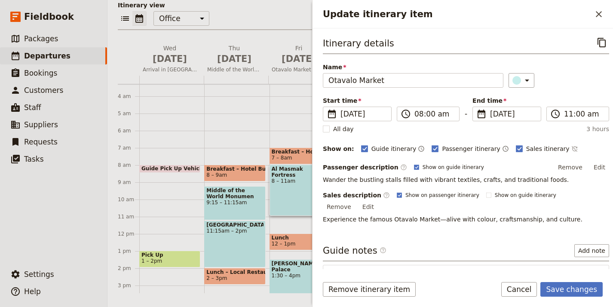
scroll to position [46, 0]
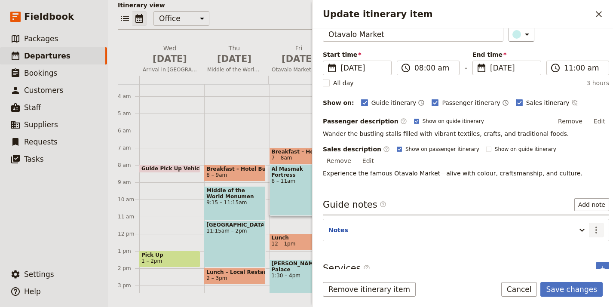
click at [580, 225] on icon "Update itinerary item" at bounding box center [582, 230] width 10 height 10
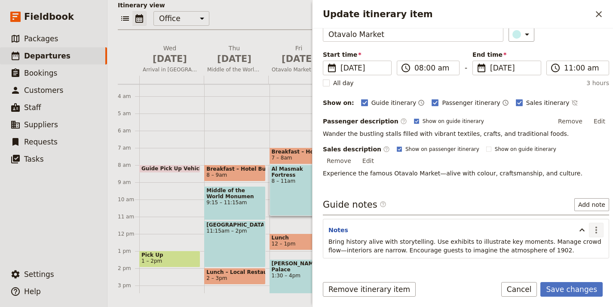
click at [592, 225] on icon "Actions" at bounding box center [597, 230] width 10 height 10
click at [557, 236] on span "Edit note" at bounding box center [565, 239] width 27 height 9
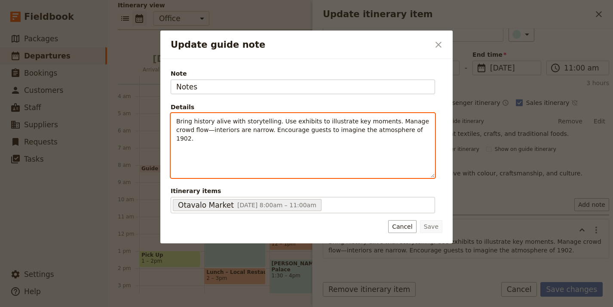
click at [293, 120] on span "Bring history alive with storytelling. Use exhibits to illustrate key moments. …" at bounding box center [303, 130] width 255 height 24
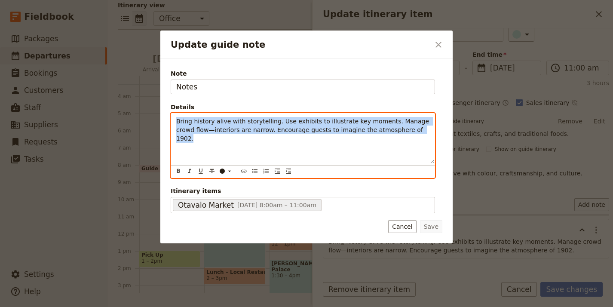
click at [293, 120] on span "Bring history alive with storytelling. Use exhibits to illustrate key moments. …" at bounding box center [303, 130] width 255 height 24
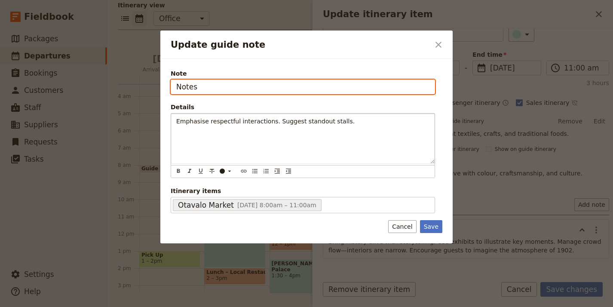
click at [175, 90] on input "Notes" at bounding box center [303, 87] width 265 height 15
type input "Guide notes"
click at [420, 220] on button "Save" at bounding box center [431, 226] width 22 height 13
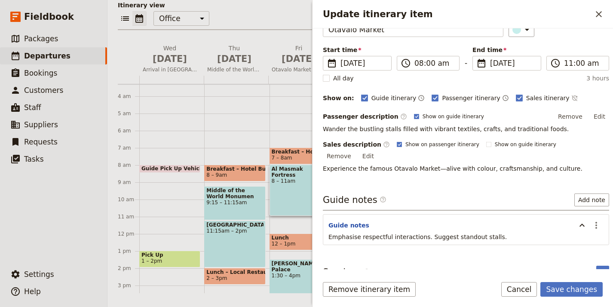
scroll to position [55, 0]
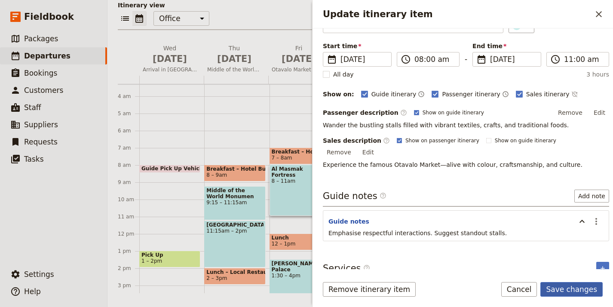
click at [566, 288] on button "Save changes" at bounding box center [572, 289] width 62 height 15
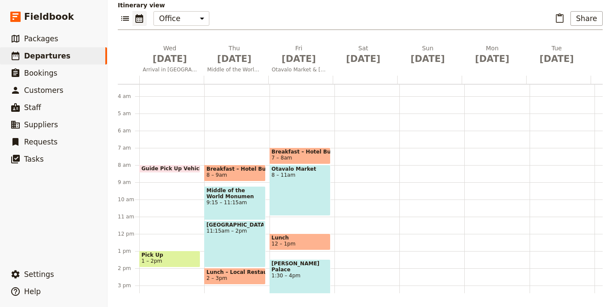
click at [294, 273] on span "1:30 – 4pm" at bounding box center [300, 276] width 57 height 6
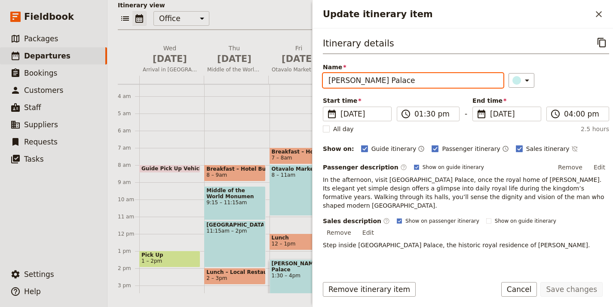
click at [405, 82] on input "Al Muraba’a Palace" at bounding box center [413, 80] width 181 height 15
paste input "Otavalo Market"
type input "Otavalo Market"
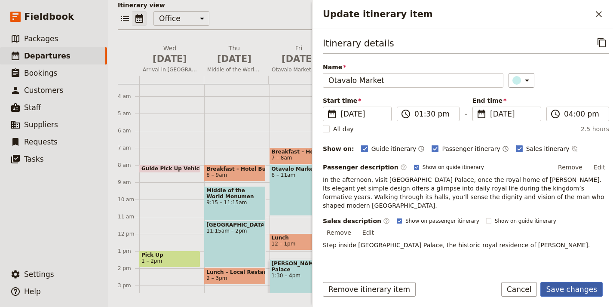
click at [590, 288] on button "Save changes" at bounding box center [572, 289] width 62 height 15
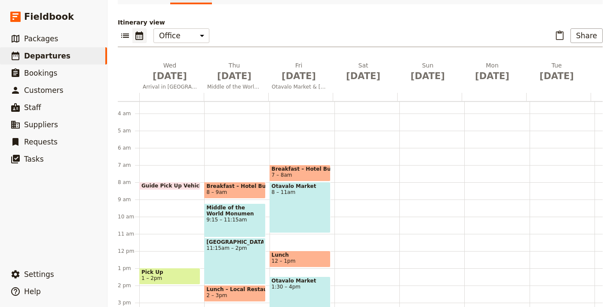
scroll to position [71, 0]
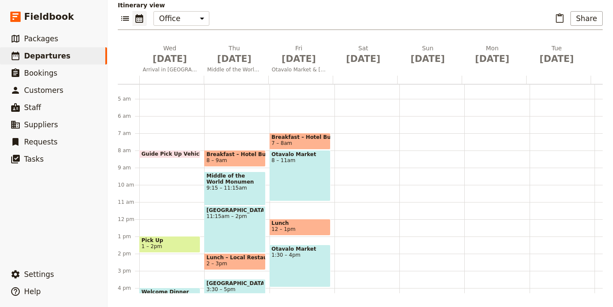
click at [277, 172] on div "Otavalo Market 8 – 11am" at bounding box center [300, 175] width 61 height 51
click at [280, 224] on span "Lunch" at bounding box center [300, 223] width 57 height 6
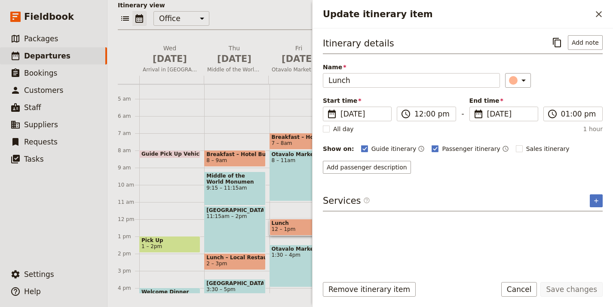
click at [291, 266] on div "Otavalo Market 1:30 – 4pm" at bounding box center [300, 266] width 61 height 43
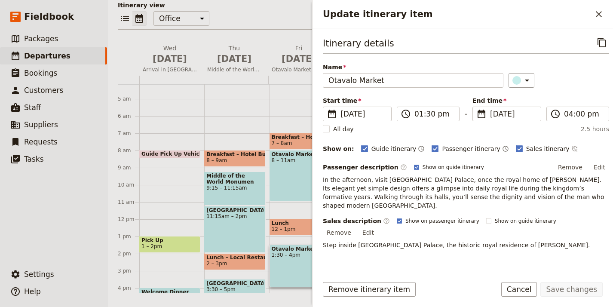
click at [291, 266] on div "Otavalo Market 1:30 – 4pm" at bounding box center [300, 266] width 61 height 43
drag, startPoint x: 290, startPoint y: 266, endPoint x: 293, endPoint y: 203, distance: 62.4
click at [293, 203] on div "Breakfast – Hotel Buffet 7 – 8am Otavalo Market 8 – 11am Lunch 12 – 1pm Otavalo…" at bounding box center [302, 219] width 65 height 413
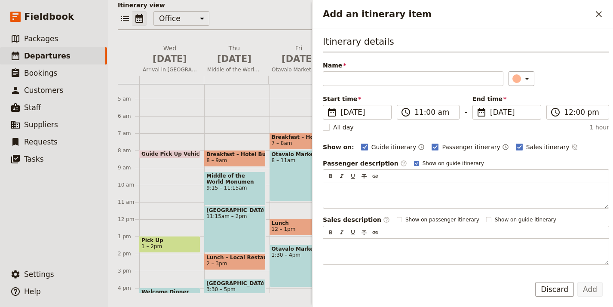
drag, startPoint x: 288, startPoint y: 264, endPoint x: 297, endPoint y: 234, distance: 31.4
click at [296, 194] on div "Breakfast – Hotel Buffet 7 – 8am Otavalo Market 8 – 11am Lunch 12 – 1pm Otavalo…" at bounding box center [302, 219] width 65 height 413
drag, startPoint x: 291, startPoint y: 256, endPoint x: 285, endPoint y: 240, distance: 16.8
click at [292, 208] on div "Breakfast – Hotel Buffet 7 – 8am Otavalo Market 8 – 11am Lunch 12 – 1pm Otavalo…" at bounding box center [302, 219] width 65 height 413
drag, startPoint x: 282, startPoint y: 252, endPoint x: 289, endPoint y: 201, distance: 51.2
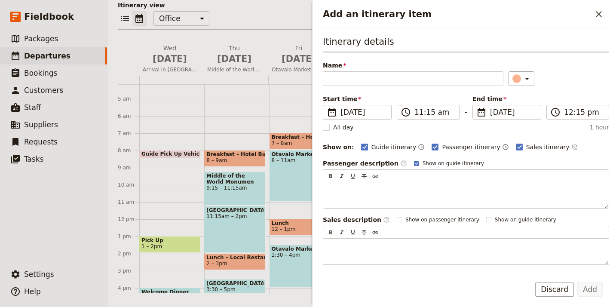
click at [289, 201] on div "Breakfast – Hotel Buffet 7 – 8am Otavalo Market 8 – 11am Lunch 12 – 1pm Otavalo…" at bounding box center [302, 219] width 65 height 413
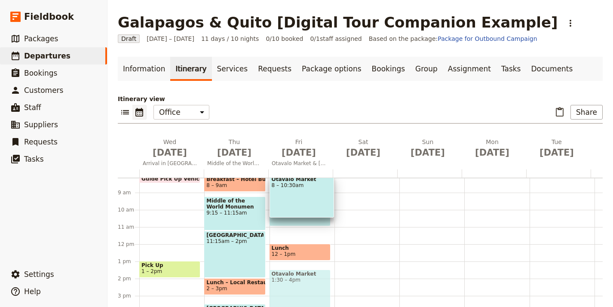
scroll to position [120, 0]
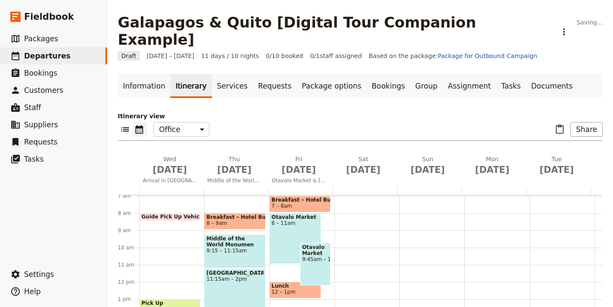
click at [301, 216] on div "Otavalo Market 8 – 11am" at bounding box center [296, 238] width 52 height 51
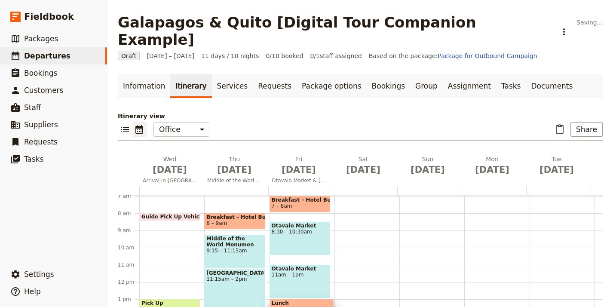
click at [285, 265] on div "Otavalo Market 11am – 1pm" at bounding box center [300, 282] width 61 height 34
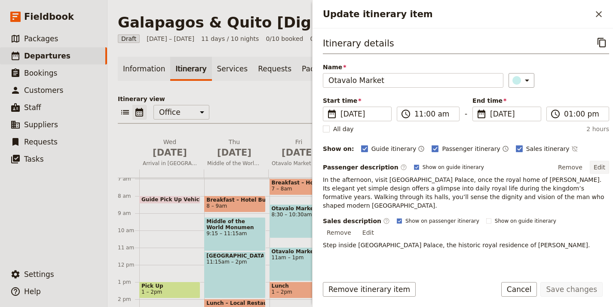
click at [596, 167] on button "Edit" at bounding box center [599, 167] width 19 height 13
click at [596, 167] on div "Remove Edit" at bounding box center [582, 167] width 55 height 13
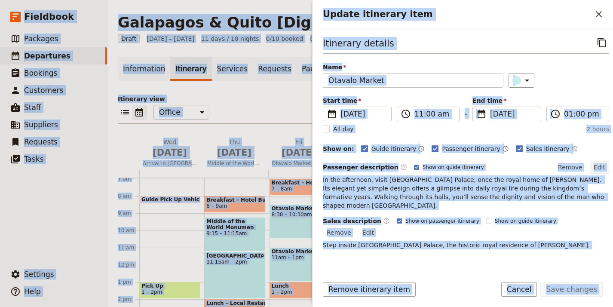
click at [596, 167] on button "Edit" at bounding box center [599, 167] width 19 height 13
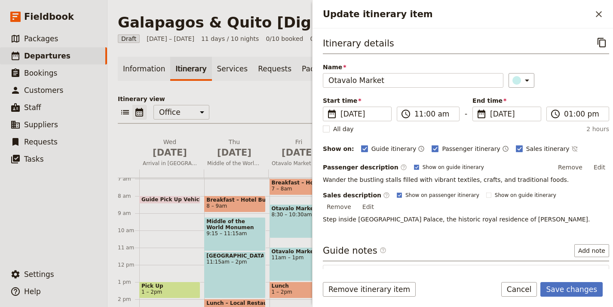
click at [528, 234] on div "Itinerary details ​ Name Otavalo Market ​ Start time ​ 3 Oct 2025 03/10/2025 20…" at bounding box center [466, 151] width 287 height 233
click at [378, 200] on button "Edit" at bounding box center [368, 206] width 19 height 13
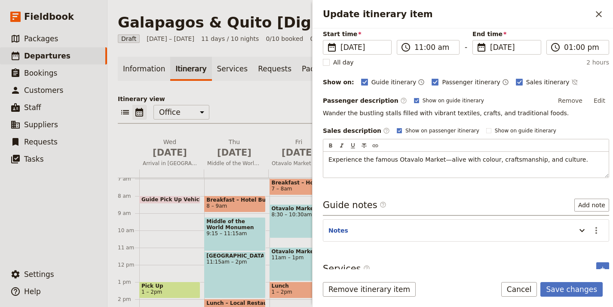
click at [481, 201] on div "Guide notes ​ Add note" at bounding box center [466, 207] width 287 height 17
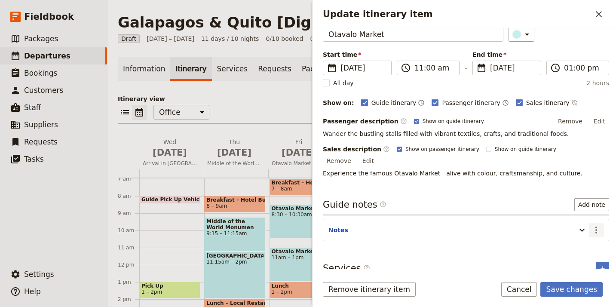
click at [592, 225] on icon "Actions" at bounding box center [597, 230] width 10 height 10
click at [566, 237] on span "Edit note" at bounding box center [565, 239] width 27 height 9
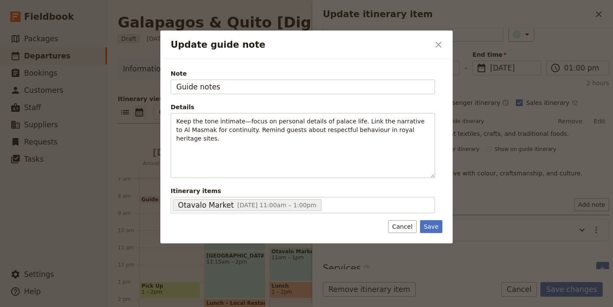
type input "Guide notes"
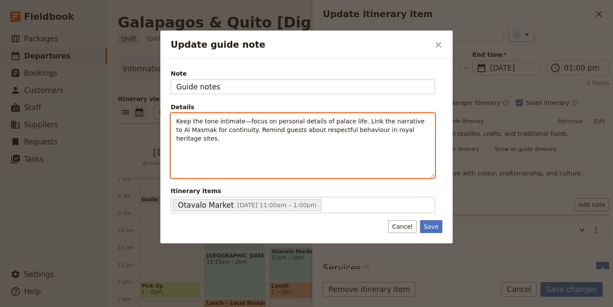
click at [377, 131] on span "Keep the tone intimate—focus on personal details of palace life. Link the narra…" at bounding box center [301, 130] width 250 height 24
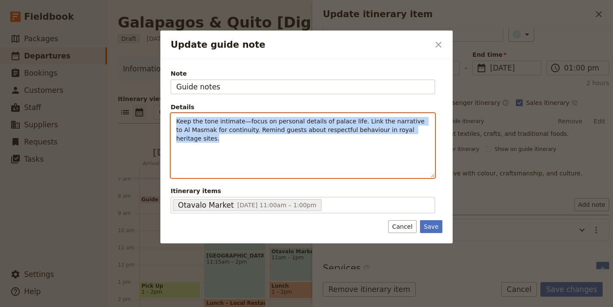
click at [377, 131] on span "Keep the tone intimate—focus on personal details of palace life. Link the narra…" at bounding box center [301, 130] width 250 height 24
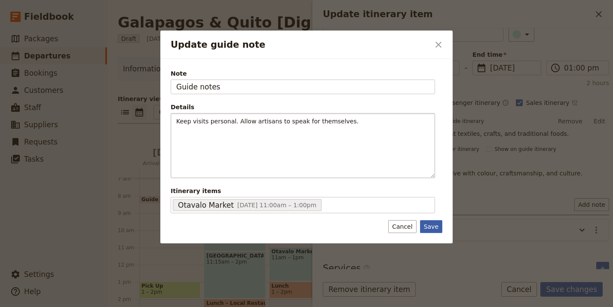
click at [428, 230] on button "Save" at bounding box center [431, 226] width 22 height 13
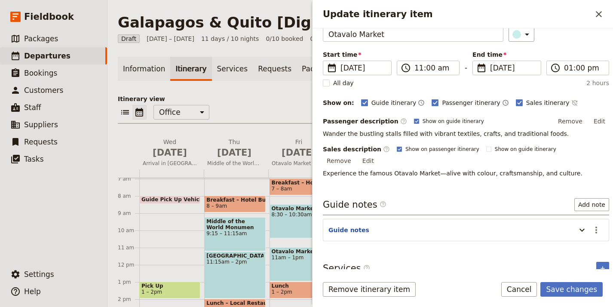
click at [592, 120] on button "Edit" at bounding box center [599, 121] width 19 height 13
click at [378, 154] on button "Edit" at bounding box center [368, 160] width 19 height 13
click at [575, 147] on div "Sales description ​ Show on passenger itinerary Show on guide itinerary Remove …" at bounding box center [466, 156] width 287 height 22
click at [597, 122] on button "Edit" at bounding box center [599, 121] width 19 height 13
click at [590, 123] on button "Edit" at bounding box center [599, 121] width 19 height 13
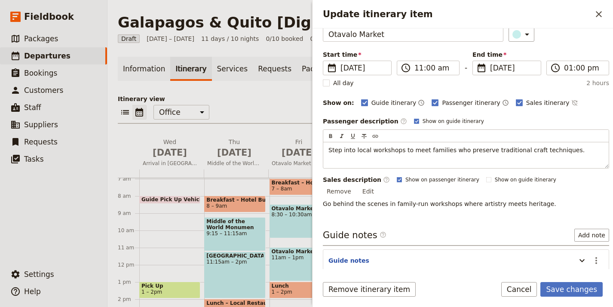
click at [492, 229] on div "Guide notes ​ Add note Guide notes ​" at bounding box center [466, 250] width 287 height 43
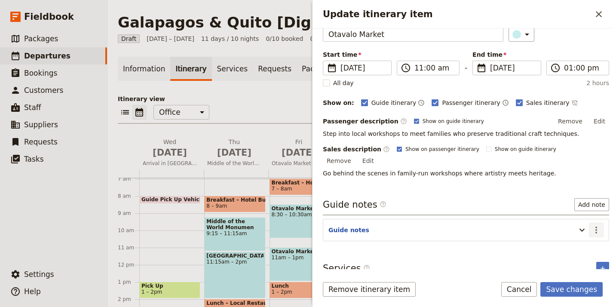
click at [592, 225] on icon "Actions" at bounding box center [597, 230] width 10 height 10
click at [578, 237] on span "Edit note" at bounding box center [565, 239] width 27 height 9
click at [574, 288] on button "Save changes" at bounding box center [572, 289] width 62 height 15
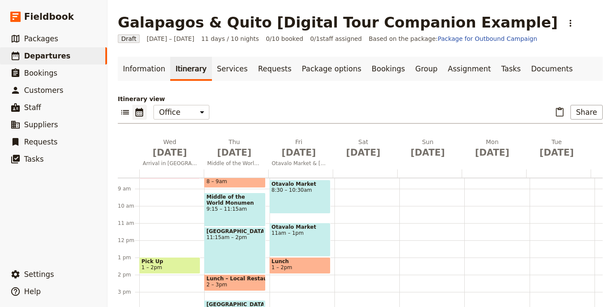
scroll to position [144, 0]
click at [302, 266] on span "1 – 2pm" at bounding box center [300, 268] width 57 height 6
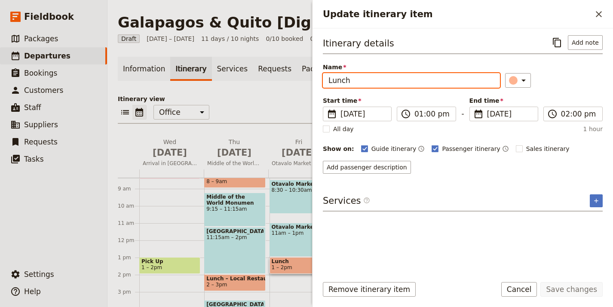
click at [429, 79] on input "Lunch" at bounding box center [411, 80] width 177 height 15
paste input "– Traditional Andean Meal"
type input "Lunch – Traditional Andean Meal"
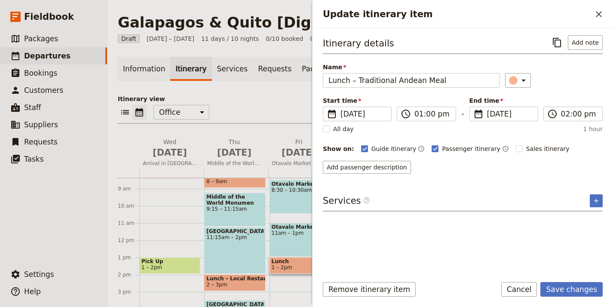
click at [495, 187] on div "Itinerary details ​ Add note Name Lunch – Traditional Andean Meal ​ Start time …" at bounding box center [463, 151] width 280 height 233
click at [370, 166] on button "Add passenger description" at bounding box center [367, 167] width 88 height 13
click at [393, 174] on div "Itinerary details ​ Add note Name Lunch – Traditional Andean Meal ​ Start time …" at bounding box center [463, 151] width 280 height 233
click at [395, 169] on button "Add passenger description" at bounding box center [367, 167] width 88 height 13
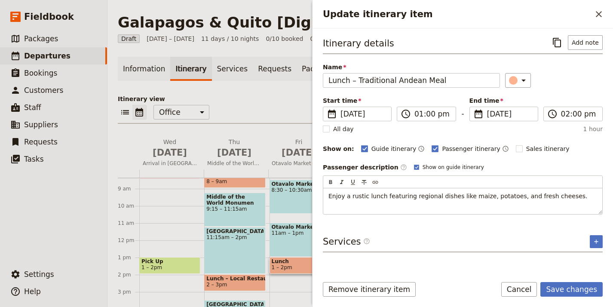
click at [442, 235] on div "Itinerary details ​ Add note Name Lunch – Traditional Andean Meal ​ Start time …" at bounding box center [463, 151] width 280 height 233
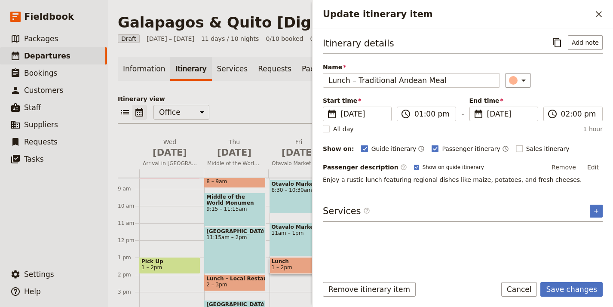
click at [516, 151] on label "Sales itinerary" at bounding box center [543, 149] width 54 height 9
click at [516, 145] on input "Sales itinerary" at bounding box center [516, 144] width 0 height 0
checkbox input "true"
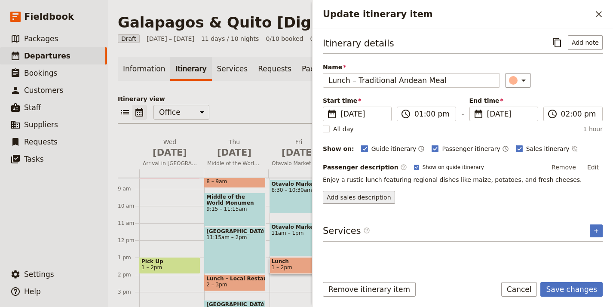
click at [356, 199] on button "Add sales description" at bounding box center [359, 197] width 72 height 13
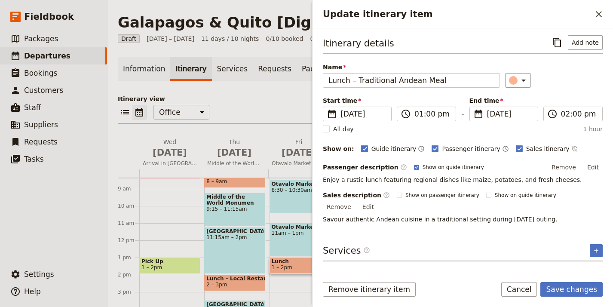
click at [450, 263] on div "Itinerary details ​ Add note Name Lunch – Traditional Andean Meal ​ Start time …" at bounding box center [463, 151] width 280 height 233
click at [585, 47] on button "Add note" at bounding box center [585, 42] width 35 height 15
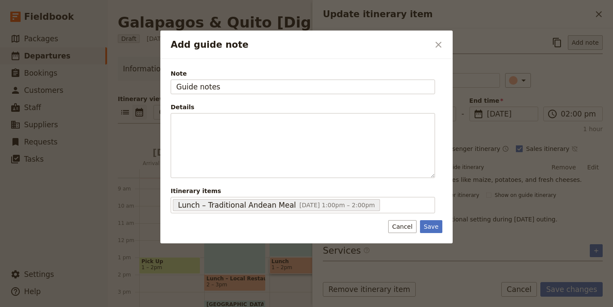
type input "Guide notes"
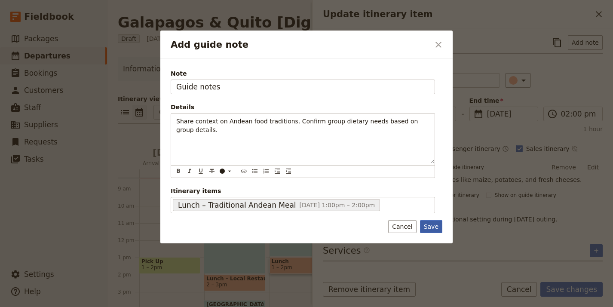
click at [438, 226] on button "Save" at bounding box center [431, 226] width 22 height 13
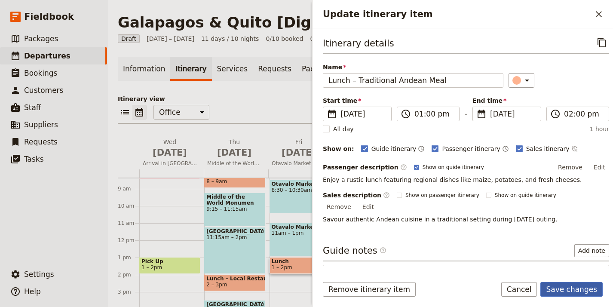
click at [574, 290] on button "Save changes" at bounding box center [572, 289] width 62 height 15
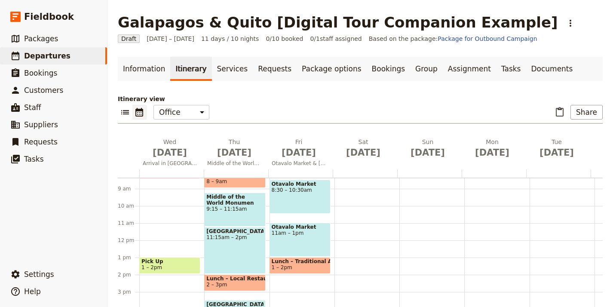
click at [295, 239] on div "Otavalo Market 11am – 1pm" at bounding box center [300, 240] width 61 height 34
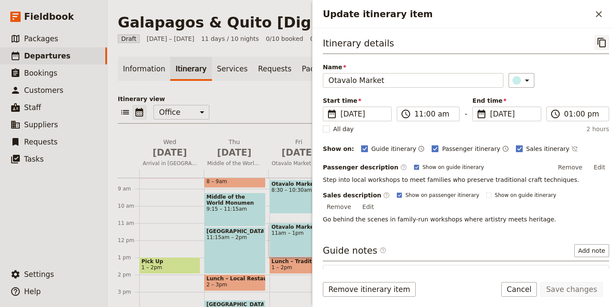
click at [597, 47] on icon "Copy itinerary item" at bounding box center [602, 42] width 10 height 10
click at [598, 11] on icon "Close drawer" at bounding box center [599, 14] width 10 height 10
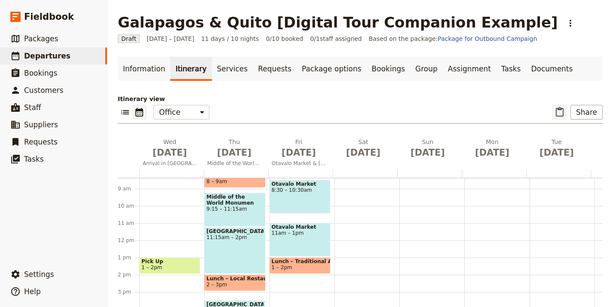
click at [554, 105] on button "​" at bounding box center [560, 112] width 15 height 15
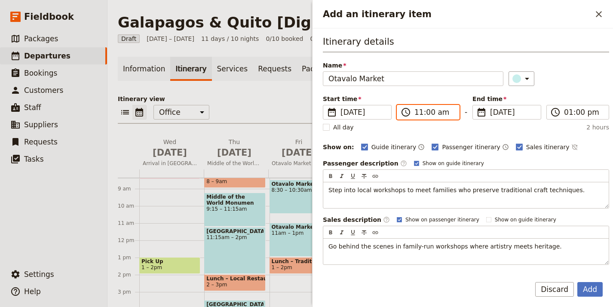
click at [422, 113] on input "11:00 am" at bounding box center [435, 112] width 40 height 10
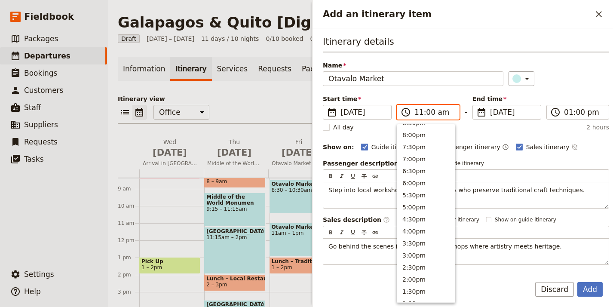
scroll to position [0, 0]
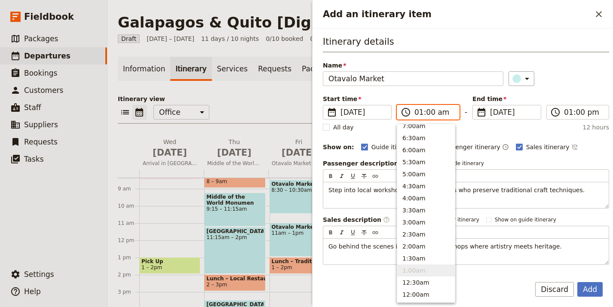
click at [440, 112] on input "01:00 am" at bounding box center [435, 112] width 40 height 10
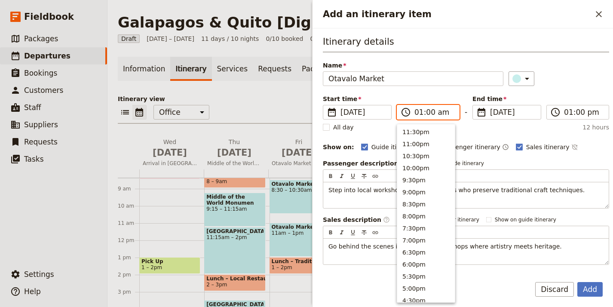
type input "01:00 pm"
click at [435, 127] on li "1:00pm" at bounding box center [427, 130] width 58 height 12
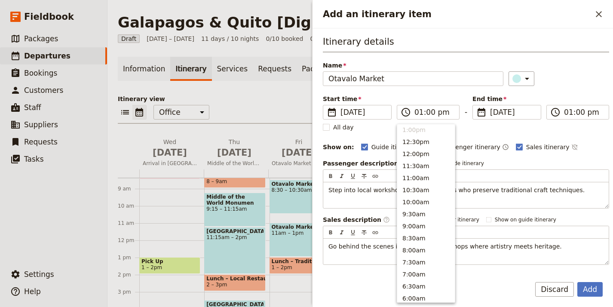
click at [489, 128] on div "All day" at bounding box center [466, 127] width 287 height 9
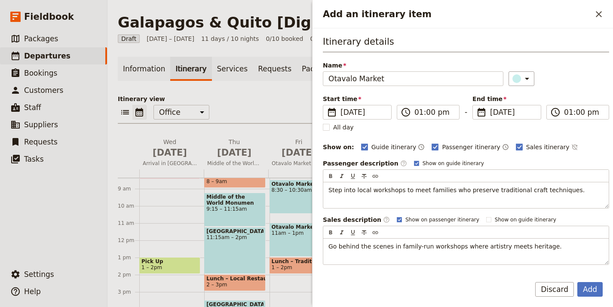
click at [588, 120] on div "Start time ​ 3 Oct 2025 03/10/2025 2025-10-03 13:00 ​ 01:00 pm - End time ​ 3 O…" at bounding box center [466, 113] width 287 height 37
click at [578, 108] on input "01:00 pm" at bounding box center [584, 112] width 40 height 10
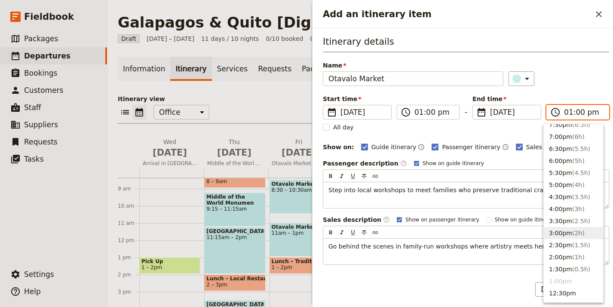
scroll to position [103, 0]
click at [591, 235] on button "3:00pm ( 2h )" at bounding box center [573, 234] width 59 height 12
type input "03:00 pm"
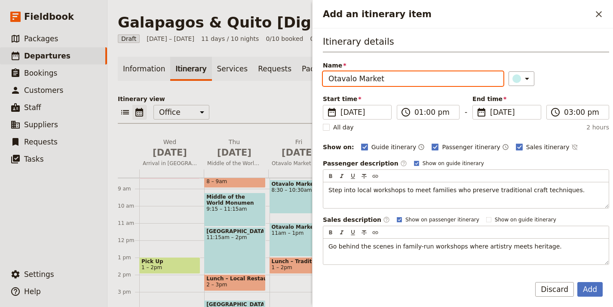
click at [376, 76] on input "Otavalo Market" at bounding box center [413, 78] width 181 height 15
paste input "[GEOGRAPHIC_DATA][PERSON_NAME]"
type input "[GEOGRAPHIC_DATA][PERSON_NAME]"
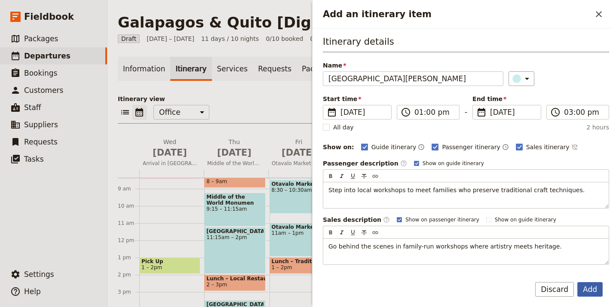
click at [599, 290] on button "Add" at bounding box center [590, 289] width 25 height 15
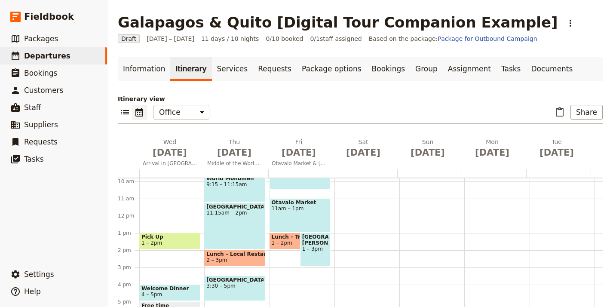
scroll to position [210, 0]
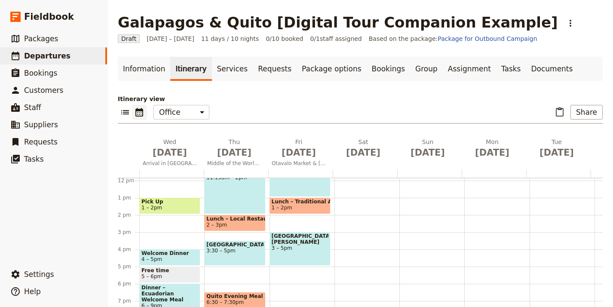
click at [303, 241] on div "San Pablo Lake Stop 3 – 5pm" at bounding box center [300, 249] width 61 height 34
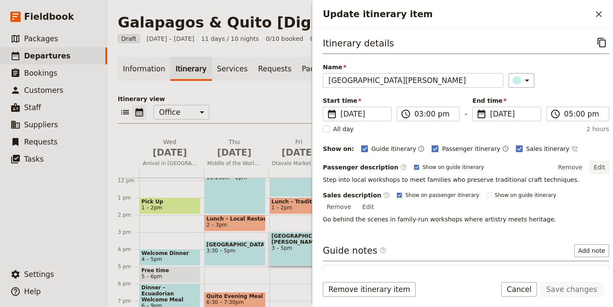
click at [598, 167] on button "Edit" at bounding box center [599, 167] width 19 height 13
click at [596, 168] on button "Edit" at bounding box center [599, 167] width 19 height 13
click at [525, 253] on div "Itinerary details ​ Name San Pablo Lake Stop ​ Start time ​ 3 Oct 2025 03/10/20…" at bounding box center [466, 151] width 287 height 233
click at [378, 200] on button "Edit" at bounding box center [368, 206] width 19 height 13
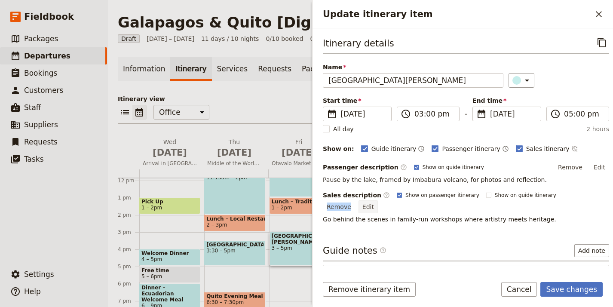
click at [378, 200] on div "Remove Edit" at bounding box center [350, 206] width 55 height 13
click at [378, 200] on button "Edit" at bounding box center [368, 206] width 19 height 13
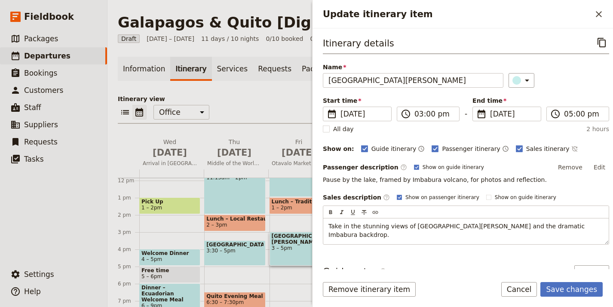
drag, startPoint x: 466, startPoint y: 256, endPoint x: 471, endPoint y: 238, distance: 18.7
click at [466, 256] on div "Itinerary details ​ Name San Pablo Lake Stop ​ Start time ​ 3 Oct 2025 03/10/20…" at bounding box center [466, 151] width 287 height 233
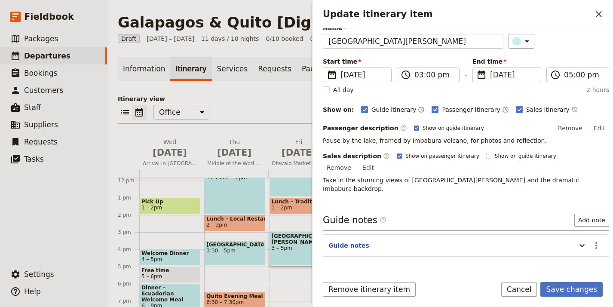
scroll to position [26, 0]
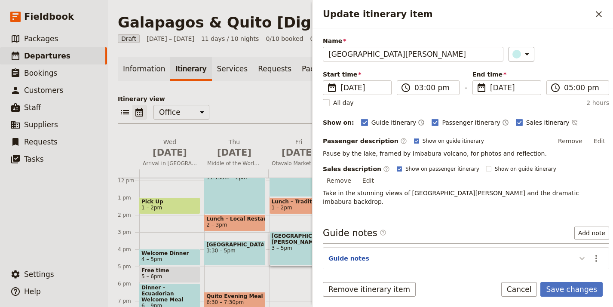
click at [578, 253] on icon "Update itinerary item" at bounding box center [582, 258] width 10 height 10
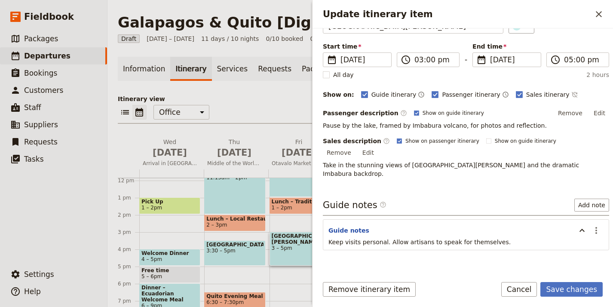
scroll to position [55, 0]
click at [592, 225] on icon "Actions" at bounding box center [597, 230] width 10 height 10
click at [577, 231] on span "Edit note" at bounding box center [565, 230] width 27 height 9
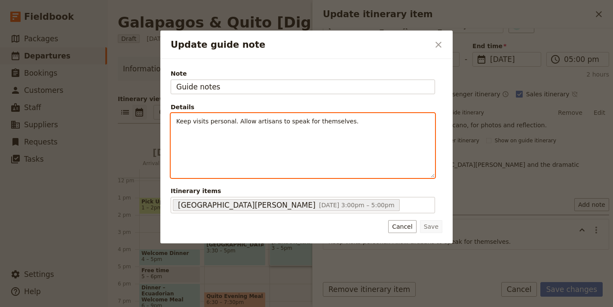
click at [312, 116] on div "Keep visits personal. Allow artisans to speak for themselves." at bounding box center [303, 146] width 264 height 64
click at [312, 116] on div "Keep visits personal. Allow artisans to speak for themselves." at bounding box center [303, 139] width 264 height 50
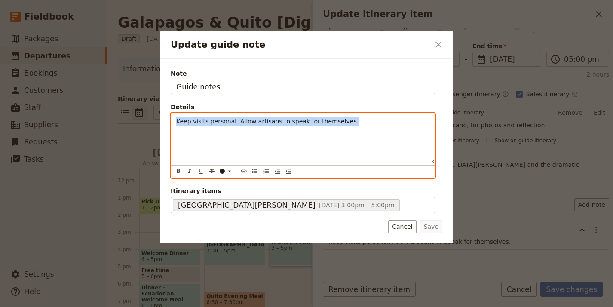
click at [312, 116] on div "Keep visits personal. Allow artisans to speak for themselves." at bounding box center [303, 139] width 264 height 50
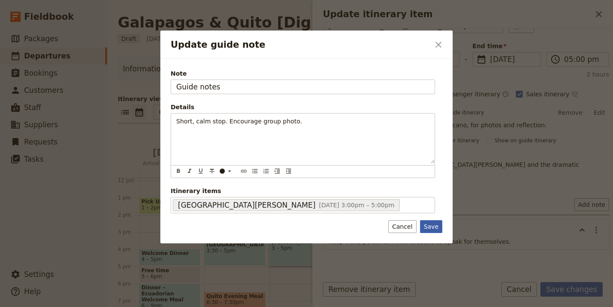
click at [427, 221] on button "Save" at bounding box center [431, 226] width 22 height 13
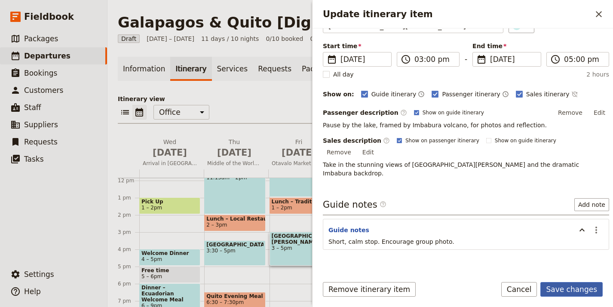
click at [571, 290] on button "Save changes" at bounding box center [572, 289] width 62 height 15
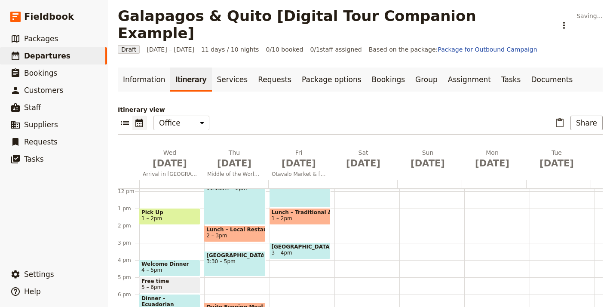
scroll to position [17, 0]
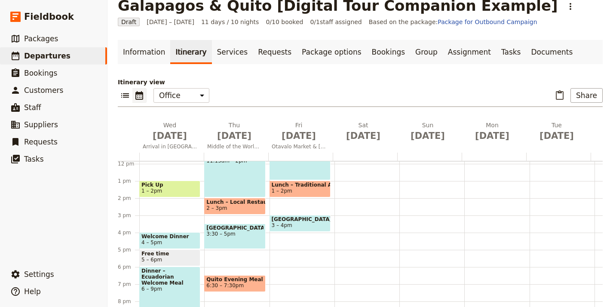
click at [235, 283] on span "6:30 – 7:30pm" at bounding box center [225, 286] width 37 height 6
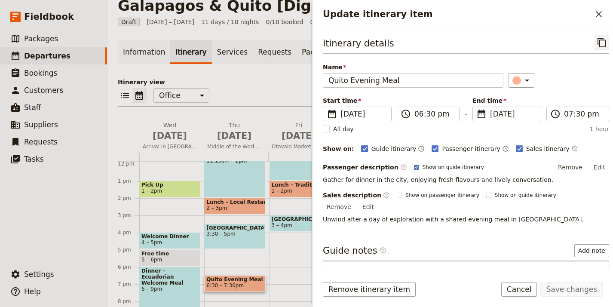
drag, startPoint x: 601, startPoint y: 41, endPoint x: 599, endPoint y: 35, distance: 5.7
click at [601, 40] on button "​" at bounding box center [602, 42] width 15 height 15
click at [600, 15] on icon "Close drawer" at bounding box center [599, 14] width 6 height 6
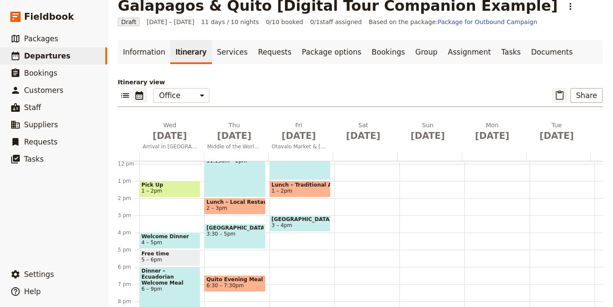
click at [556, 92] on icon "Paste itinerary item" at bounding box center [560, 94] width 8 height 9
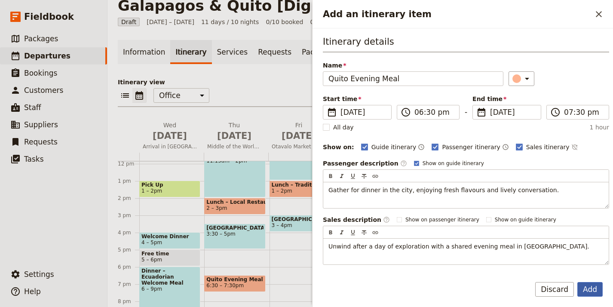
click at [583, 294] on button "Add" at bounding box center [590, 289] width 25 height 15
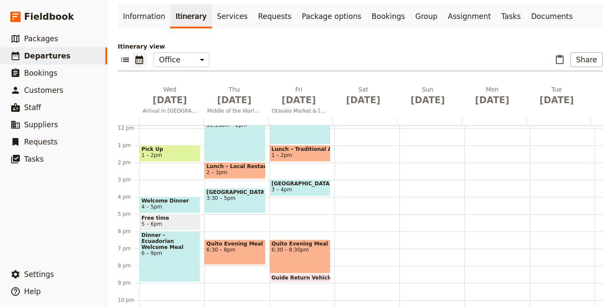
scroll to position [86, 0]
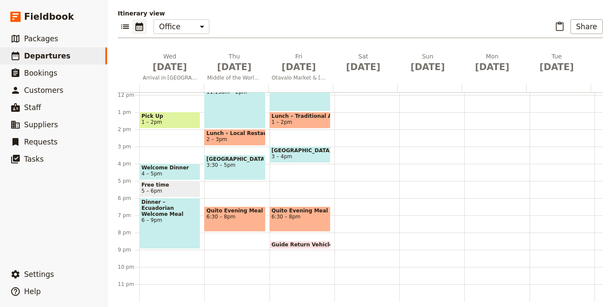
click at [308, 217] on div "Quito Evening Meal 6:30 – 8pm" at bounding box center [300, 219] width 61 height 25
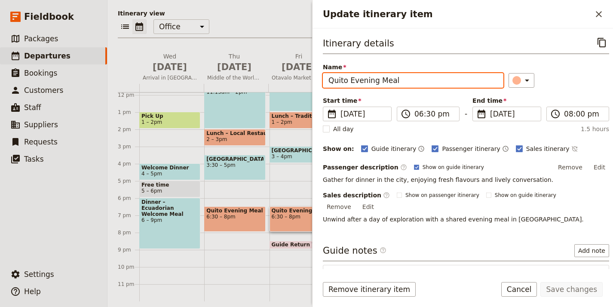
click at [384, 87] on input "Quito Evening Meal" at bounding box center [413, 80] width 181 height 15
click at [385, 84] on input "Quito Evening Meal" at bounding box center [413, 80] width 181 height 15
paste input "Free Evening in [GEOGRAPHIC_DATA]"
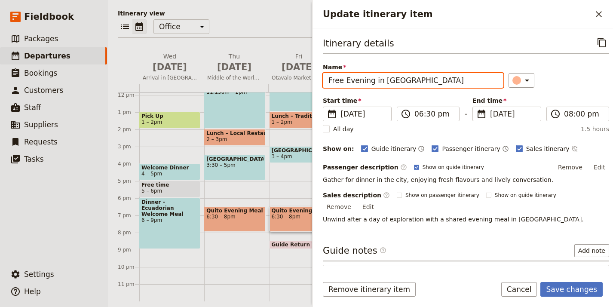
type input "Free Evening in [GEOGRAPHIC_DATA]"
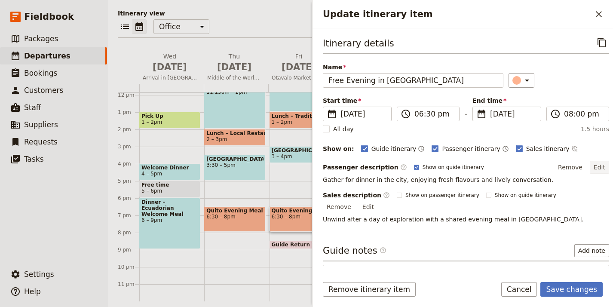
click at [597, 166] on button "Edit" at bounding box center [599, 167] width 19 height 13
click at [597, 166] on div "Remove Edit" at bounding box center [582, 167] width 55 height 13
click at [597, 166] on button "Edit" at bounding box center [599, 167] width 19 height 13
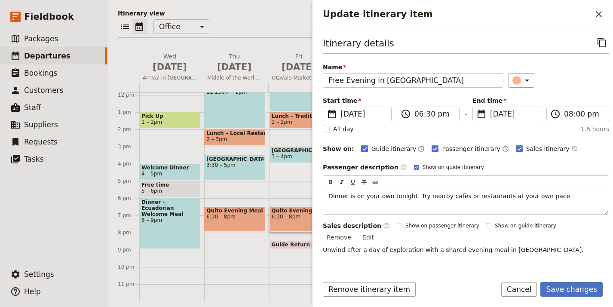
click at [542, 243] on div "Itinerary details ​ Name Free Evening in Quito ​ Start time ​ 3 Oct 2025 03/10/…" at bounding box center [466, 151] width 287 height 233
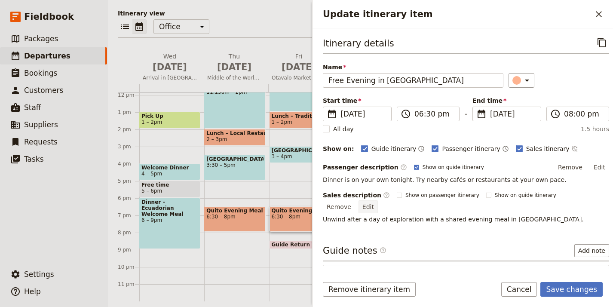
click at [378, 200] on button "Edit" at bounding box center [368, 206] width 19 height 13
drag, startPoint x: 459, startPoint y: 260, endPoint x: 458, endPoint y: 250, distance: 10.8
click at [459, 260] on div "Itinerary details ​ Name Free Evening in Quito ​ Start time ​ 3 Oct 2025 03/10/…" at bounding box center [466, 151] width 287 height 233
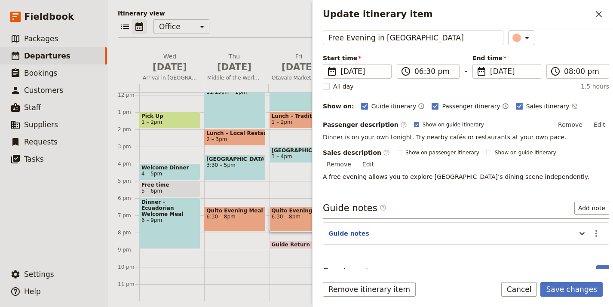
scroll to position [46, 0]
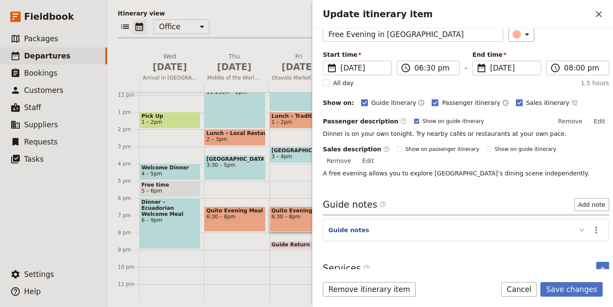
click at [582, 223] on button "Update itinerary item" at bounding box center [583, 230] width 14 height 14
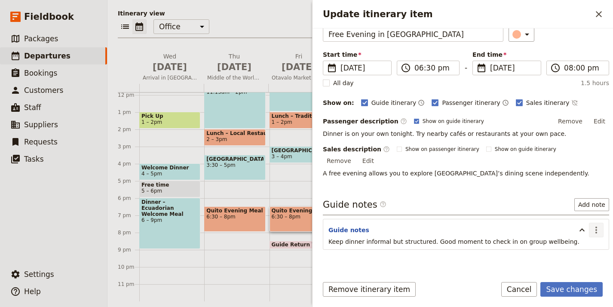
click at [592, 225] on icon "Actions" at bounding box center [597, 230] width 10 height 10
click at [584, 234] on button "Edit note" at bounding box center [572, 239] width 50 height 12
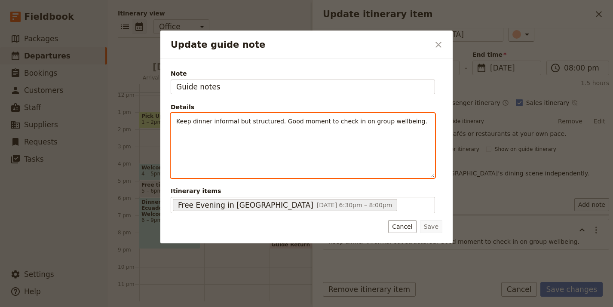
click at [285, 138] on div "Keep dinner informal but structured. Good moment to check in on group wellbeing." at bounding box center [303, 146] width 264 height 64
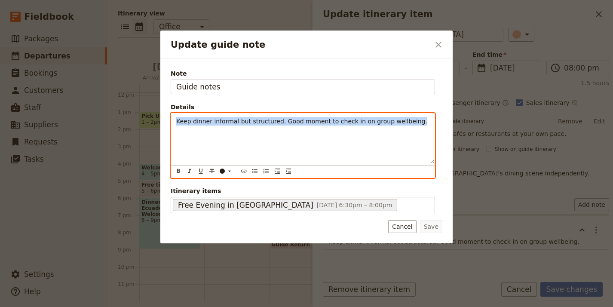
click at [285, 138] on div "Keep dinner informal but structured. Good moment to check in on group wellbeing." at bounding box center [303, 139] width 264 height 50
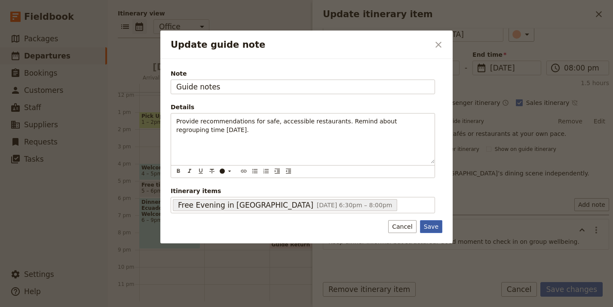
click at [438, 227] on button "Save" at bounding box center [431, 226] width 22 height 13
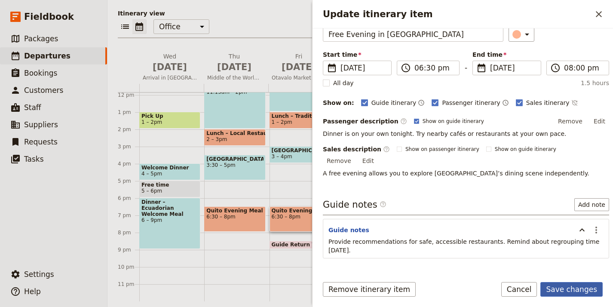
click at [588, 288] on button "Save changes" at bounding box center [572, 289] width 62 height 15
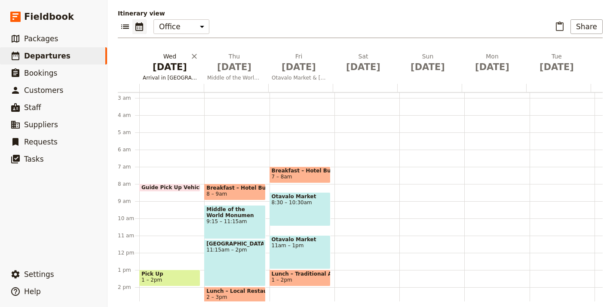
click at [163, 63] on span "Oct 1" at bounding box center [170, 67] width 54 height 13
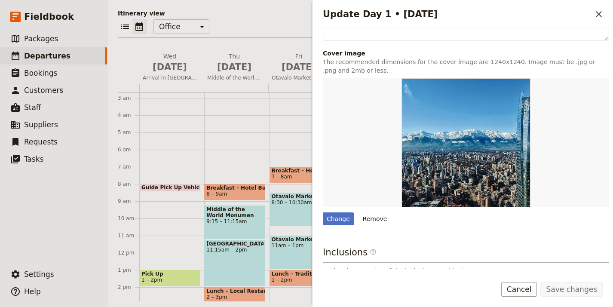
scroll to position [281, 0]
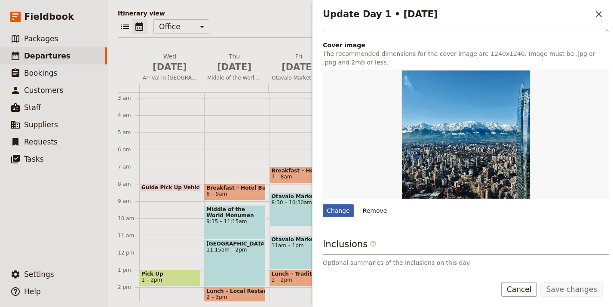
click at [346, 204] on div "Change" at bounding box center [338, 210] width 31 height 13
click at [323, 204] on input "Change" at bounding box center [323, 204] width 0 height 0
click at [338, 207] on div "Change" at bounding box center [338, 210] width 31 height 13
click at [323, 204] on input "Change" at bounding box center [323, 204] width 0 height 0
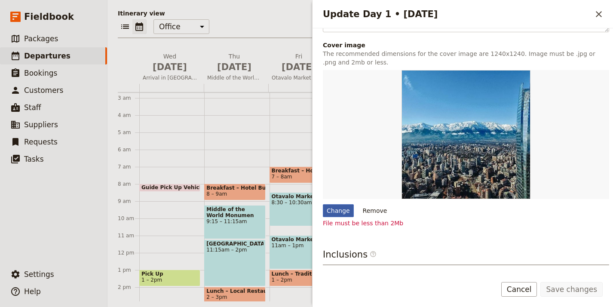
click at [341, 209] on div "Change" at bounding box center [338, 210] width 31 height 13
click at [323, 204] on input "Change" at bounding box center [323, 204] width 0 height 0
type input "C:\fakepath\mauricio-munoz-EOFUPSOYApc-unsplash (1).jpg"
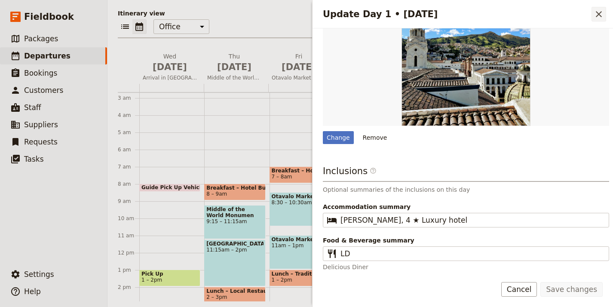
scroll to position [352, 0]
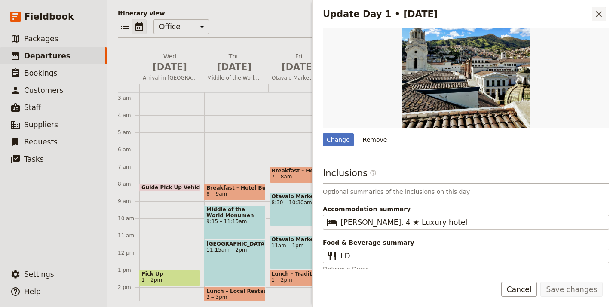
click at [597, 15] on icon "Close drawer" at bounding box center [599, 14] width 10 height 10
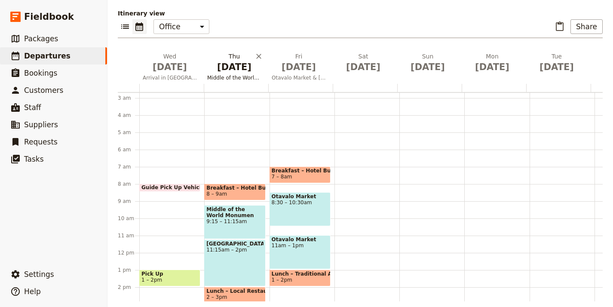
click at [240, 77] on span "Middle of the World & Quito Highlights" at bounding box center [234, 77] width 61 height 7
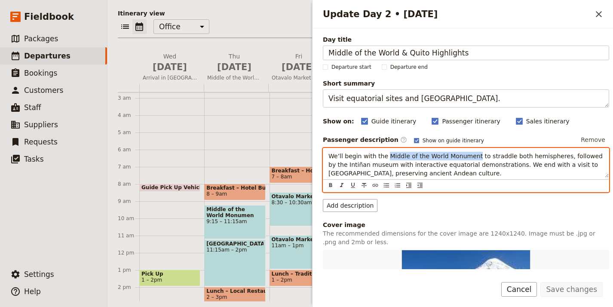
drag, startPoint x: 386, startPoint y: 157, endPoint x: 471, endPoint y: 158, distance: 85.2
click at [471, 158] on span "We’ll begin with the Middle of the World Monument to straddle both hemispheres,…" at bounding box center [467, 165] width 276 height 24
copy span "Middle of the World Monument"
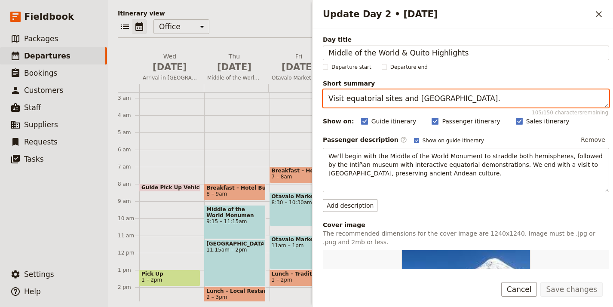
drag, startPoint x: 408, startPoint y: 99, endPoint x: 492, endPoint y: 102, distance: 83.5
click at [492, 102] on textarea "Visit equatorial sites and Casa Agave museum." at bounding box center [466, 98] width 287 height 18
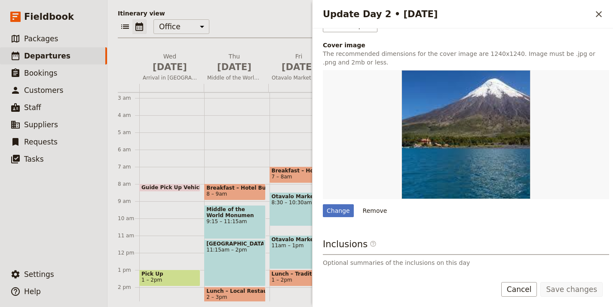
scroll to position [256, 0]
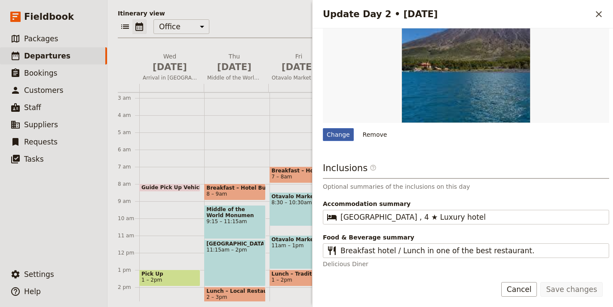
click at [341, 131] on div "Change" at bounding box center [338, 134] width 31 height 13
click at [323, 128] on input "Change" at bounding box center [323, 128] width 0 height 0
type input "C:\fakepath\sanic-kGLezocXI2Q-unsplash.jpg"
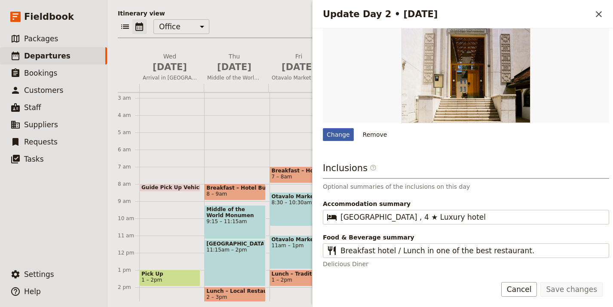
click at [333, 137] on div "Change" at bounding box center [338, 134] width 31 height 13
click at [323, 128] on input "Change" at bounding box center [323, 128] width 0 height 0
click at [601, 13] on icon "Close drawer" at bounding box center [599, 14] width 10 height 10
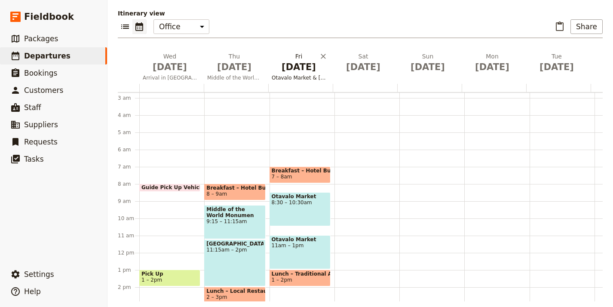
click at [309, 74] on span "Otavalo Market & [GEOGRAPHIC_DATA][PERSON_NAME]" at bounding box center [298, 77] width 61 height 7
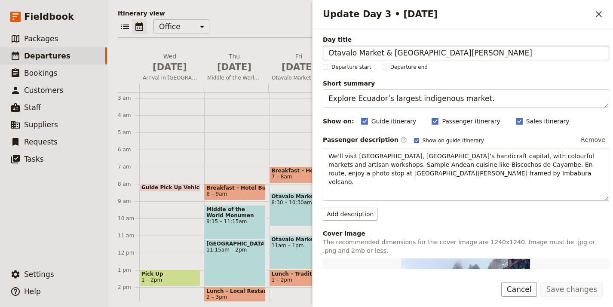
click at [377, 55] on input "Otavalo Market & [GEOGRAPHIC_DATA][PERSON_NAME]" at bounding box center [466, 53] width 287 height 15
drag, startPoint x: 379, startPoint y: 54, endPoint x: 314, endPoint y: 53, distance: 65.0
click at [314, 53] on div "Day title Otavalo Market & San Pablo Lake Departure start Departure end Short s…" at bounding box center [463, 148] width 301 height 241
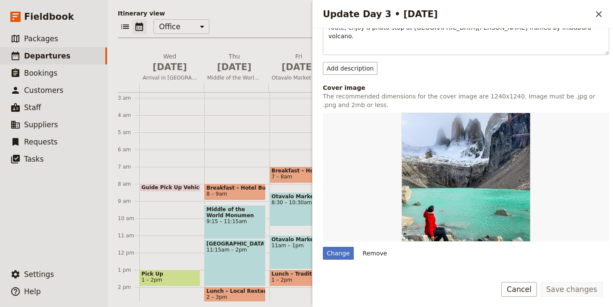
scroll to position [266, 0]
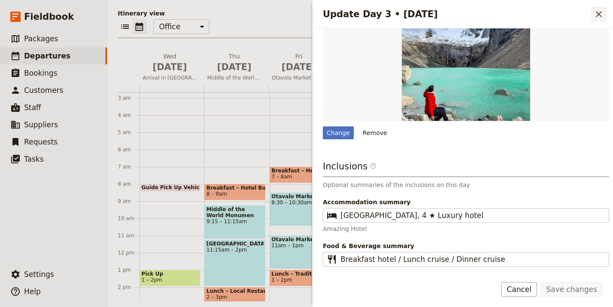
click at [598, 15] on icon "Close drawer" at bounding box center [599, 14] width 10 height 10
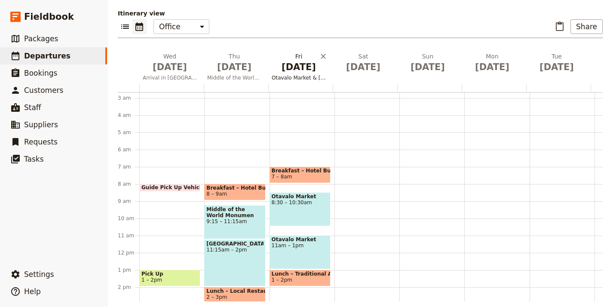
click at [290, 69] on span "Oct 3" at bounding box center [299, 67] width 54 height 13
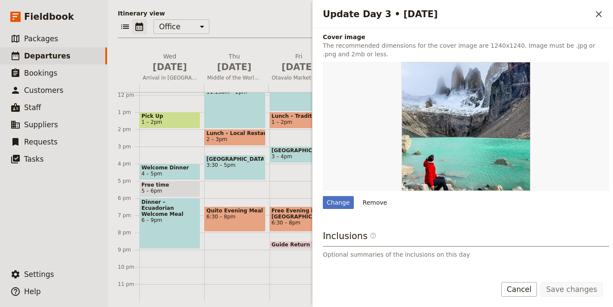
scroll to position [198, 0]
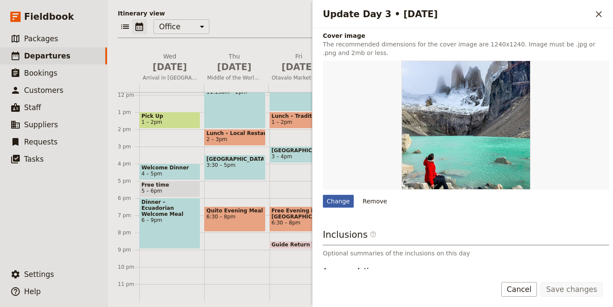
click at [340, 198] on div "Day title Otavalo Market & San Pablo Lake Departure start Departure end Short s…" at bounding box center [466, 91] width 287 height 508
click at [341, 197] on div "Change" at bounding box center [338, 201] width 31 height 13
click at [323, 195] on input "Change" at bounding box center [323, 194] width 0 height 0
type input "C:\fakepath\market-stalls-in-south-america-1237956 (2).jpg"
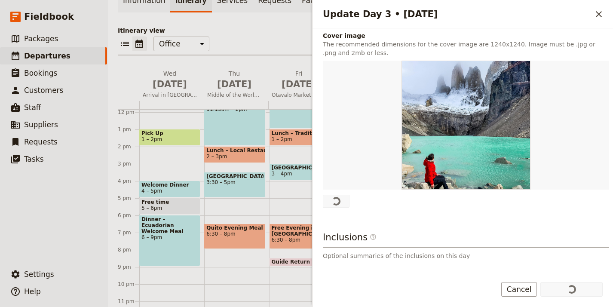
scroll to position [0, 0]
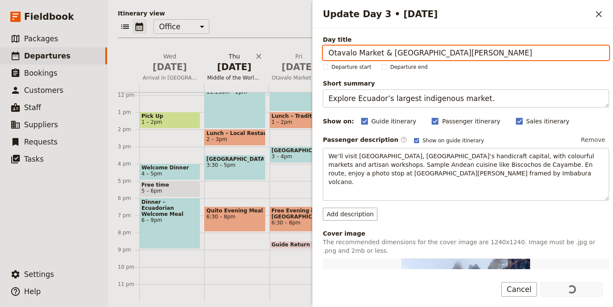
click at [249, 71] on span "Oct 2" at bounding box center [234, 67] width 54 height 13
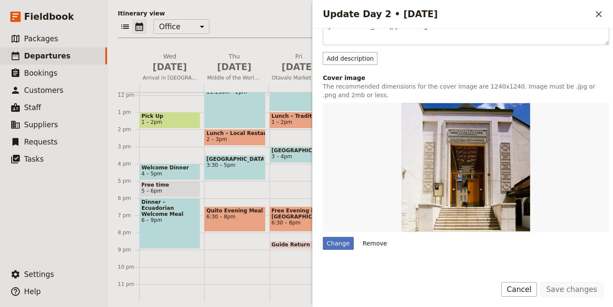
scroll to position [186, 0]
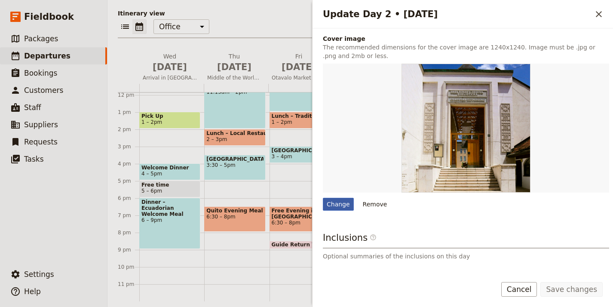
click at [344, 206] on div "Change" at bounding box center [338, 204] width 31 height 13
click at [323, 198] on input "Change" at bounding box center [323, 197] width 0 height 0
type input "C:\fakepath\market-stalls-in-south-america-1237956 (2).jpg"
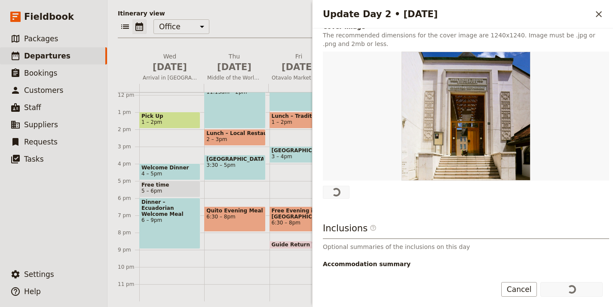
scroll to position [258, 0]
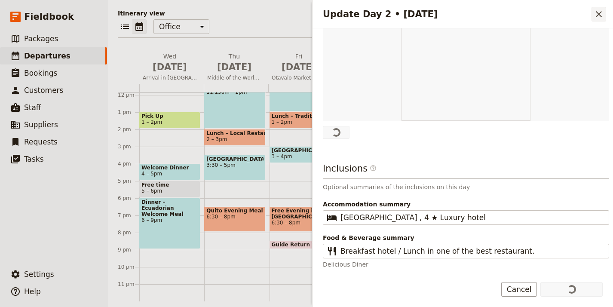
click at [601, 15] on icon "Close drawer" at bounding box center [599, 14] width 10 height 10
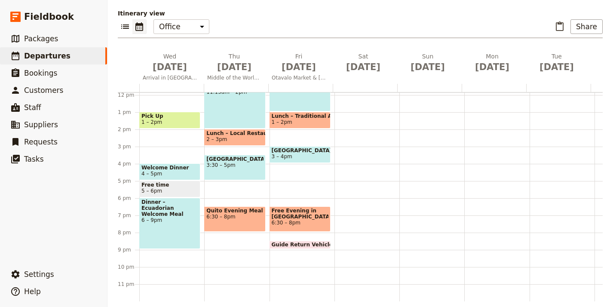
scroll to position [0, 0]
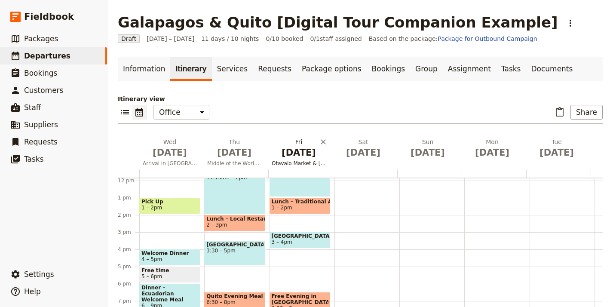
click at [311, 144] on h2 "Fri Oct 3 Otavalo Market & San Pablo Lake" at bounding box center [299, 149] width 54 height 22
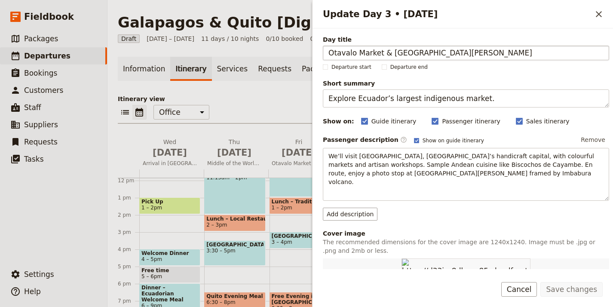
drag, startPoint x: 385, startPoint y: 55, endPoint x: 466, endPoint y: 56, distance: 80.5
click at [466, 56] on input "Otavalo Market & [GEOGRAPHIC_DATA][PERSON_NAME]" at bounding box center [466, 53] width 287 height 15
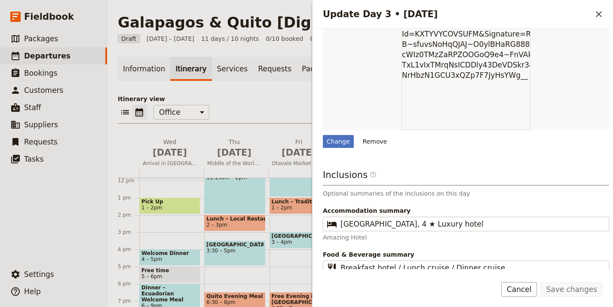
scroll to position [266, 0]
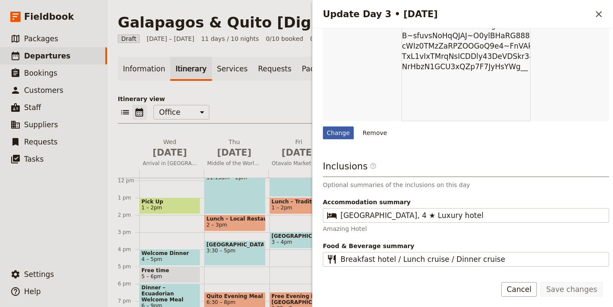
click at [332, 126] on div "Change" at bounding box center [338, 132] width 31 height 13
click at [323, 126] on input "Change" at bounding box center [323, 126] width 0 height 0
type input "C:\fakepath\snow-covered-mountains-1347373.jpeg"
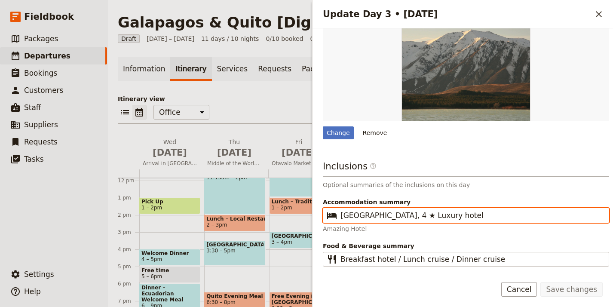
click at [386, 210] on input "Hotel Solace, 4 ★ Luxury hotel" at bounding box center [472, 215] width 263 height 10
click at [382, 210] on input "Hotel Solace, 4 ★ Luxury hotel" at bounding box center [472, 215] width 263 height 10
drag, startPoint x: 374, startPoint y: 208, endPoint x: 338, endPoint y: 207, distance: 36.1
click at [336, 209] on fieldset "​ Hotel Solace, 4 ★ Luxury hotel" at bounding box center [466, 215] width 287 height 15
paste input "Casa Q Hotel (3 nights)"
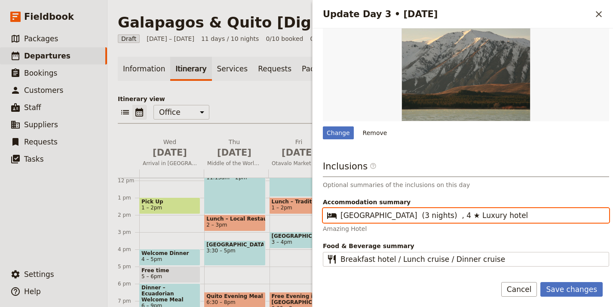
drag, startPoint x: 420, startPoint y: 206, endPoint x: 385, endPoint y: 209, distance: 35.4
click at [385, 210] on input "Casa Q Hotel (3 nights) , 4 ★ Luxury hotel" at bounding box center [472, 215] width 263 height 10
click at [394, 210] on input "Casa Q Hotel , 4 ★ Luxury hotel" at bounding box center [472, 215] width 263 height 10
click at [417, 210] on input "Casa Q Hotel , 3 ★ Luxury hotel" at bounding box center [472, 215] width 263 height 10
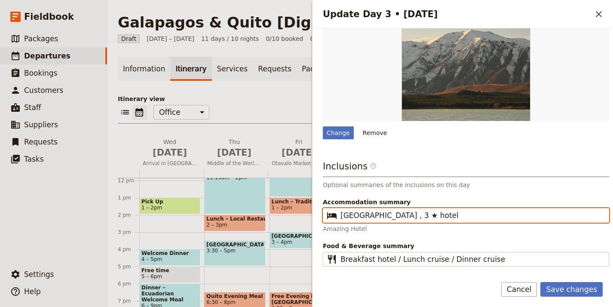
click at [384, 210] on input "Casa Q Hotel , 3 ★ hotel" at bounding box center [472, 215] width 263 height 10
click at [430, 210] on input "[GEOGRAPHIC_DATA], 3 ★ hotel" at bounding box center [472, 215] width 263 height 10
type input "[GEOGRAPHIC_DATA], 3 ★ hotel"
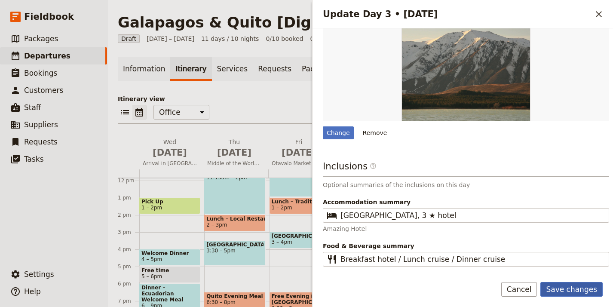
click at [585, 292] on button "Save changes" at bounding box center [572, 289] width 62 height 15
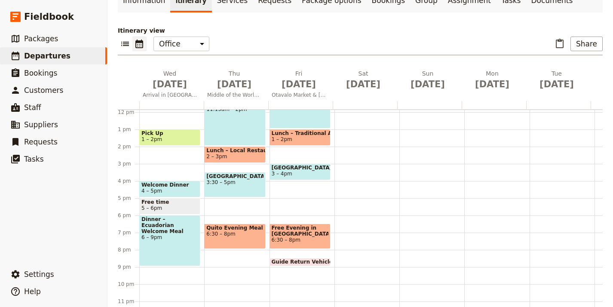
scroll to position [94, 0]
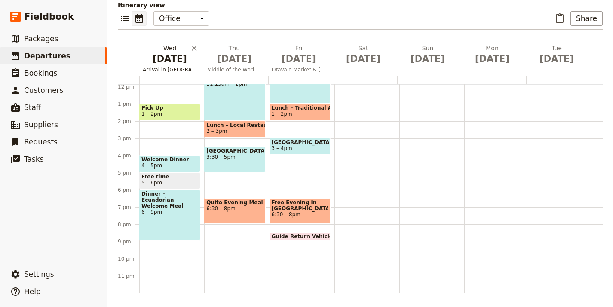
click at [175, 65] on button "Wed Oct 1 Arrival in Quito" at bounding box center [171, 60] width 65 height 32
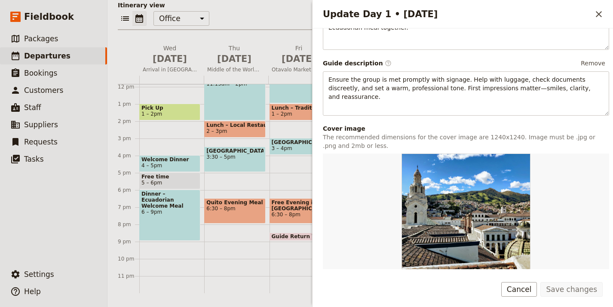
scroll to position [352, 0]
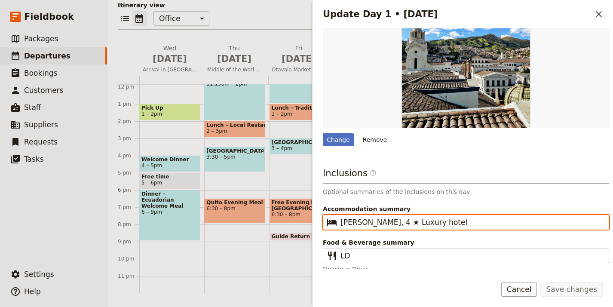
click at [410, 222] on input "Solace Santiago, 4 ★ Luxury hotel" at bounding box center [472, 222] width 263 height 10
paste input "Casa Q Hotel, 3 ★"
type input "[GEOGRAPHIC_DATA], 3 ★ hotel"
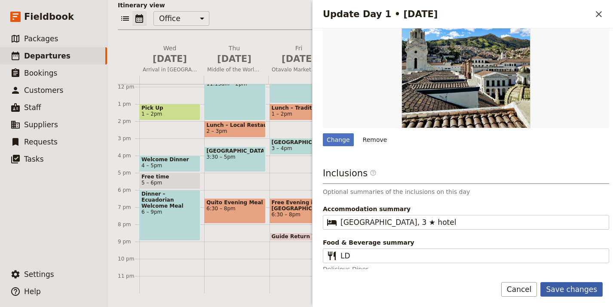
click at [571, 286] on button "Save changes" at bounding box center [572, 289] width 62 height 15
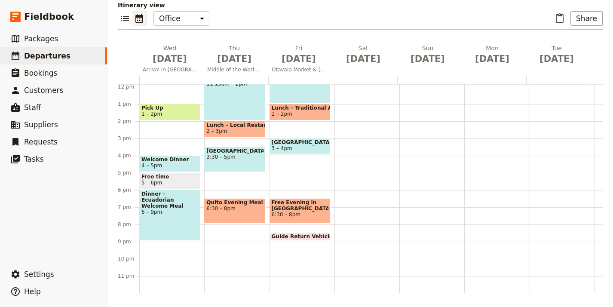
scroll to position [210, 0]
click at [212, 46] on h2 "Thu Oct 2 Middle of the World & Quito Highlights" at bounding box center [234, 55] width 54 height 22
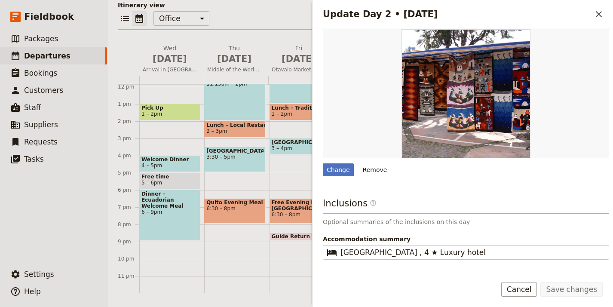
scroll to position [256, 0]
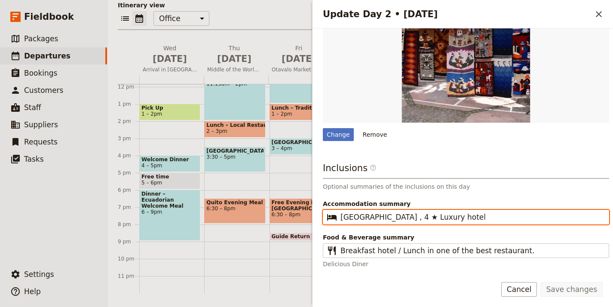
click at [406, 213] on input "Hotel Solace , 4 ★ Luxury hotel" at bounding box center [472, 217] width 263 height 10
paste input "Casa Q Hotel, 3 ★"
type input "[GEOGRAPHIC_DATA], 3 ★ hotel"
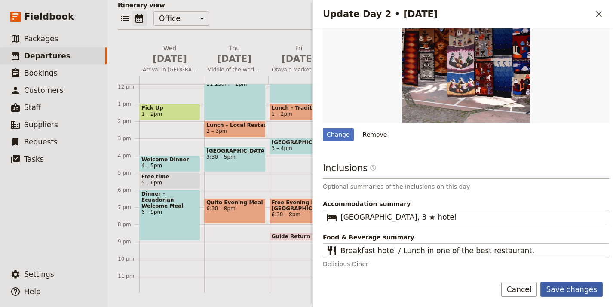
click at [572, 291] on button "Save changes" at bounding box center [572, 289] width 62 height 15
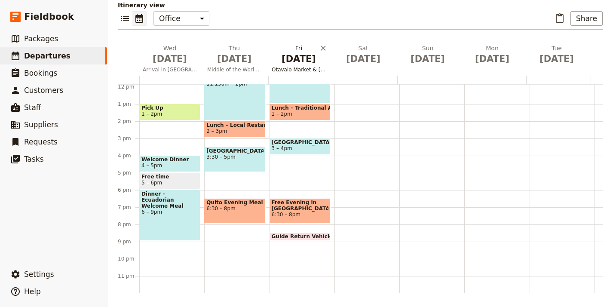
click at [305, 65] on button "Fri Oct 3 Otavalo Market & San Pablo Lake" at bounding box center [300, 60] width 65 height 32
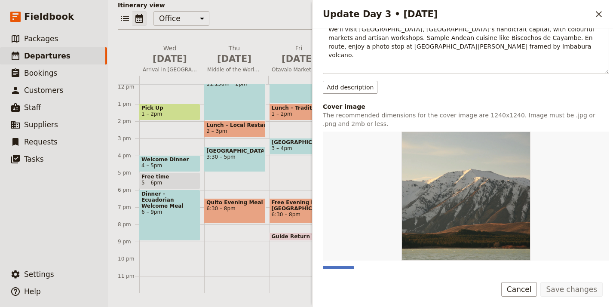
scroll to position [266, 0]
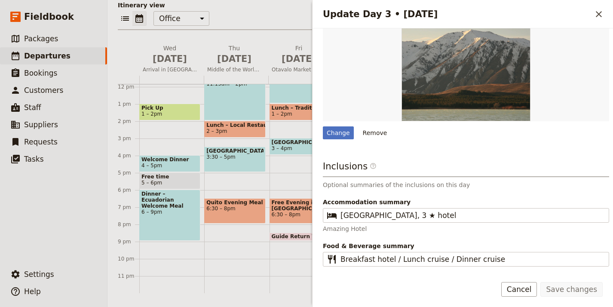
click at [499, 242] on span "Food & Beverage summary" at bounding box center [466, 246] width 287 height 9
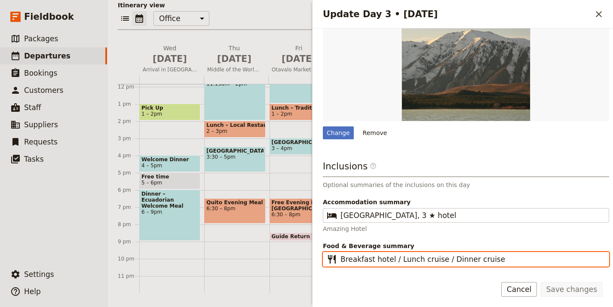
click at [499, 254] on input "Breakfast hotel / Lunch cruise / Dinner cruise" at bounding box center [472, 259] width 263 height 10
click at [475, 254] on input "Breakfast hotel / Lunch cruise / Dinner cruise" at bounding box center [472, 259] width 263 height 10
type input "Breakfast hotel / Lunch cruise / Dinner on your own"
click at [541, 282] on button "Save changes" at bounding box center [572, 289] width 62 height 15
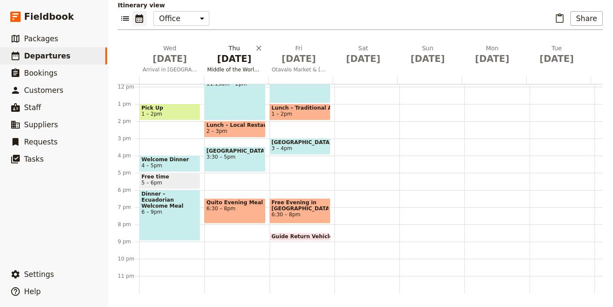
click at [233, 62] on span "Oct 2" at bounding box center [234, 58] width 54 height 13
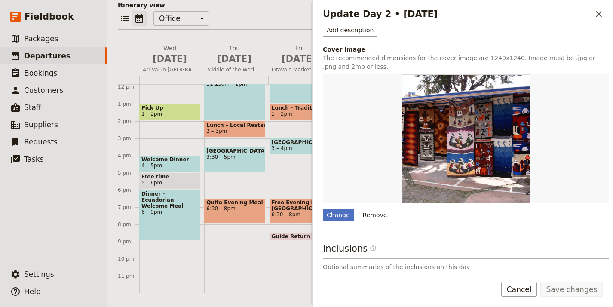
scroll to position [256, 0]
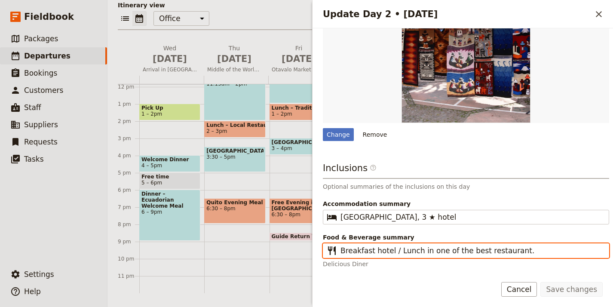
click at [521, 249] on input "Breakfast hotel / Lunch in one of the best restaurant." at bounding box center [472, 251] width 263 height 10
type input "Breakfast hotel / Lunch in one of the best restaurant, Group dinner"
click at [541, 282] on button "Save changes" at bounding box center [572, 289] width 62 height 15
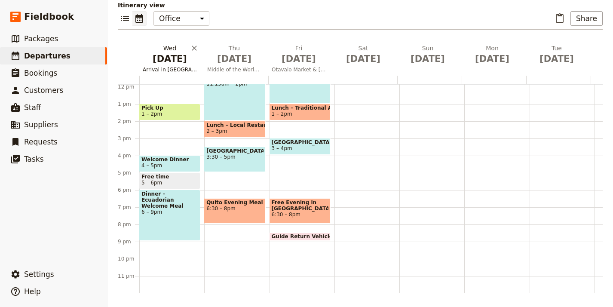
click at [156, 61] on span "Oct 1" at bounding box center [170, 58] width 54 height 13
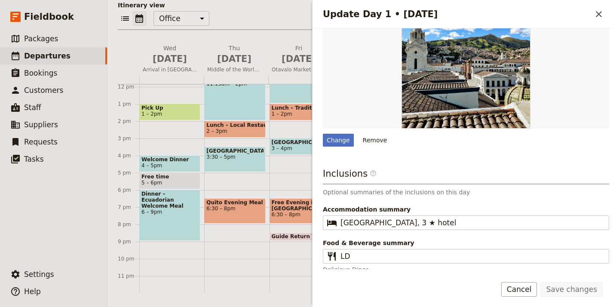
scroll to position [352, 0]
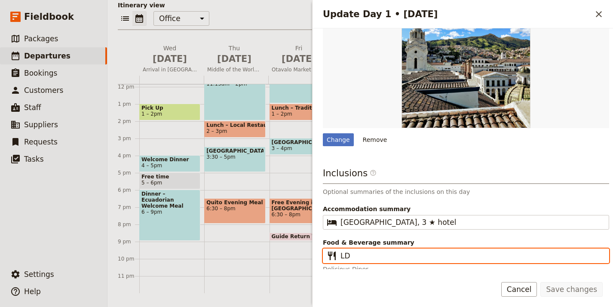
drag, startPoint x: 357, startPoint y: 250, endPoint x: 335, endPoint y: 253, distance: 21.7
click at [335, 253] on fieldset "​ LD" at bounding box center [466, 256] width 287 height 15
type input "Dinner"
click at [541, 282] on button "Save changes" at bounding box center [572, 289] width 62 height 15
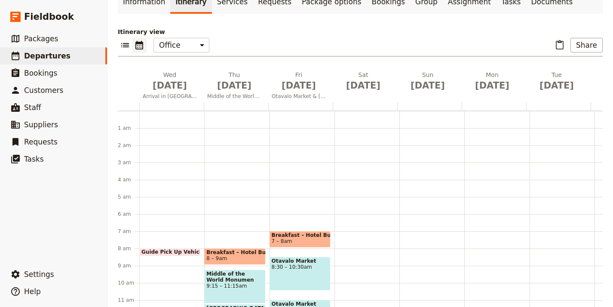
scroll to position [0, 0]
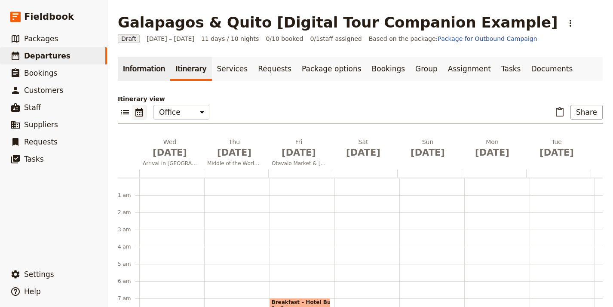
click at [137, 66] on link "Information" at bounding box center [144, 69] width 52 height 24
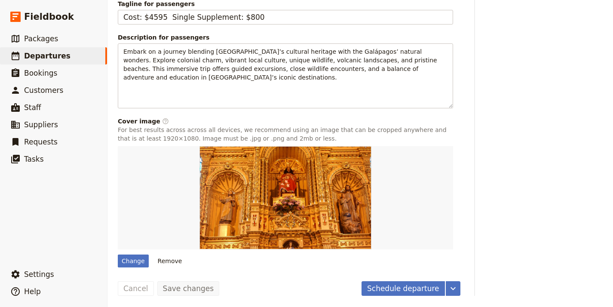
scroll to position [620, 0]
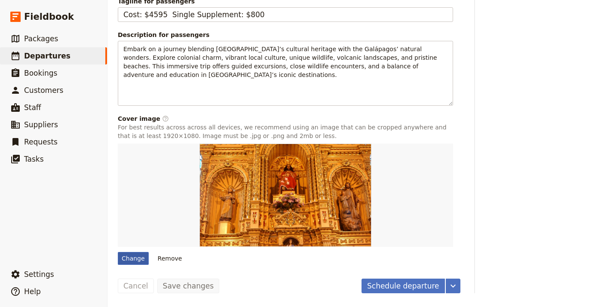
click at [131, 258] on div "Change" at bounding box center [133, 258] width 31 height 13
click at [118, 252] on input "Change" at bounding box center [117, 252] width 0 height 0
type input "C:\fakepath\giant-turtle-1357464 (2).jpg"
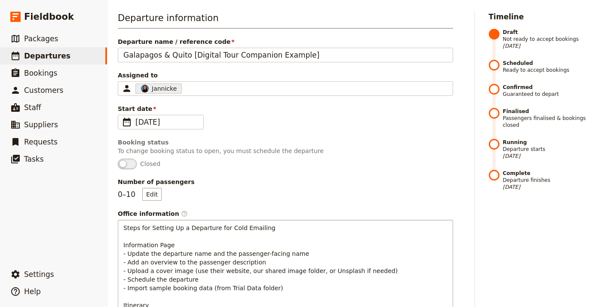
scroll to position [0, 0]
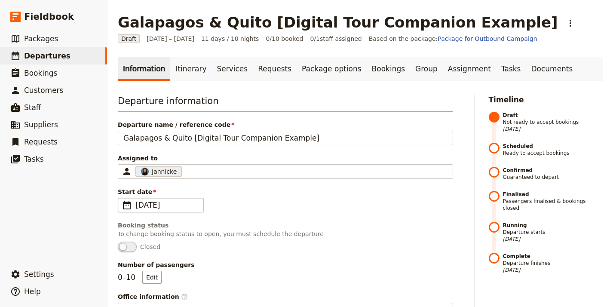
click at [163, 208] on span "1 Oct 2025" at bounding box center [167, 205] width 63 height 10
click at [122, 198] on input "01/10/2025" at bounding box center [121, 198] width 0 height 0
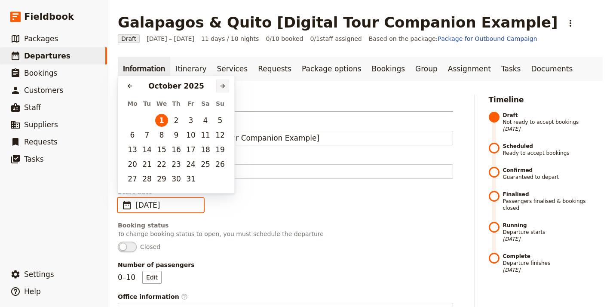
click at [225, 87] on icon "Next month" at bounding box center [222, 86] width 7 height 7
click at [225, 88] on icon "Next month" at bounding box center [222, 86] width 7 height 7
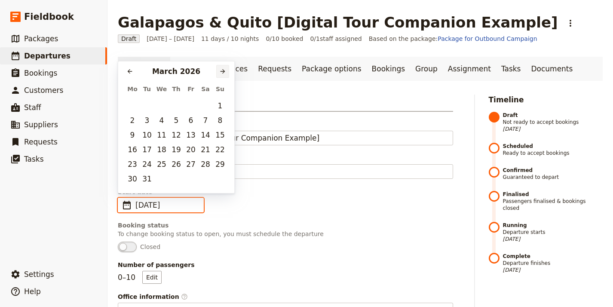
click at [225, 88] on th "Su" at bounding box center [220, 89] width 15 height 19
click at [225, 74] on icon "Next month" at bounding box center [222, 71] width 7 height 7
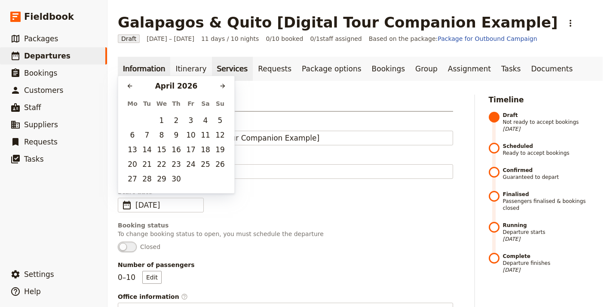
click at [225, 74] on link "Services" at bounding box center [232, 69] width 41 height 24
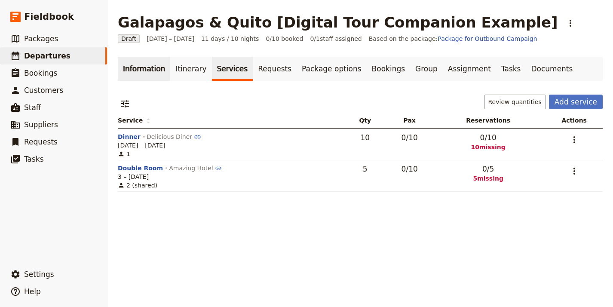
click at [155, 61] on link "Information" at bounding box center [144, 69] width 52 height 24
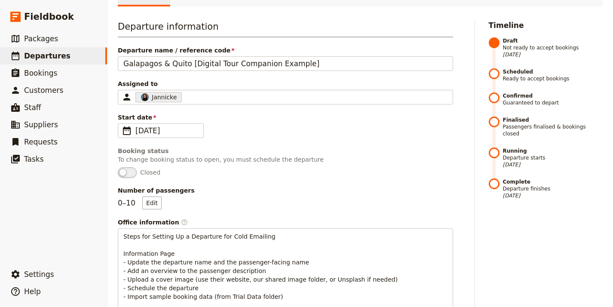
scroll to position [164, 0]
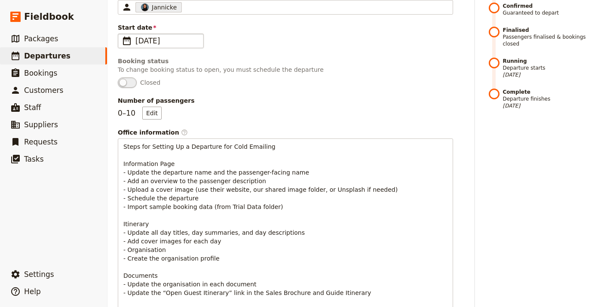
click at [157, 38] on span "1 Oct 2025" at bounding box center [167, 41] width 63 height 10
click at [122, 34] on input "01/10/2025" at bounding box center [121, 34] width 0 height 0
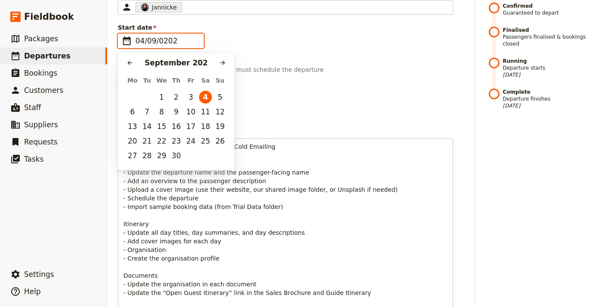
type input "[DATE]"
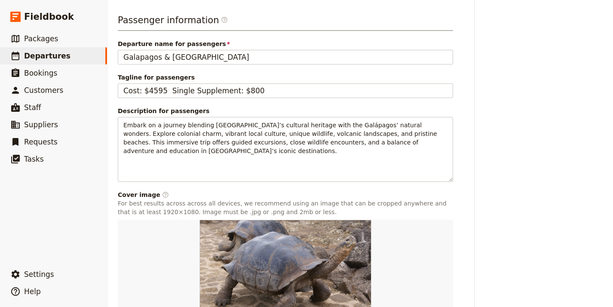
scroll to position [620, 0]
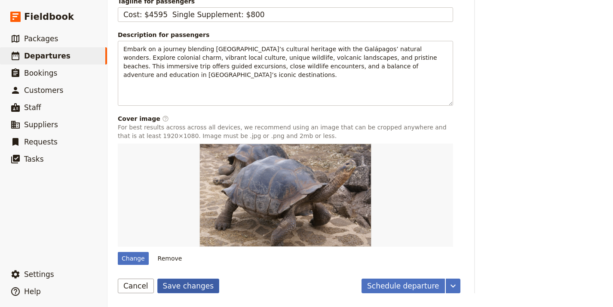
click at [194, 290] on button "Save changes" at bounding box center [188, 286] width 62 height 15
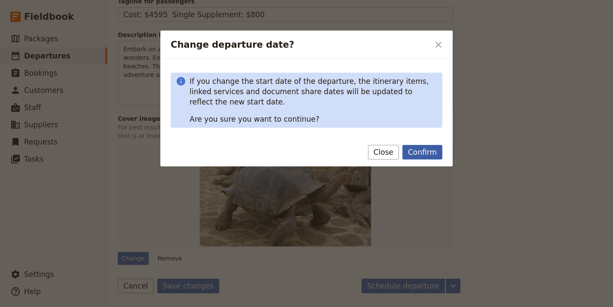
click at [425, 152] on button "Confirm" at bounding box center [423, 152] width 40 height 15
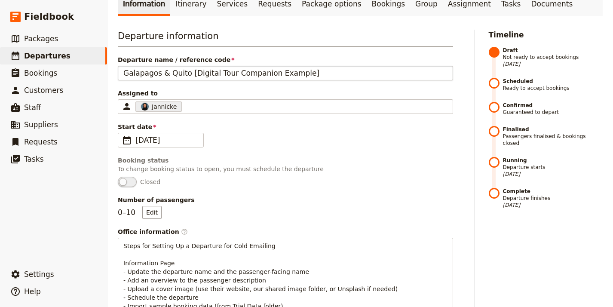
scroll to position [0, 0]
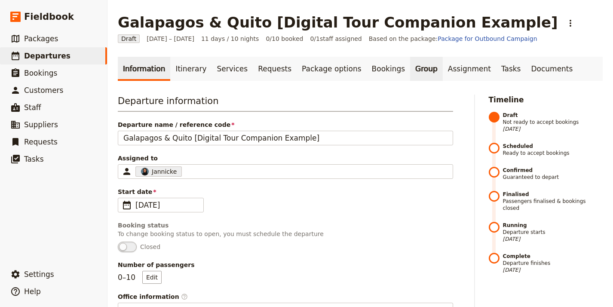
click at [410, 72] on link "Group" at bounding box center [426, 69] width 33 height 24
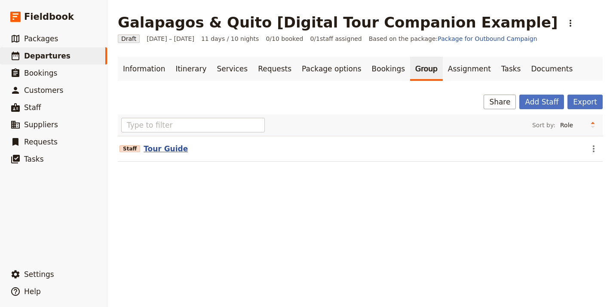
click at [166, 145] on button "Tour Guide" at bounding box center [166, 149] width 44 height 10
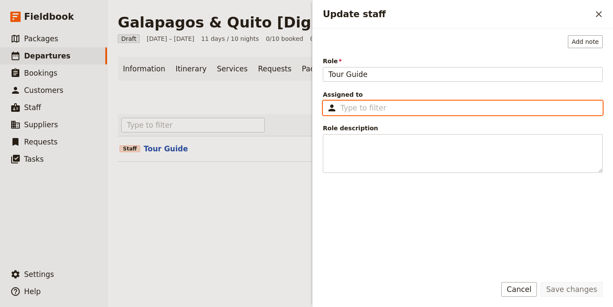
click at [397, 111] on input "Assigned to ​" at bounding box center [469, 108] width 257 height 10
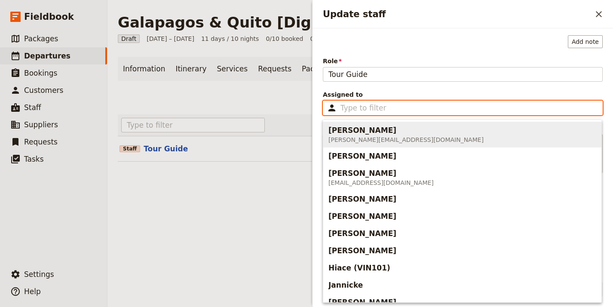
click at [396, 139] on span "Reid Coen reid@imprinttours.com" at bounding box center [463, 134] width 268 height 22
type input "[PERSON_NAME]"
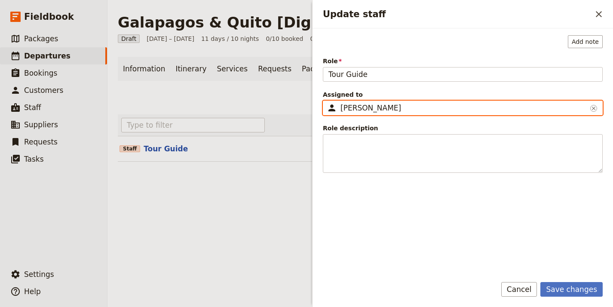
drag, startPoint x: 228, startPoint y: 202, endPoint x: 345, endPoint y: 217, distance: 118.0
click at [229, 202] on div "Galapagos & Quito [Digital Tour Companion Example] ​ Draft 4 – 14 Sep 2026 11 d…" at bounding box center [361, 153] width 506 height 307
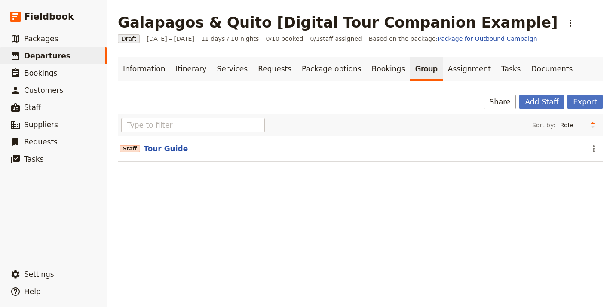
click at [182, 153] on div "Staff Tour Guide" at bounding box center [352, 149] width 464 height 10
click at [163, 151] on button "Tour Guide" at bounding box center [166, 149] width 44 height 10
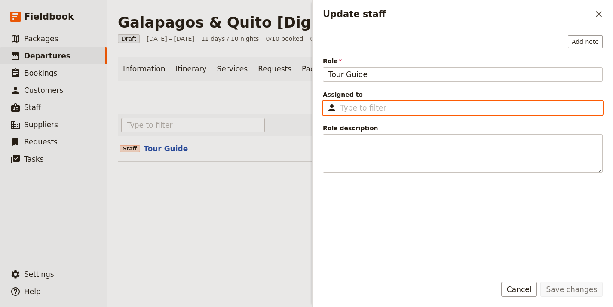
click at [377, 109] on input "Assigned to ​" at bounding box center [469, 108] width 257 height 10
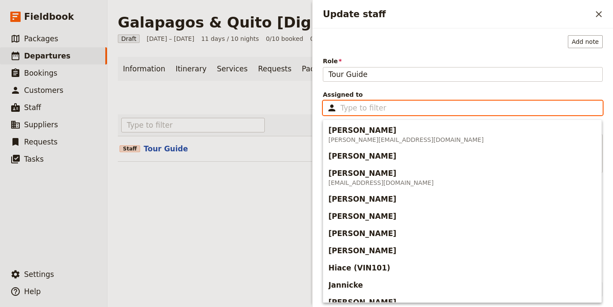
click at [372, 136] on span "reid@imprinttours.com" at bounding box center [406, 140] width 155 height 9
type input "[PERSON_NAME]"
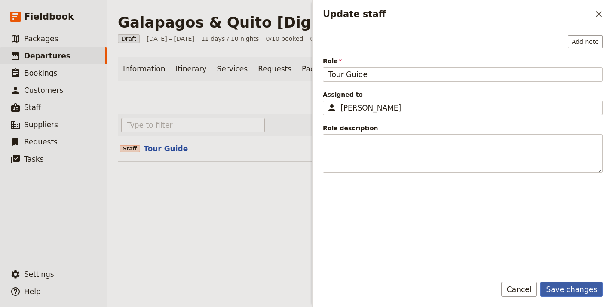
click at [576, 285] on button "Save changes" at bounding box center [572, 289] width 62 height 15
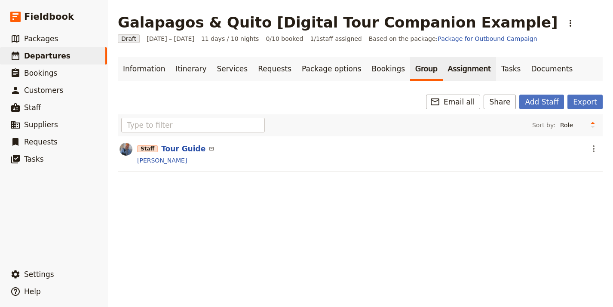
click at [443, 70] on link "Assignment" at bounding box center [469, 69] width 53 height 24
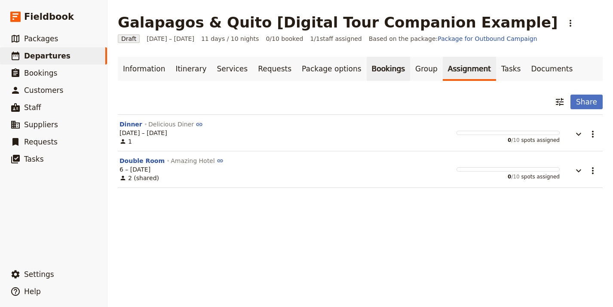
click at [379, 72] on link "Bookings" at bounding box center [388, 69] width 43 height 24
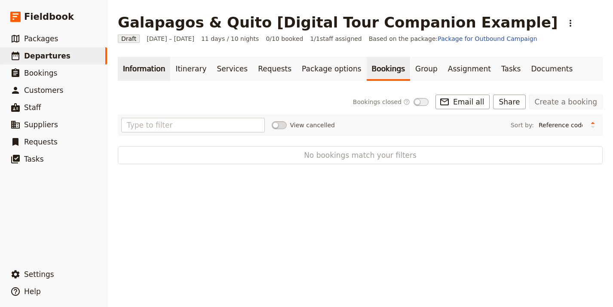
click at [157, 69] on link "Information" at bounding box center [144, 69] width 52 height 24
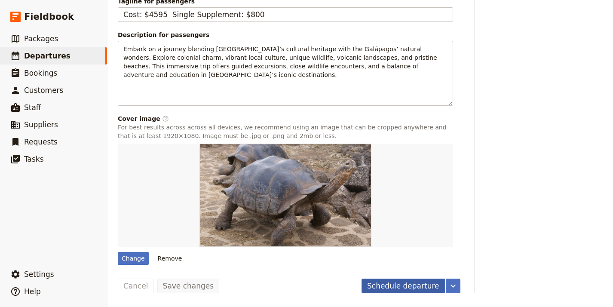
click at [401, 286] on button "Schedule departure" at bounding box center [403, 286] width 83 height 15
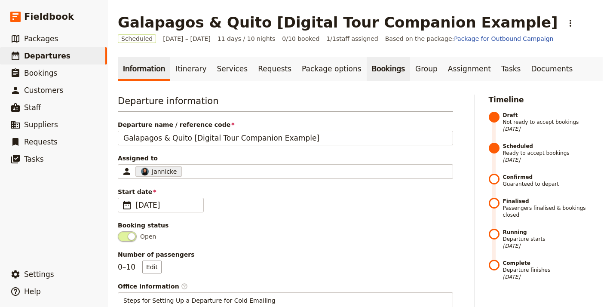
click at [367, 70] on link "Bookings" at bounding box center [388, 69] width 43 height 24
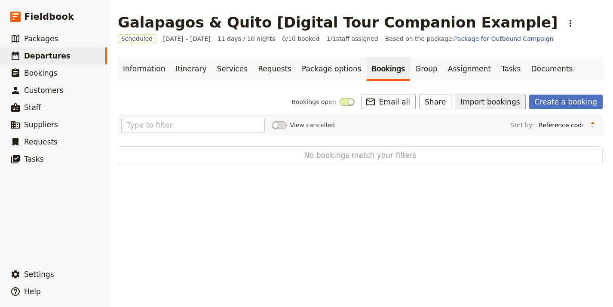
click at [507, 95] on button "Import bookings" at bounding box center [490, 102] width 71 height 15
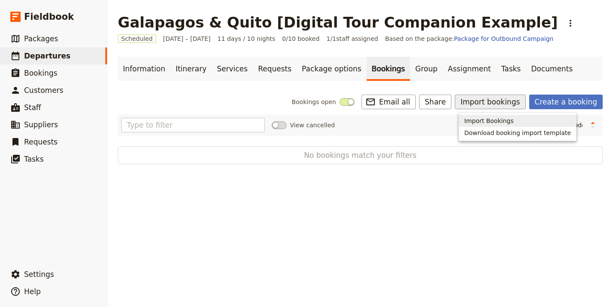
click at [503, 116] on button "Import Bookings" at bounding box center [517, 121] width 117 height 12
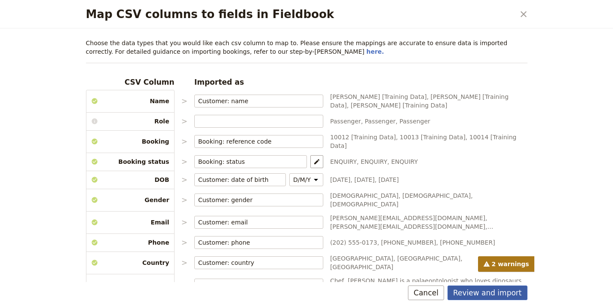
click at [497, 290] on button "Review and import" at bounding box center [488, 293] width 80 height 15
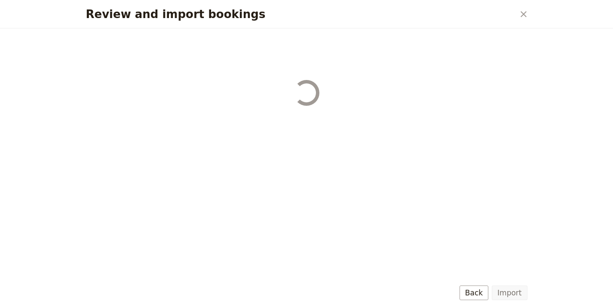
select select "68b002b7cac3c784cf00db27"
select select "68b002b7cac3c784cf00db28"
select select "68b002b7cac3c784cf00db29"
select select "68b002b7cac3c784cf00db2a"
select select "650e1b8d408bbede5b0c6045"
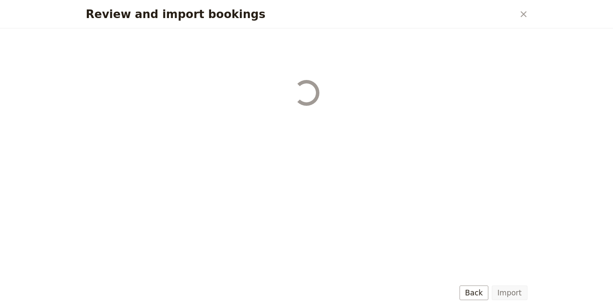
select select "68b002b7cac3c784cf00db2c"
select select "68b002b7cac3c784cf00db2d"
select select "68b002b7cac3c784cf00db2e"
select select "68b002b7cac3c784cf00db2f"
select select "68b002b7cac3c784cf00db30"
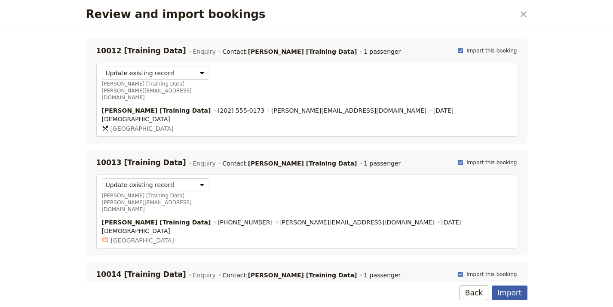
click at [503, 289] on button "Import" at bounding box center [509, 293] width 35 height 15
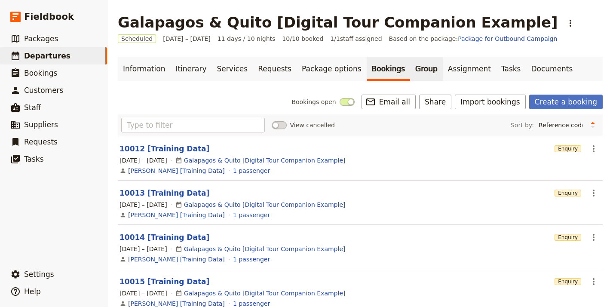
click at [410, 75] on link "Group" at bounding box center [426, 69] width 33 height 24
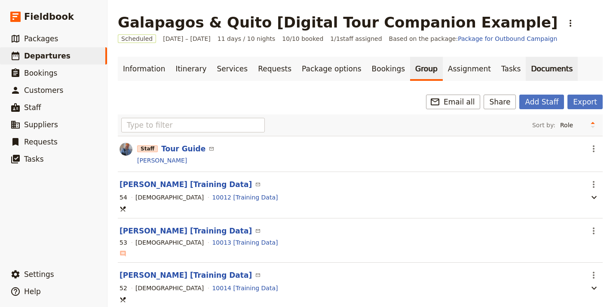
click at [526, 66] on link "Documents" at bounding box center [552, 69] width 52 height 24
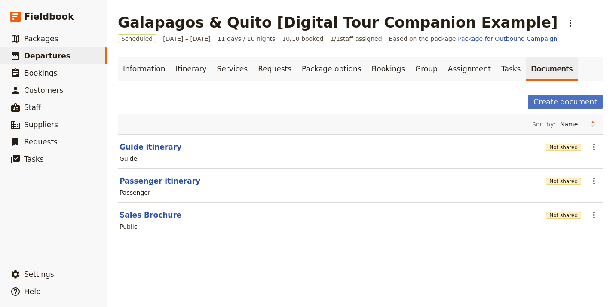
click at [160, 147] on button "Guide itinerary" at bounding box center [151, 147] width 62 height 10
select select "STAFF"
select select "RUN_SHEET"
select select "LARGE"
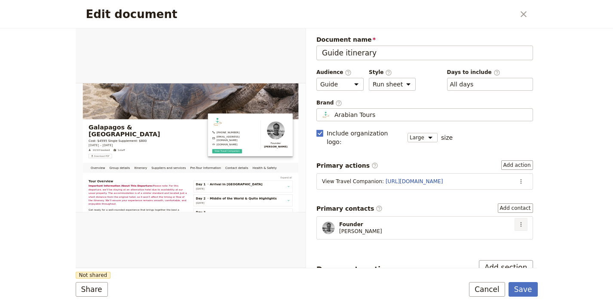
click at [519, 218] on button "​" at bounding box center [521, 224] width 13 height 13
click at [488, 233] on span "Edit contact" at bounding box center [484, 233] width 36 height 9
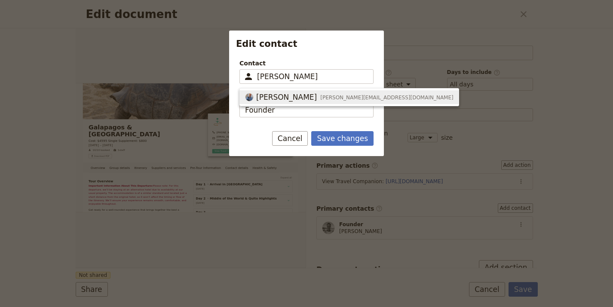
click at [312, 102] on div "Reid Coen reid@imprinttours.com" at bounding box center [349, 97] width 209 height 10
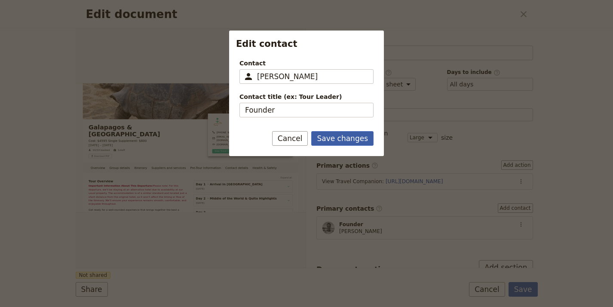
type input "[PERSON_NAME]"
click at [362, 142] on button "Save changes" at bounding box center [342, 138] width 62 height 15
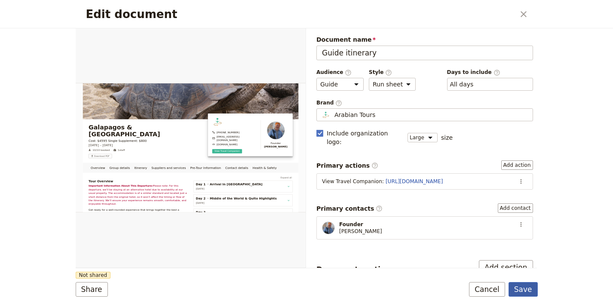
click at [532, 287] on button "Save" at bounding box center [523, 289] width 29 height 15
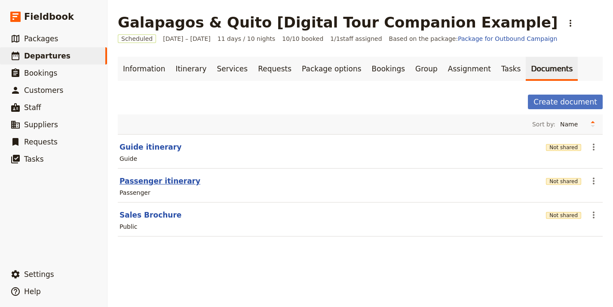
click at [166, 180] on button "Passenger itinerary" at bounding box center [160, 181] width 81 height 10
select select "PASSENGER"
select select "RUN_SHEET"
select select "LARGE"
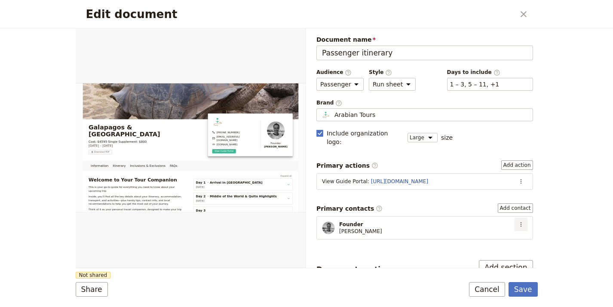
click at [518, 221] on icon "Actions" at bounding box center [521, 224] width 7 height 7
click at [491, 231] on span "Edit contact" at bounding box center [484, 233] width 36 height 9
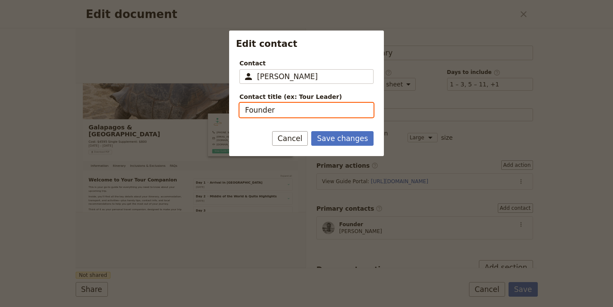
click at [271, 105] on input "Founder" at bounding box center [307, 110] width 134 height 15
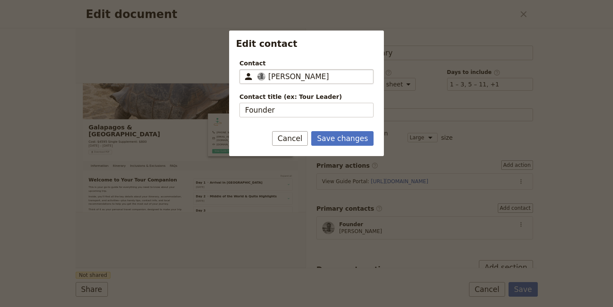
click at [295, 73] on span "Haitham Almhana" at bounding box center [298, 76] width 61 height 10
click at [244, 70] on input "Haitham Almhana" at bounding box center [243, 69] width 0 height 0
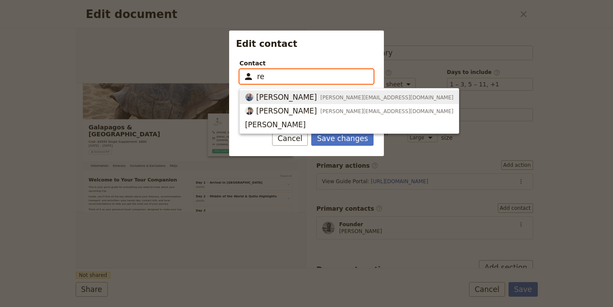
click at [291, 92] on div "Reid Coen reid@imprinttours.com" at bounding box center [349, 97] width 209 height 10
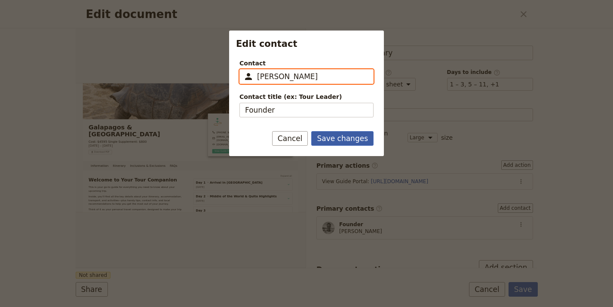
type input "[PERSON_NAME]"
click at [333, 142] on button "Save changes" at bounding box center [342, 138] width 62 height 15
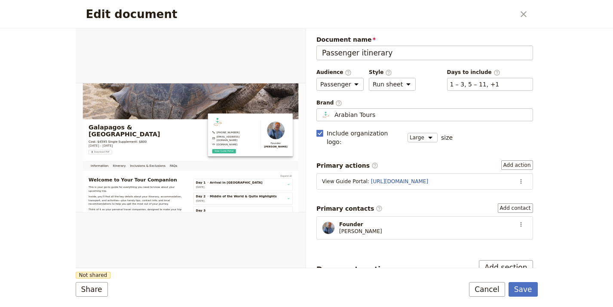
click at [540, 297] on div "Edit document ​ Information Itinerary Inclusions & Exclusions FAQs Web PDF ​ Do…" at bounding box center [306, 153] width 613 height 307
click at [527, 291] on button "Save" at bounding box center [523, 289] width 29 height 15
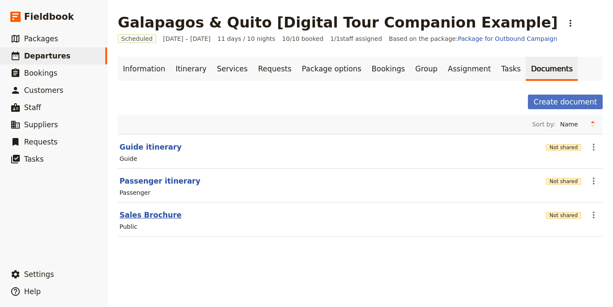
click at [160, 214] on button "Sales Brochure" at bounding box center [151, 215] width 62 height 10
select select "DEFAULT"
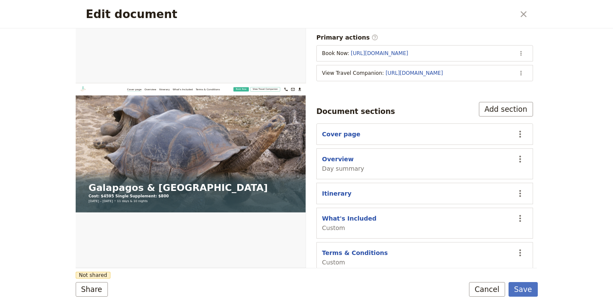
scroll to position [113, 0]
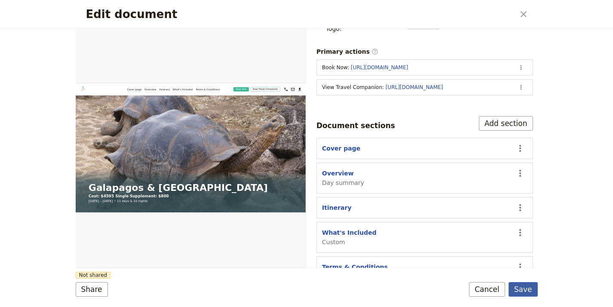
click at [532, 287] on button "Save" at bounding box center [523, 289] width 29 height 15
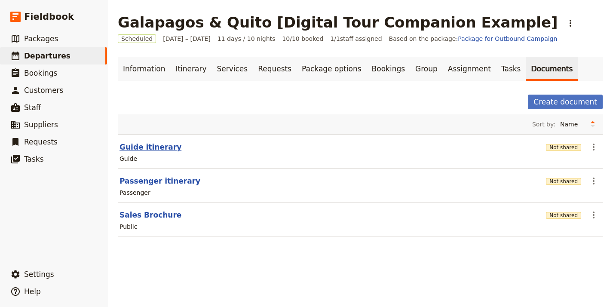
click at [151, 145] on button "Guide itinerary" at bounding box center [151, 147] width 62 height 10
select select "STAFF"
select select "RUN_SHEET"
select select "LARGE"
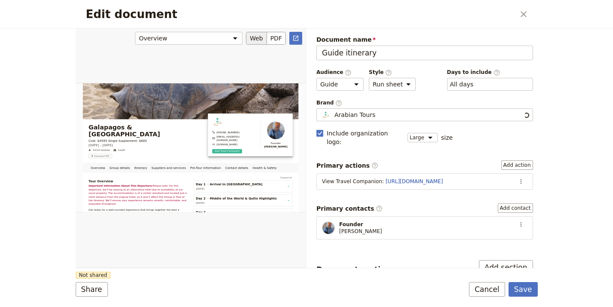
scroll to position [0, 0]
click at [355, 108] on fieldset "Arabian Tours Arabian Tours" at bounding box center [425, 114] width 217 height 13
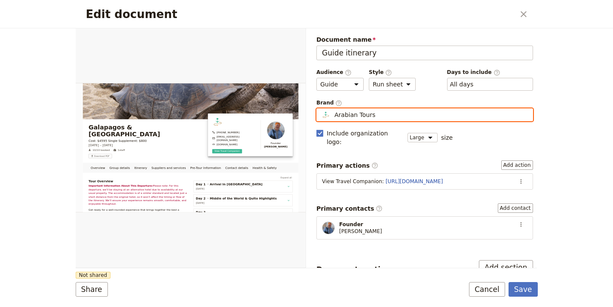
click at [321, 108] on input "Arabian Tours" at bounding box center [320, 108] width 0 height 0
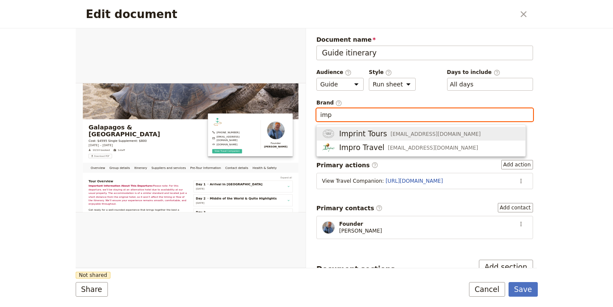
click at [370, 132] on span "Imprint Tours" at bounding box center [363, 134] width 48 height 10
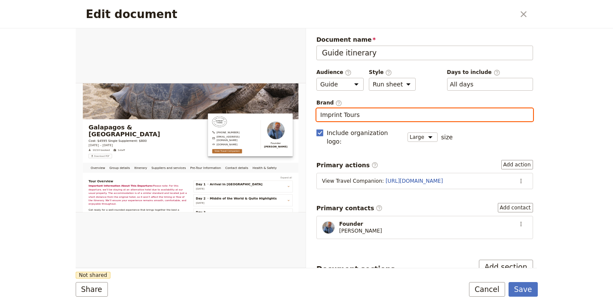
type input "Imprint Tours"
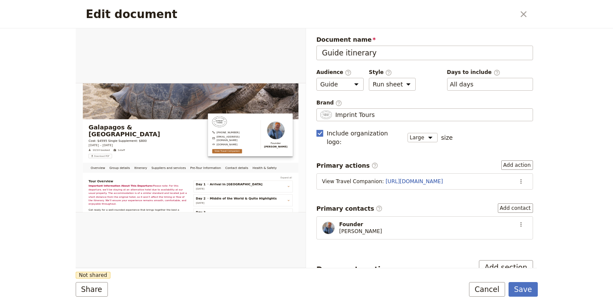
drag, startPoint x: 317, startPoint y: 265, endPoint x: 310, endPoint y: 268, distance: 7.0
click at [84, 290] on button "Share" at bounding box center [92, 289] width 32 height 15
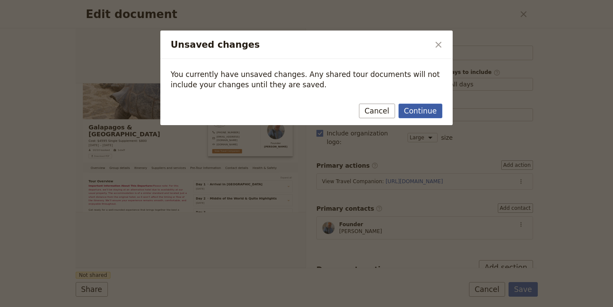
click at [432, 107] on button "Continue" at bounding box center [421, 111] width 44 height 15
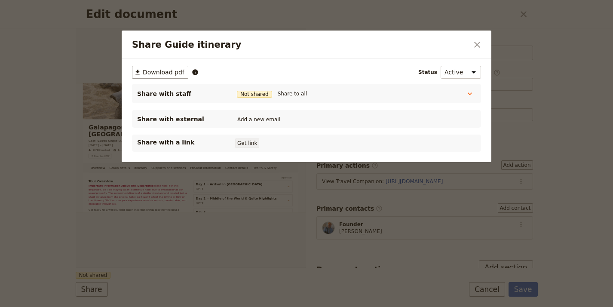
click at [245, 144] on button "Get link" at bounding box center [247, 143] width 24 height 9
click at [480, 43] on icon "Close dialog" at bounding box center [477, 45] width 10 height 10
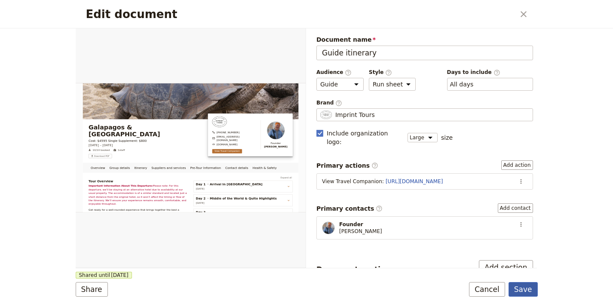
click at [513, 287] on button "Save" at bounding box center [523, 289] width 29 height 15
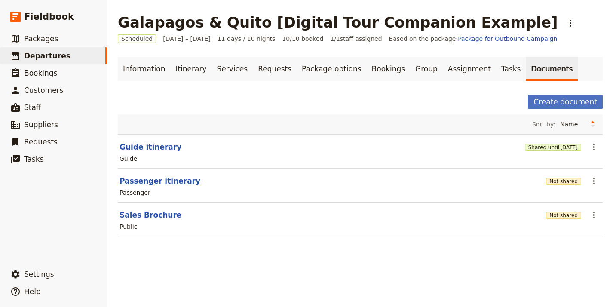
click at [164, 181] on button "Passenger itinerary" at bounding box center [160, 181] width 81 height 10
select select "PASSENGER"
select select "RUN_SHEET"
select select "LARGE"
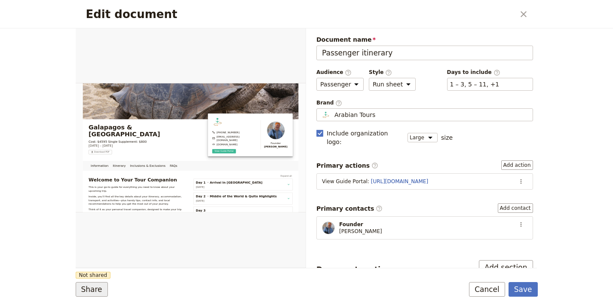
click at [93, 287] on button "Share" at bounding box center [92, 289] width 32 height 15
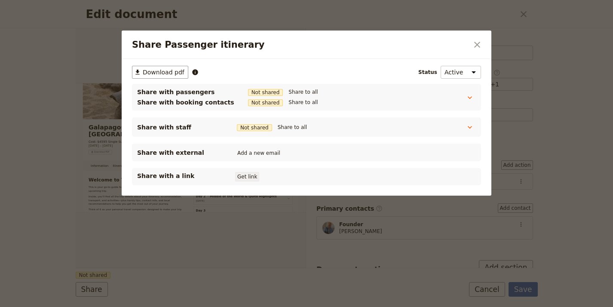
click at [243, 179] on button "Get link" at bounding box center [247, 176] width 24 height 9
click at [478, 43] on icon "Close dialog" at bounding box center [477, 45] width 10 height 10
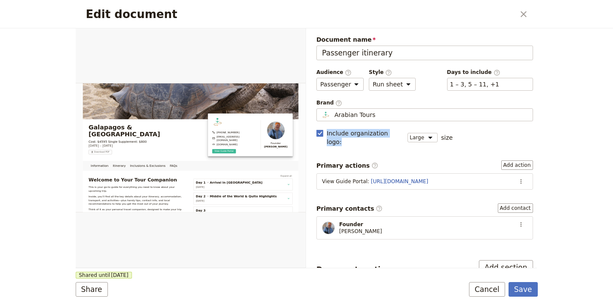
click at [416, 121] on div "Document name Passenger itinerary Preview Audience ​ Public Passenger Guide Sty…" at bounding box center [425, 255] width 217 height 440
click at [416, 114] on div "Arabian Tours" at bounding box center [425, 115] width 209 height 9
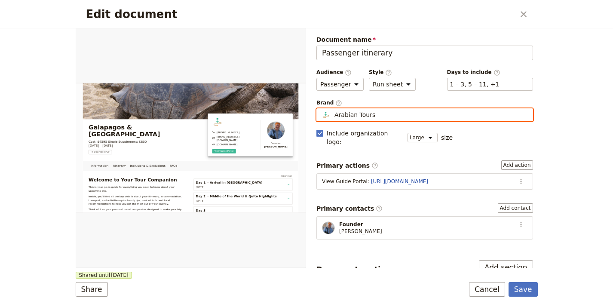
click at [321, 109] on input "Arabian Tours" at bounding box center [320, 108] width 0 height 0
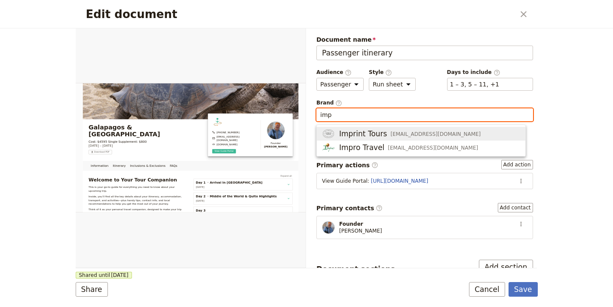
click at [455, 136] on span "Imprint Tours info@imprinttours.com" at bounding box center [421, 134] width 198 height 10
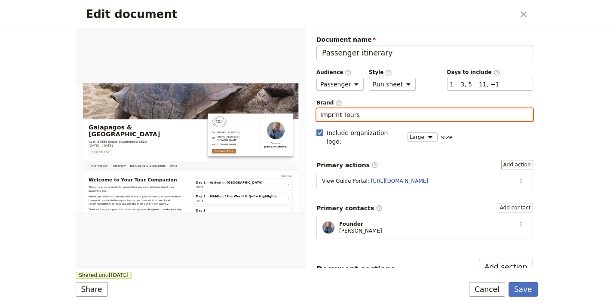
type input "Imprint Tours"
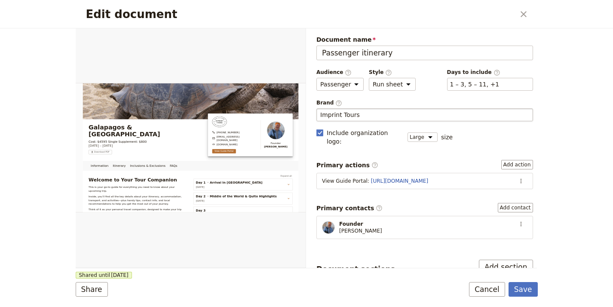
drag, startPoint x: 427, startPoint y: 263, endPoint x: 554, endPoint y: 291, distance: 130.4
click at [427, 263] on div "Document sections Add section" at bounding box center [425, 267] width 217 height 15
click at [537, 295] on button "Save" at bounding box center [523, 289] width 29 height 15
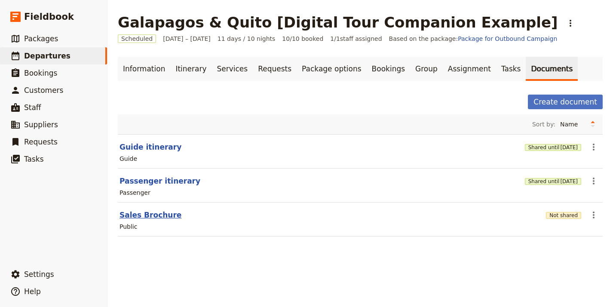
click at [154, 217] on button "Sales Brochure" at bounding box center [151, 215] width 62 height 10
select select "DEFAULT"
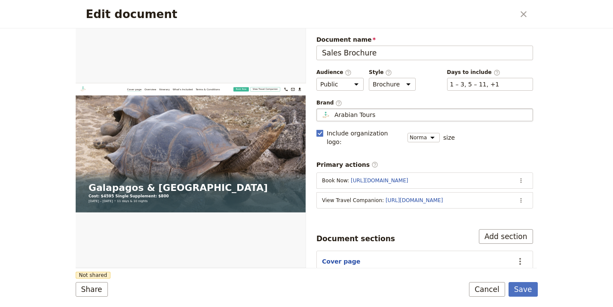
click at [390, 116] on div "Arabian Tours" at bounding box center [425, 115] width 209 height 9
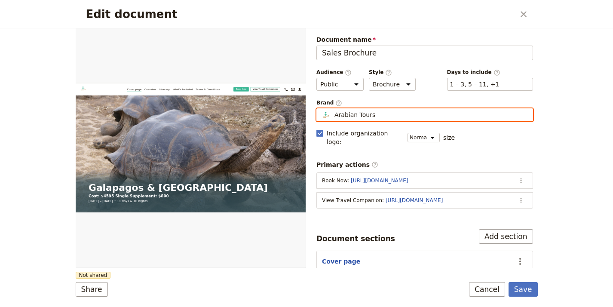
click at [321, 109] on input "Arabian Tours" at bounding box center [320, 108] width 0 height 0
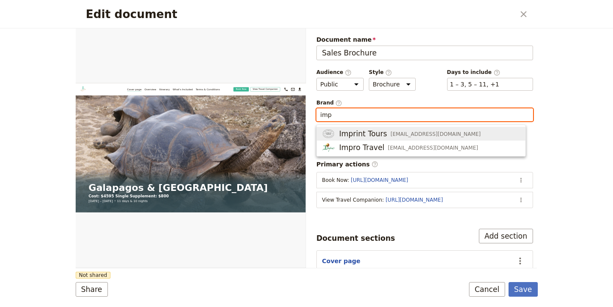
click at [401, 129] on div "Imprint Tours info@imprinttours.com" at bounding box center [401, 134] width 159 height 10
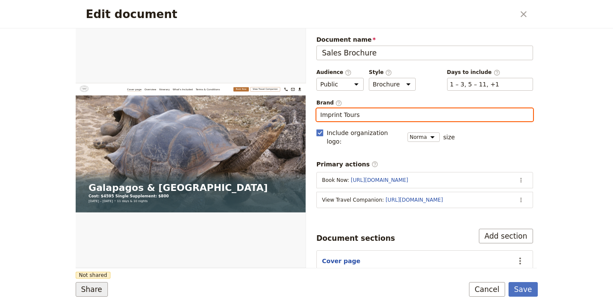
type input "Imprint Tours"
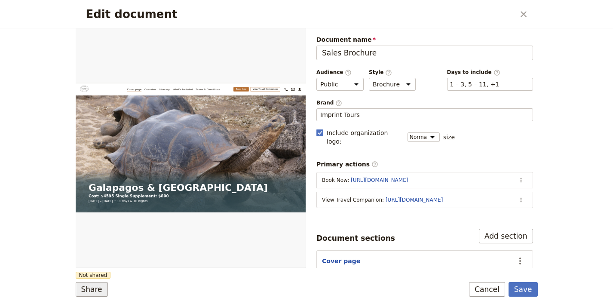
click at [99, 289] on button "Share" at bounding box center [92, 289] width 32 height 15
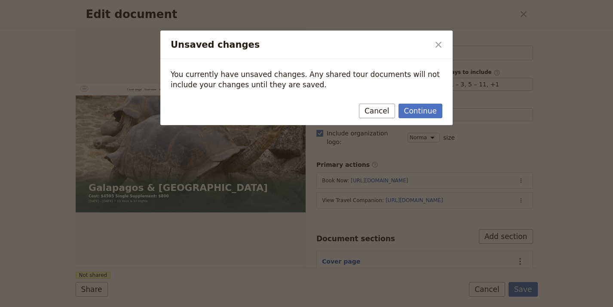
click at [440, 95] on div "You currently have unsaved changes. Any shared tour documents will not include …" at bounding box center [306, 79] width 293 height 41
click at [423, 109] on button "Continue" at bounding box center [421, 111] width 44 height 15
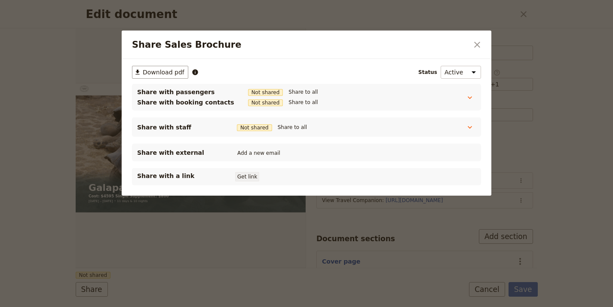
click at [240, 176] on button "Get link" at bounding box center [247, 176] width 24 height 9
click at [477, 47] on icon "Close dialog" at bounding box center [477, 45] width 10 height 10
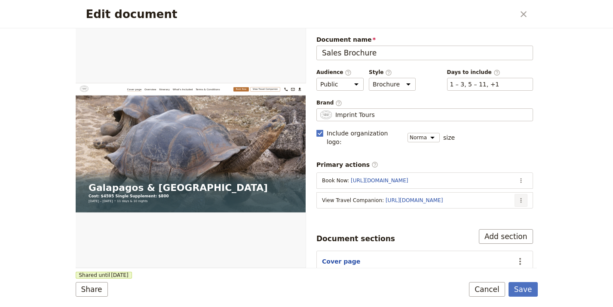
click at [518, 197] on icon "Actions" at bounding box center [521, 200] width 7 height 7
click at [503, 207] on span "Edit action" at bounding box center [481, 209] width 70 height 9
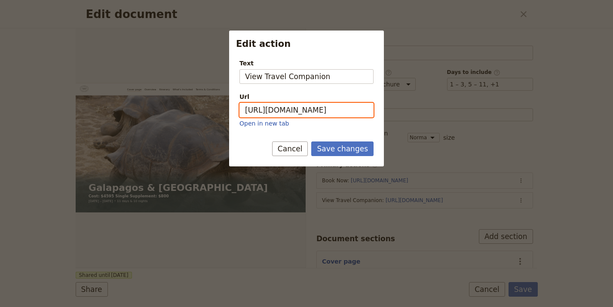
click at [342, 110] on input "[URL][DOMAIN_NAME]" at bounding box center [307, 110] width 134 height 15
paste input "s_JbWAHzkcHHMEIDRMKwf"
type input "[URL][DOMAIN_NAME]"
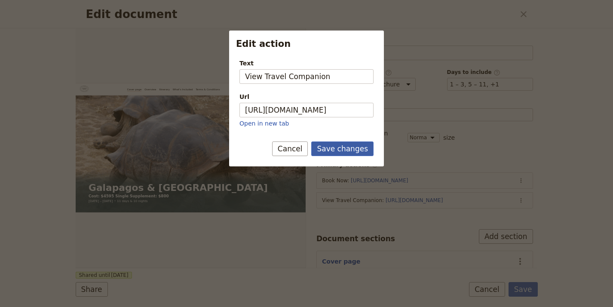
click at [344, 148] on button "Save changes" at bounding box center [342, 149] width 62 height 15
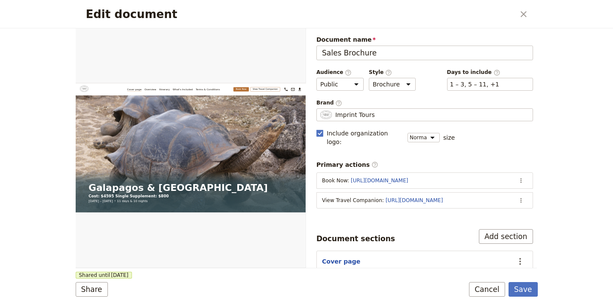
drag, startPoint x: 583, startPoint y: 182, endPoint x: 571, endPoint y: 198, distance: 20.3
click at [583, 182] on div "Edit document ​ Web PDF ​ Document name Sales Brochure Preview Audience ​ Publi…" at bounding box center [306, 153] width 613 height 307
click at [526, 290] on button "Save" at bounding box center [523, 289] width 29 height 15
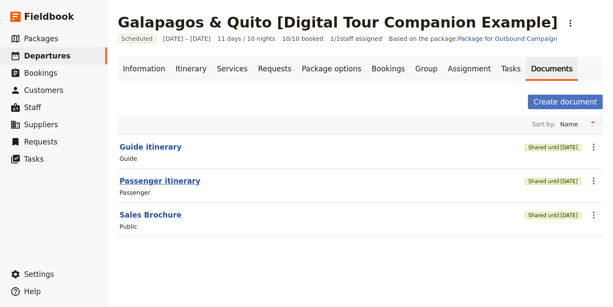
click at [161, 180] on button "Passenger itinerary" at bounding box center [160, 181] width 81 height 10
select select "PASSENGER"
select select "RUN_SHEET"
select select "LARGE"
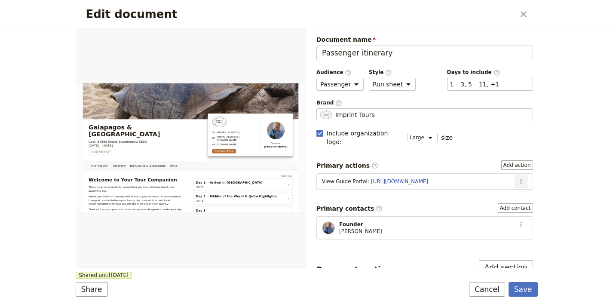
click at [518, 178] on icon "Actions" at bounding box center [521, 181] width 7 height 7
click at [514, 188] on span "Edit action" at bounding box center [493, 190] width 45 height 9
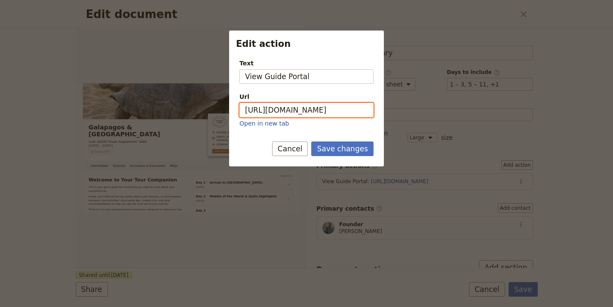
click at [268, 107] on input "[URL][DOMAIN_NAME]" at bounding box center [307, 110] width 134 height 15
paste input "YtFDvw1a4b7MJ8FoysHpE"
type input "[URL][DOMAIN_NAME]"
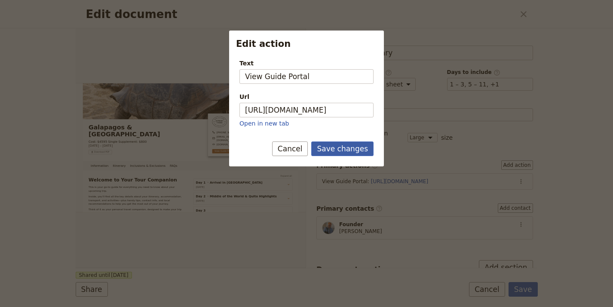
click at [338, 148] on button "Save changes" at bounding box center [342, 149] width 62 height 15
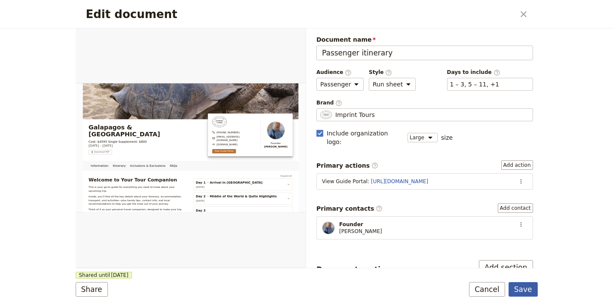
click at [527, 295] on button "Save" at bounding box center [523, 289] width 29 height 15
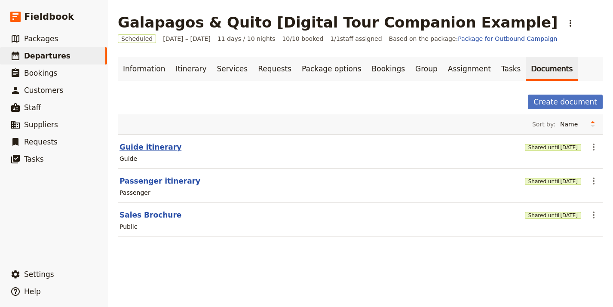
click at [141, 148] on button "Guide itinerary" at bounding box center [151, 147] width 62 height 10
select select "STAFF"
select select "RUN_SHEET"
select select "LARGE"
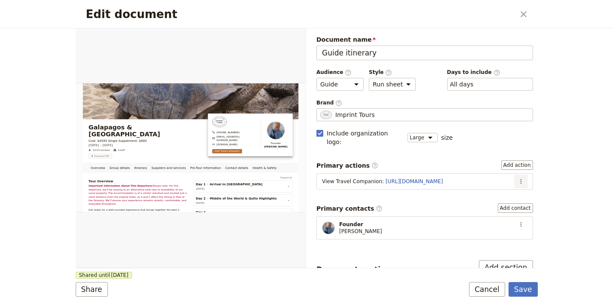
click at [519, 175] on button "​" at bounding box center [521, 181] width 13 height 13
click at [506, 191] on span "Edit action" at bounding box center [493, 190] width 45 height 9
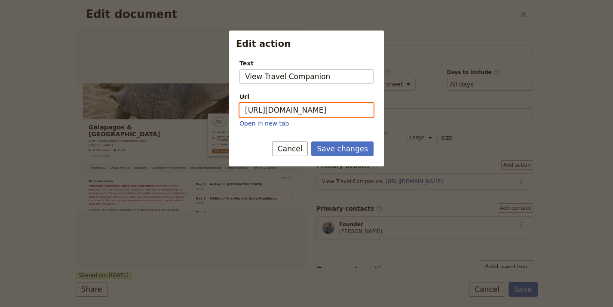
click at [338, 108] on input "[URL][DOMAIN_NAME]" at bounding box center [307, 110] width 134 height 15
paste input "s_JbWAHzkcHHMEIDRMKwf"
type input "[URL][DOMAIN_NAME]"
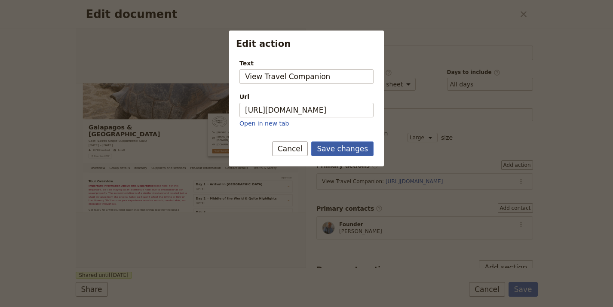
click at [350, 146] on button "Save changes" at bounding box center [342, 149] width 62 height 15
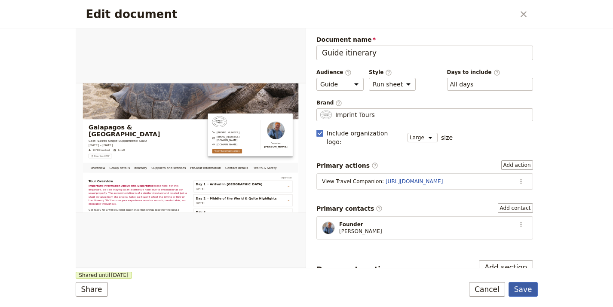
click at [518, 291] on button "Save" at bounding box center [523, 289] width 29 height 15
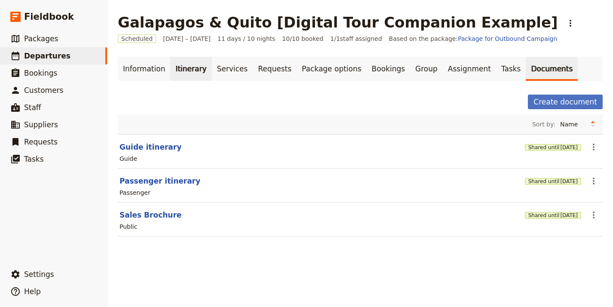
click at [179, 70] on link "Itinerary" at bounding box center [190, 69] width 41 height 24
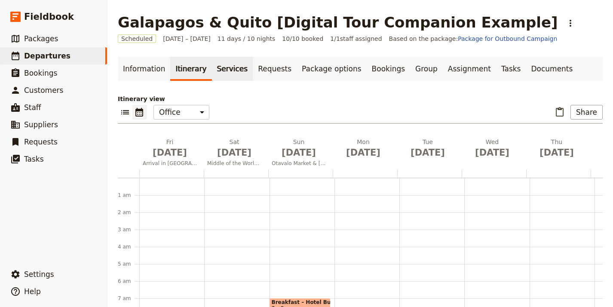
scroll to position [112, 0]
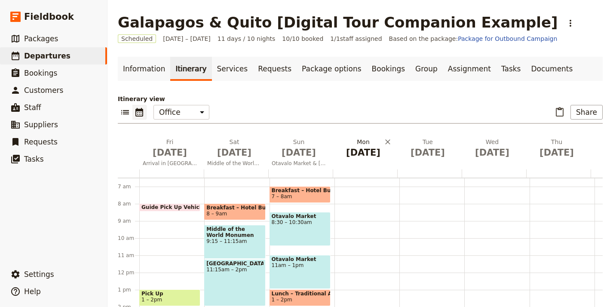
click at [367, 152] on span "[DATE]" at bounding box center [363, 152] width 54 height 13
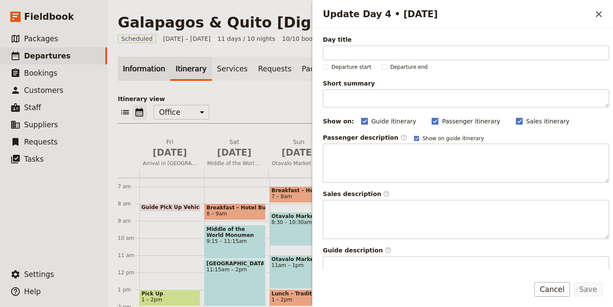
click at [129, 73] on link "Information" at bounding box center [144, 69] width 52 height 24
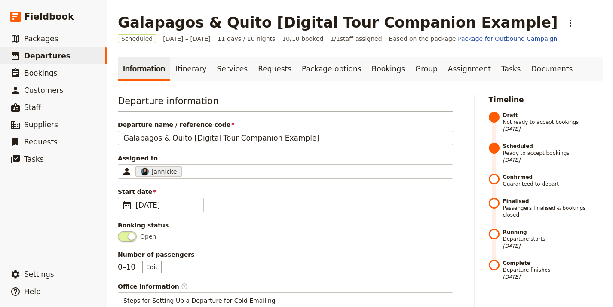
click at [174, 75] on link "Itinerary" at bounding box center [190, 69] width 41 height 24
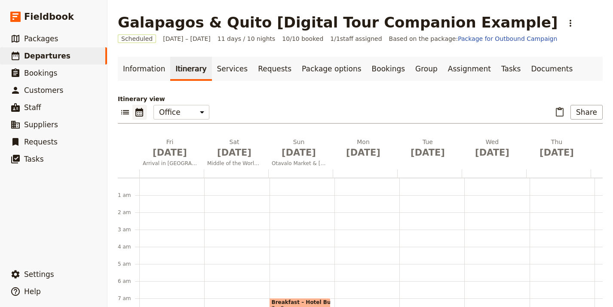
scroll to position [112, 0]
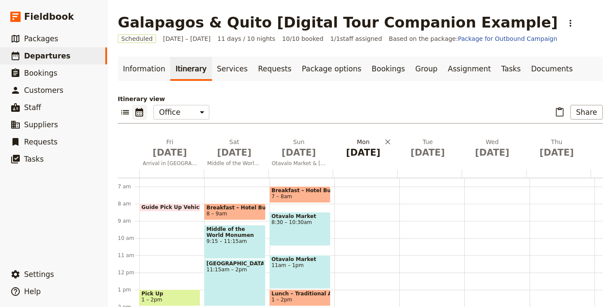
click at [350, 155] on span "[DATE]" at bounding box center [363, 152] width 54 height 13
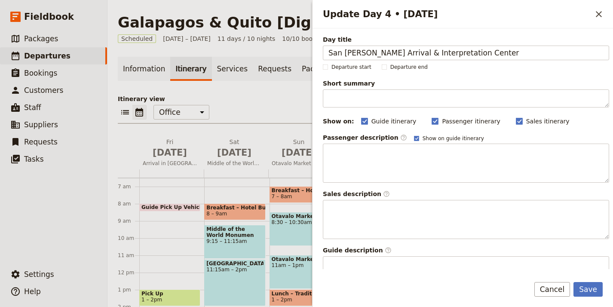
type input "San [PERSON_NAME] Arrival & Interpretation Center"
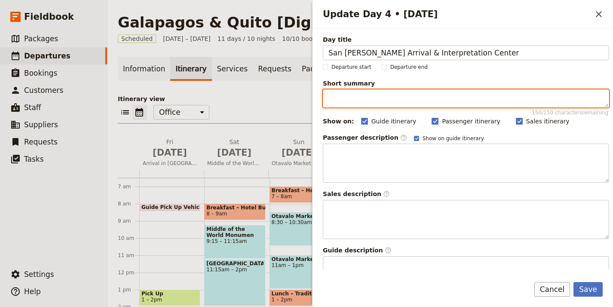
click at [380, 101] on textarea "Short summary 150 / 150 characters remaining" at bounding box center [466, 98] width 287 height 18
paste textarea "Flight to [GEOGRAPHIC_DATA][PERSON_NAME], visit [GEOGRAPHIC_DATA], [GEOGRAPHIC_…"
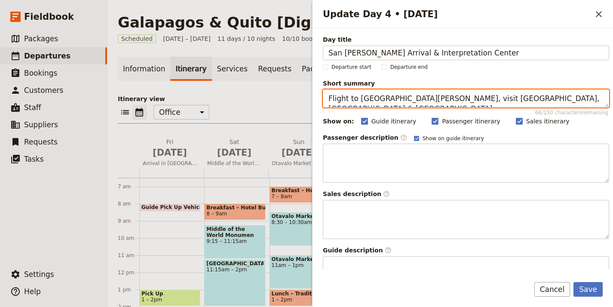
type textarea "Flight to [GEOGRAPHIC_DATA][PERSON_NAME], visit [GEOGRAPHIC_DATA], [GEOGRAPHIC_…"
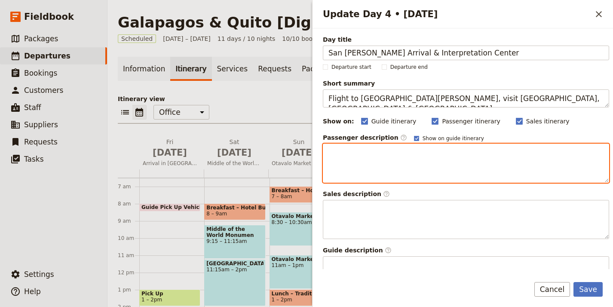
click at [388, 160] on div "Update Day 4 • 7 Sep" at bounding box center [467, 163] width 286 height 38
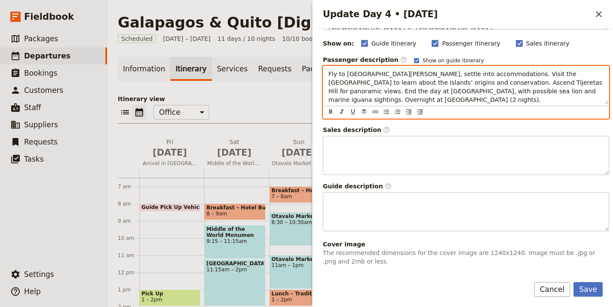
scroll to position [0, 0]
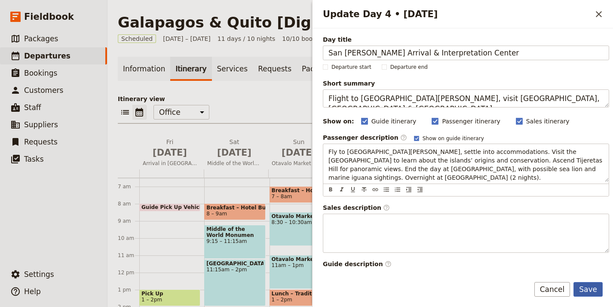
click at [582, 286] on button "Save" at bounding box center [588, 289] width 29 height 15
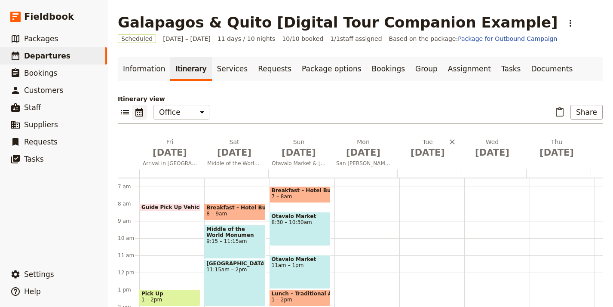
click at [440, 163] on div "[DATE]" at bounding box center [430, 154] width 65 height 32
click at [432, 151] on span "[DATE]" at bounding box center [428, 152] width 54 height 13
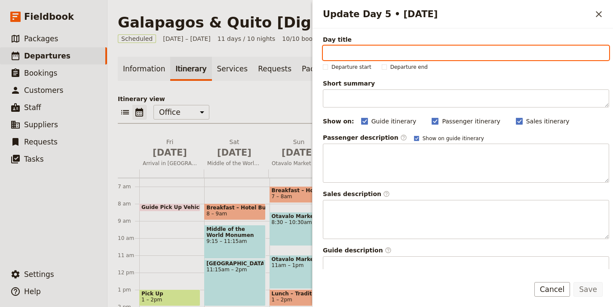
click at [473, 53] on input "Day title" at bounding box center [466, 53] width 287 height 15
paste input "Lobos Island & [GEOGRAPHIC_DATA]"
type input "Lobos Island & [GEOGRAPHIC_DATA]"
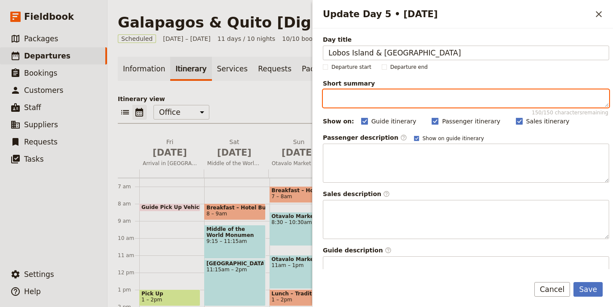
click at [456, 101] on textarea "Short summary 150 / 150 characters remaining" at bounding box center [466, 98] width 287 height 18
paste textarea "Hike and snorkel around [GEOGRAPHIC_DATA], relax at [GEOGRAPHIC_DATA]."
type textarea "Hike and snorkel around [GEOGRAPHIC_DATA], relax at [GEOGRAPHIC_DATA]."
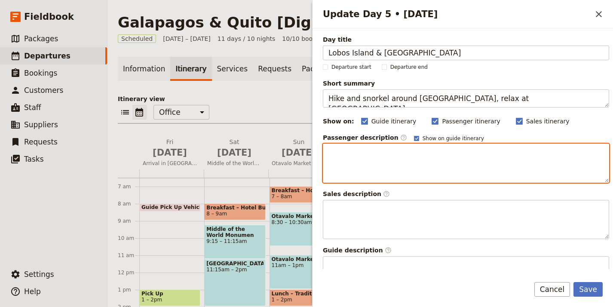
click at [413, 155] on p "Update Day 5 • 8 Sep" at bounding box center [466, 152] width 275 height 9
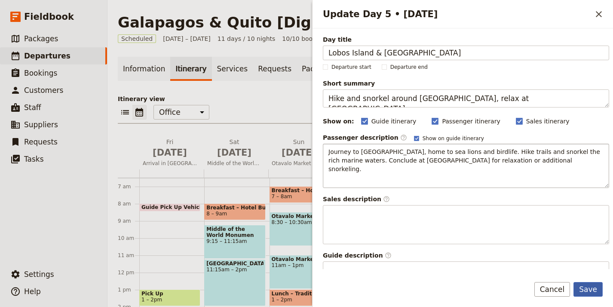
click at [592, 291] on button "Save" at bounding box center [588, 289] width 29 height 15
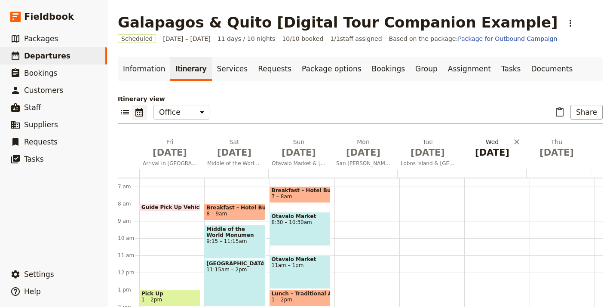
click at [478, 154] on span "[DATE]" at bounding box center [492, 152] width 54 height 13
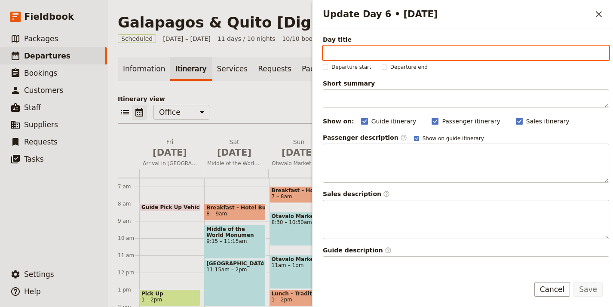
paste input "Floreana & Transfer to Isabela"
type input "Floreana & Transfer to Isabela"
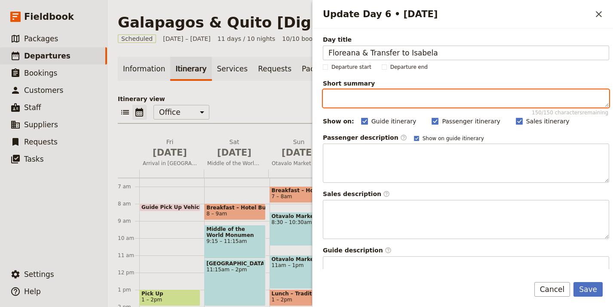
click at [463, 93] on textarea "Short summary 150 / 150 characters remaining" at bounding box center [466, 98] width 287 height 18
click at [463, 94] on textarea "Short summary 150 / 150 characters remaining" at bounding box center [466, 98] width 287 height 18
paste textarea "Visit Floreana’s beaches, snorkel, and share lunch with locals."
type textarea "Visit Floreana’s beaches, snorkel, and share lunch with locals."
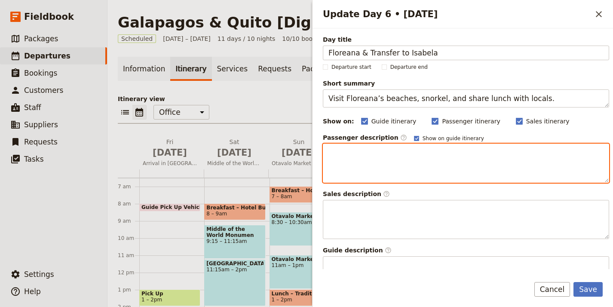
click at [441, 166] on div "Update Day 6 • 9 Sep" at bounding box center [467, 163] width 286 height 38
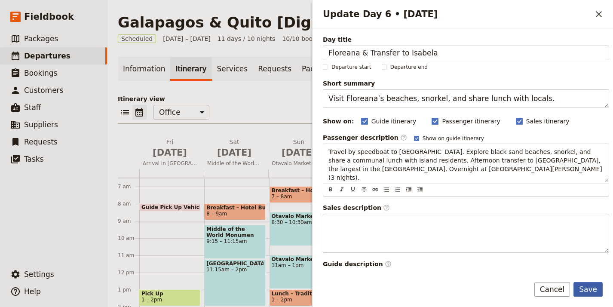
click at [586, 290] on button "Save" at bounding box center [588, 289] width 29 height 15
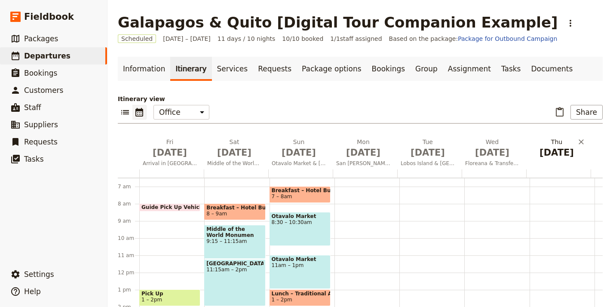
click at [548, 158] on span "[DATE]" at bounding box center [557, 152] width 54 height 13
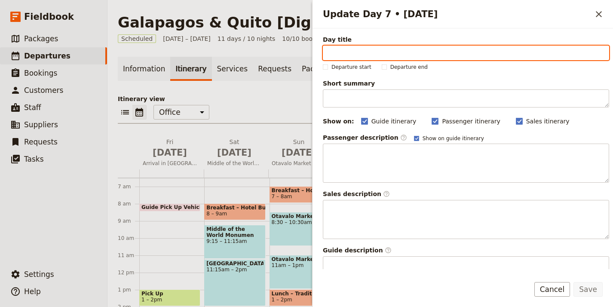
paste input "Sierra Negra & Chico Volcano"
type input "Sierra Negra & Chico Volcano"
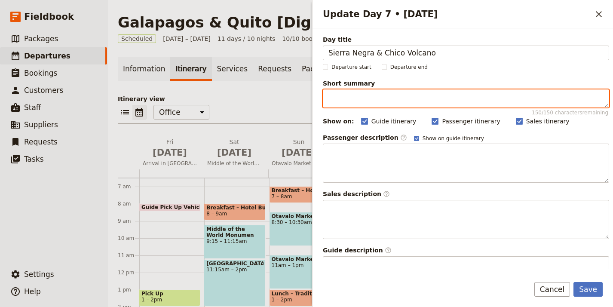
click at [459, 99] on textarea "Short summary 150 / 150 characters remaining" at bounding box center [466, 98] width 287 height 18
paste textarea "Hike [GEOGRAPHIC_DATA], explore [GEOGRAPHIC_DATA], visit [GEOGRAPHIC_DATA]."
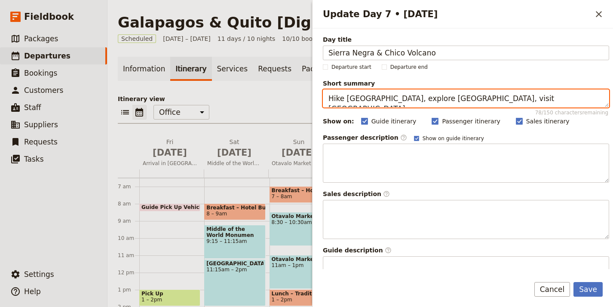
type textarea "Hike [GEOGRAPHIC_DATA], explore [GEOGRAPHIC_DATA], visit [GEOGRAPHIC_DATA]."
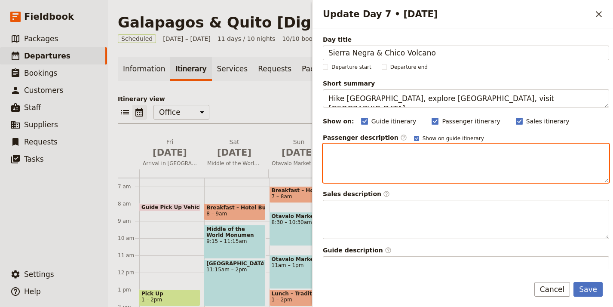
click at [429, 168] on div "Update Day 7 • 10 Sep" at bounding box center [467, 163] width 286 height 38
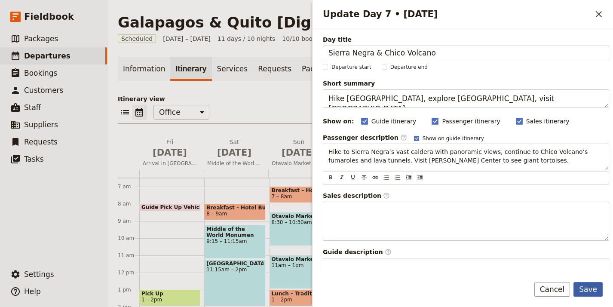
click at [597, 287] on button "Save" at bounding box center [588, 289] width 29 height 15
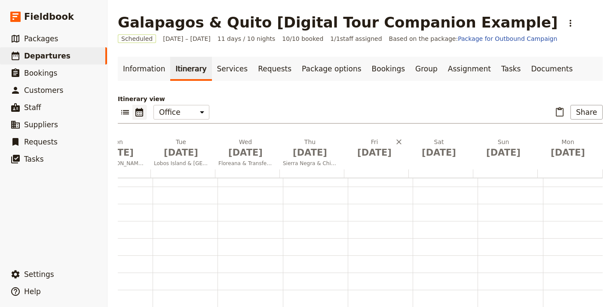
scroll to position [0, 247]
click at [384, 158] on span "[DATE]" at bounding box center [374, 152] width 54 height 13
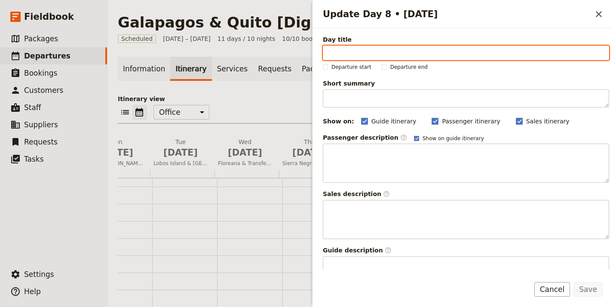
paste input "Los Tuneles Exploration"
type input "Los Tuneles Exploration"
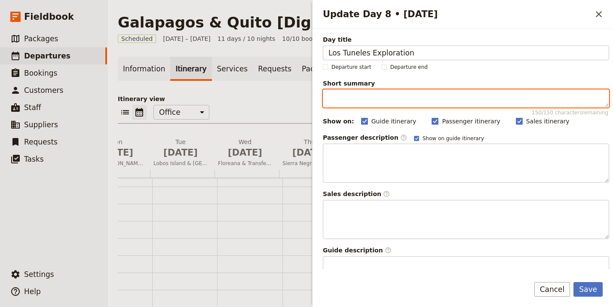
click at [479, 94] on textarea "Short summary 150 / 150 characters remaining" at bounding box center [466, 98] width 287 height 18
paste textarea "Snorkel lava tunnels with penguins, reef sharks & seahorses."
type textarea "Snorkel lava tunnels with penguins, reef sharks & seahorses."
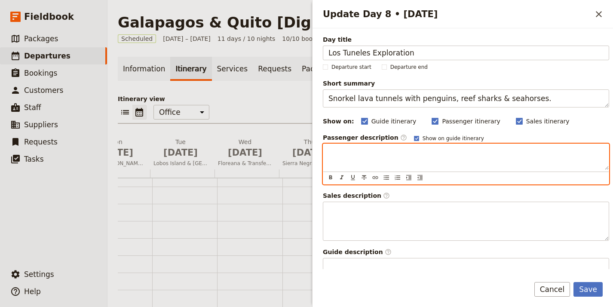
click at [379, 151] on p "Update Day 8 • 11 Sep" at bounding box center [466, 152] width 275 height 9
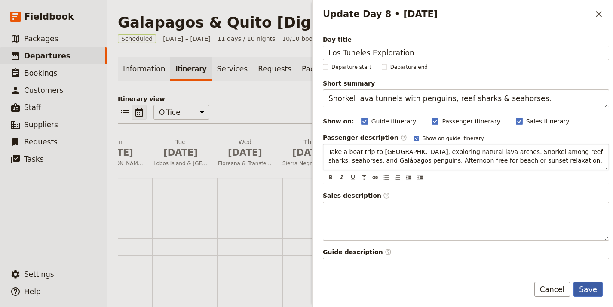
click at [592, 292] on button "Save" at bounding box center [588, 289] width 29 height 15
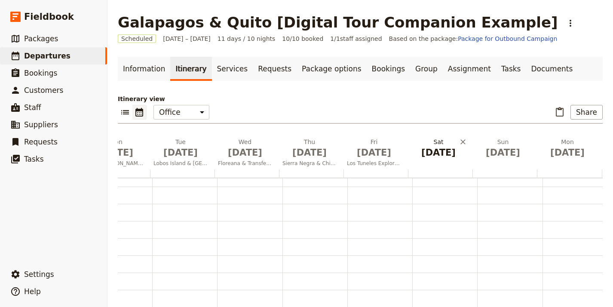
click at [438, 153] on span "[DATE]" at bounding box center [439, 152] width 54 height 13
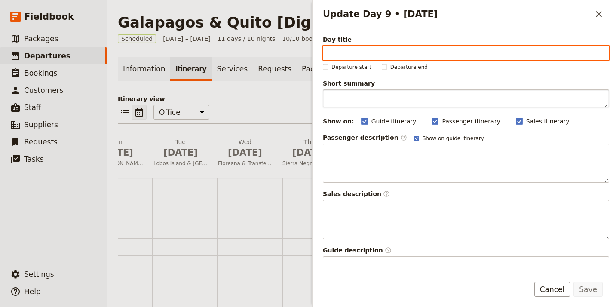
paste input "[GEOGRAPHIC_DATA][PERSON_NAME] – [PERSON_NAME][GEOGRAPHIC_DATA] & [GEOGRAPHIC_D…"
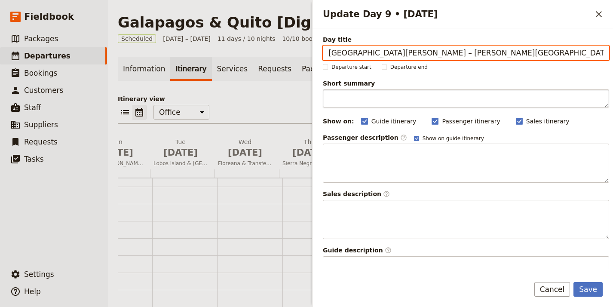
paste input "Visit the [GEOGRAPHIC_DATA] and [GEOGRAPHIC_DATA]."
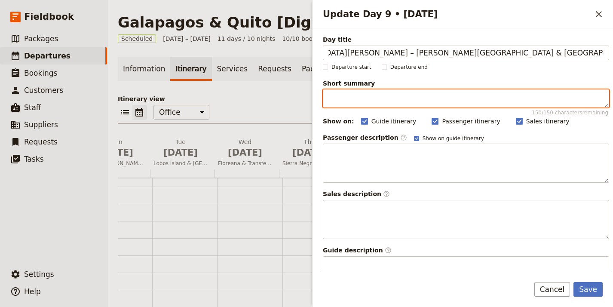
click at [496, 101] on textarea "Short summary 150 / 150 characters remaining" at bounding box center [466, 98] width 287 height 18
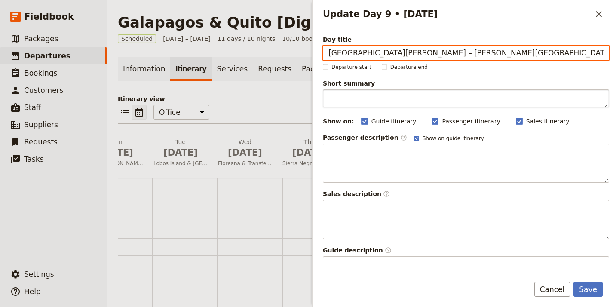
paste input "Visit the [GEOGRAPHIC_DATA] and [GEOGRAPHIC_DATA]."
type input "[GEOGRAPHIC_DATA][PERSON_NAME] – [PERSON_NAME][GEOGRAPHIC_DATA] & [GEOGRAPHIC_D…"
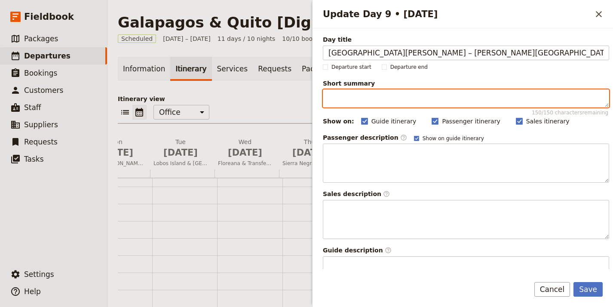
click at [496, 102] on textarea "Short summary 150 / 150 characters remaining" at bounding box center [466, 98] width 287 height 18
paste textarea "Visit the [GEOGRAPHIC_DATA] and [GEOGRAPHIC_DATA]."
type textarea "Visit the [GEOGRAPHIC_DATA] and [GEOGRAPHIC_DATA]."
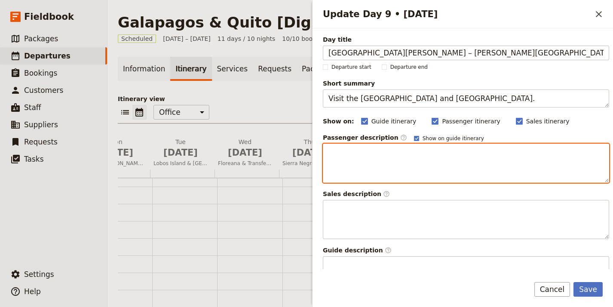
click at [428, 163] on div "Update Day 9 • 12 Sep" at bounding box center [467, 163] width 286 height 38
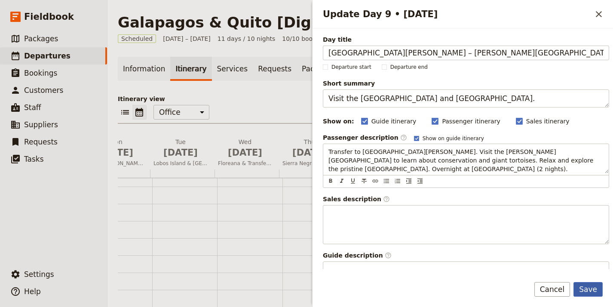
click at [592, 289] on button "Save" at bounding box center [588, 289] width 29 height 15
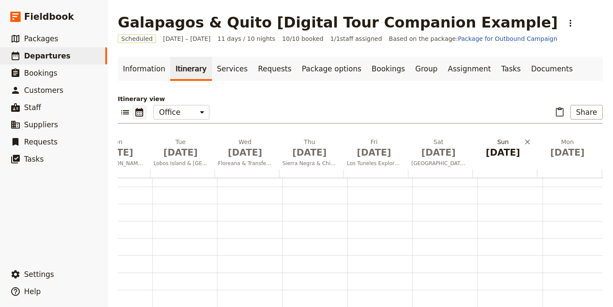
click at [511, 155] on span "[DATE]" at bounding box center [503, 152] width 54 height 13
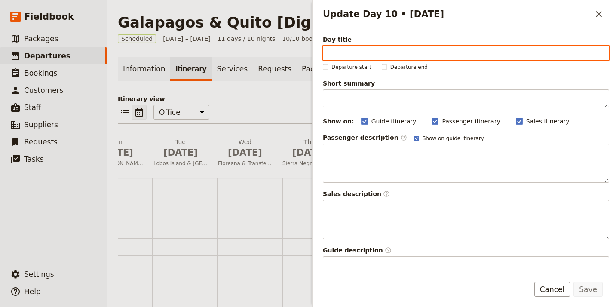
paste input "Uninhabited Island Excursion"
type input "Uninhabited Island Excursion"
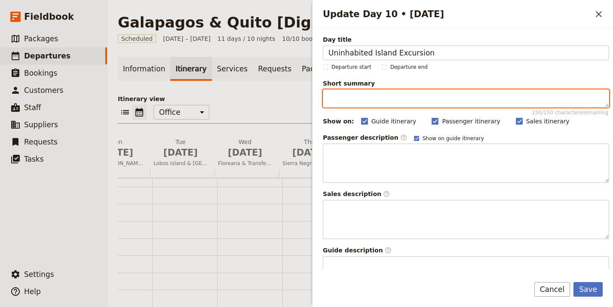
click at [391, 99] on textarea "Short summary 150 / 150 characters remaining" at bounding box center [466, 98] width 287 height 18
paste textarea "Full-day guided tour to one uninhabited island."
type textarea "Full-day guided tour to one uninhabited island."
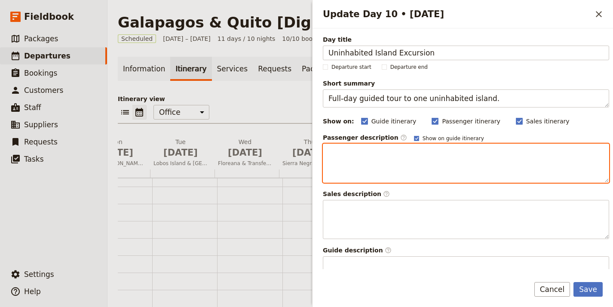
click at [441, 169] on div "Update Day 10 • 13 Sep" at bounding box center [467, 163] width 286 height 38
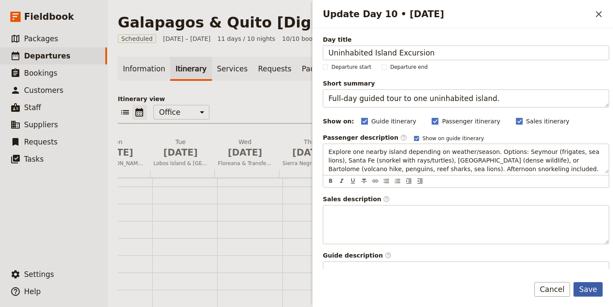
click at [594, 284] on button "Save" at bounding box center [588, 289] width 29 height 15
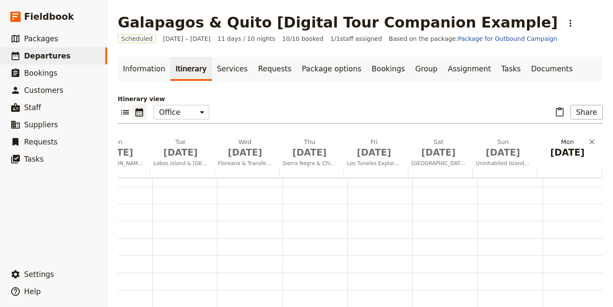
click at [563, 158] on span "[DATE]" at bounding box center [568, 152] width 54 height 13
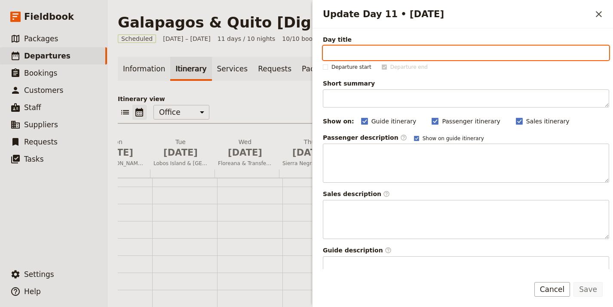
click at [433, 53] on input "Day title" at bounding box center [466, 53] width 287 height 15
paste input "Return to [GEOGRAPHIC_DATA]"
type input "Return to [GEOGRAPHIC_DATA]"
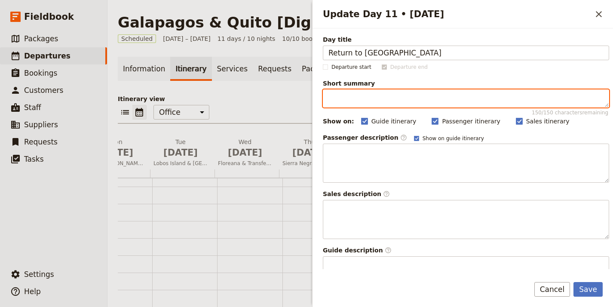
click at [381, 107] on textarea "Short summary 150 / 150 characters remaining" at bounding box center [466, 98] width 287 height 18
paste textarea "Fly back to [GEOGRAPHIC_DATA], tour concludes at airport."
type textarea "Fly back to [GEOGRAPHIC_DATA], tour concludes at airport."
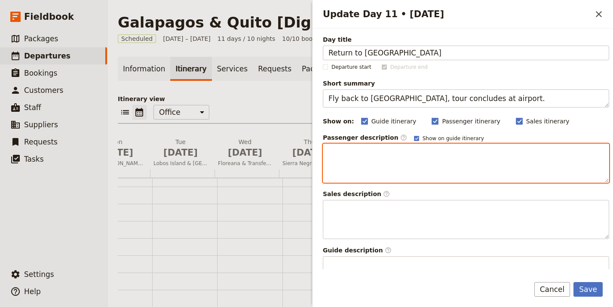
click at [387, 157] on div "Update Day 11 • 14 Sep" at bounding box center [467, 163] width 286 height 38
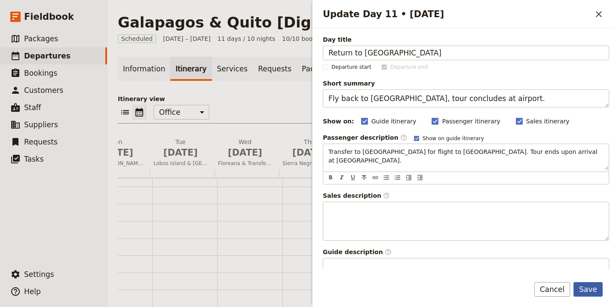
click at [592, 292] on button "Save" at bounding box center [588, 289] width 29 height 15
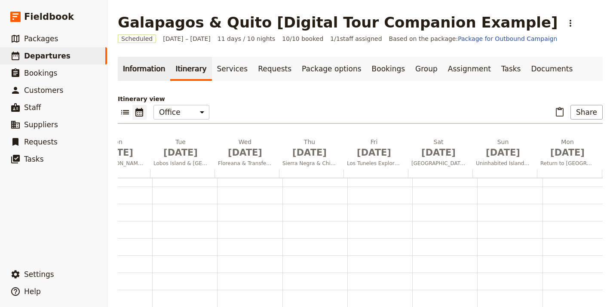
click at [144, 58] on link "Information" at bounding box center [144, 69] width 52 height 24
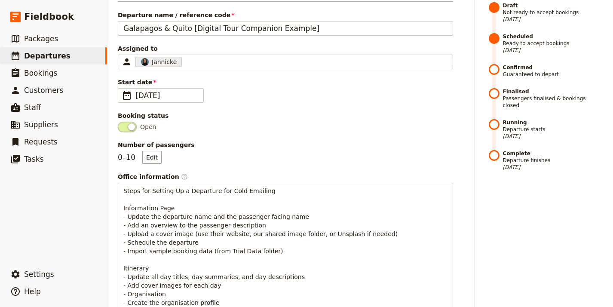
scroll to position [3, 0]
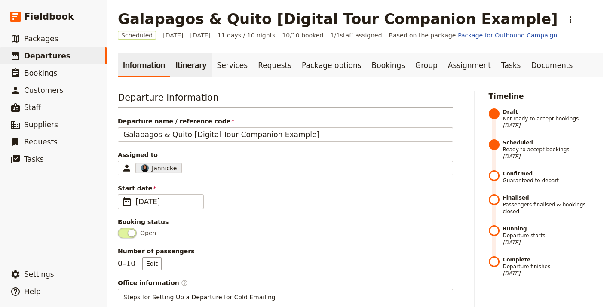
click at [185, 65] on link "Itinerary" at bounding box center [190, 65] width 41 height 24
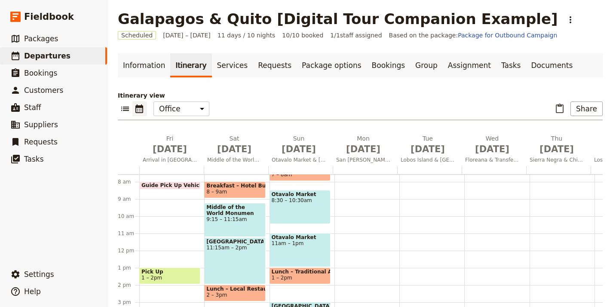
scroll to position [131, 0]
click at [163, 276] on span "1 – 2pm" at bounding box center [170, 277] width 57 height 6
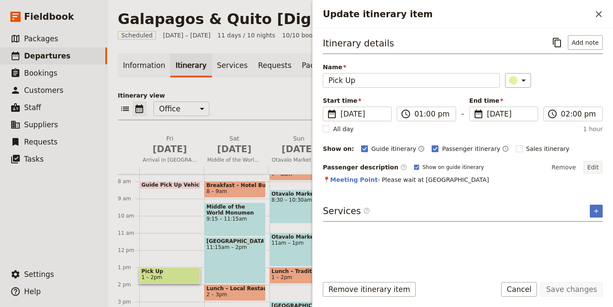
click at [593, 167] on button "Edit" at bounding box center [593, 167] width 19 height 13
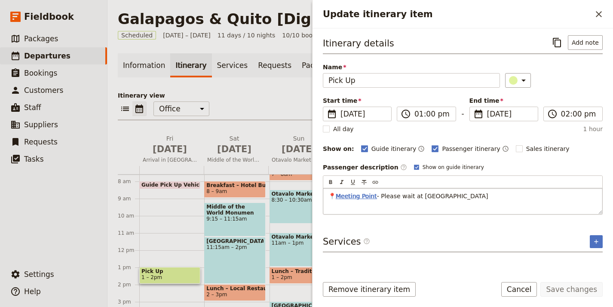
click at [364, 194] on span "Meeting Point" at bounding box center [356, 196] width 41 height 7
click at [469, 210] on button "​" at bounding box center [475, 209] width 13 height 13
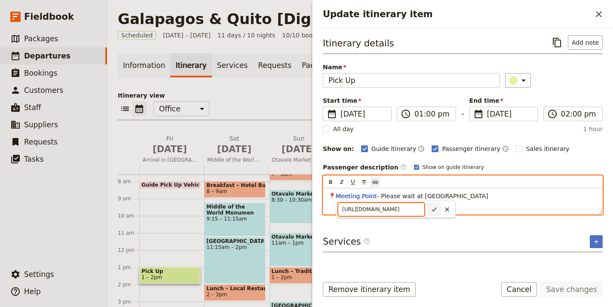
paste input "HCecbj95trJBrr9k9"
type input "[URL][DOMAIN_NAME]"
click at [433, 210] on icon "Confirm link url changes" at bounding box center [434, 209] width 7 height 7
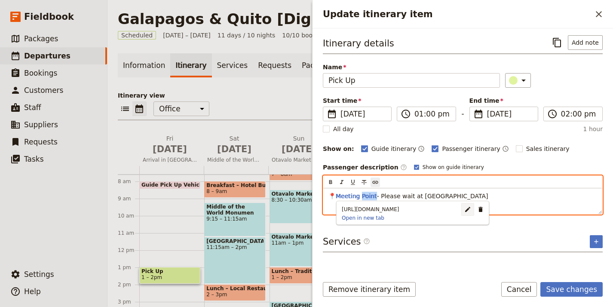
scroll to position [0, 0]
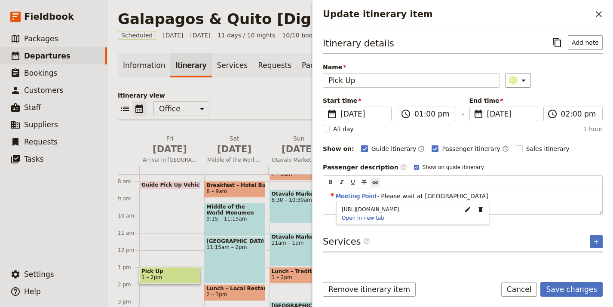
click at [569, 278] on form "Itinerary details ​ Add note Name Pick Up ​ Start time ​ [DATE] [DATE] [DATE] 1…" at bounding box center [463, 167] width 301 height 279
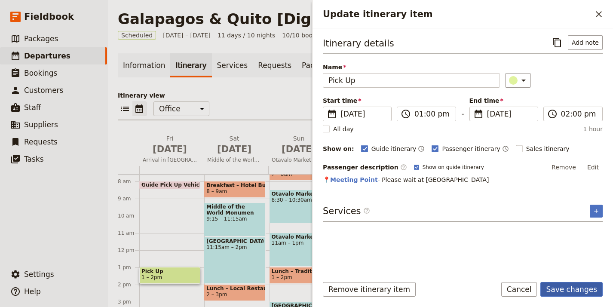
click at [567, 284] on button "Save changes" at bounding box center [572, 289] width 62 height 15
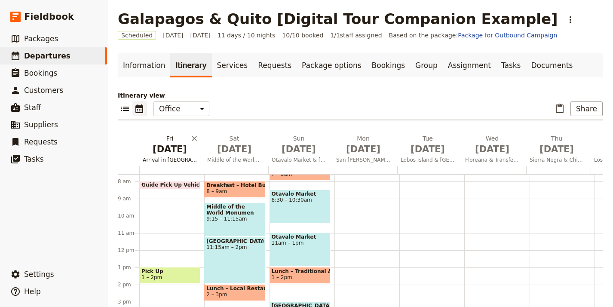
click at [184, 156] on button "[DATE] Arrival in [GEOGRAPHIC_DATA]" at bounding box center [171, 150] width 65 height 32
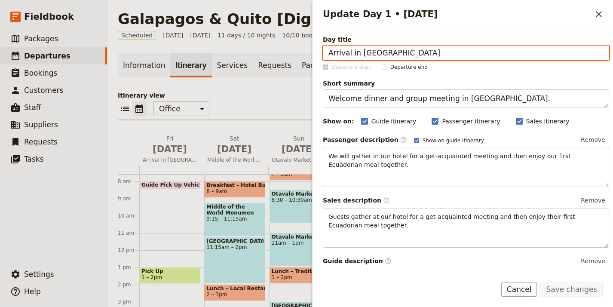
scroll to position [131, 0]
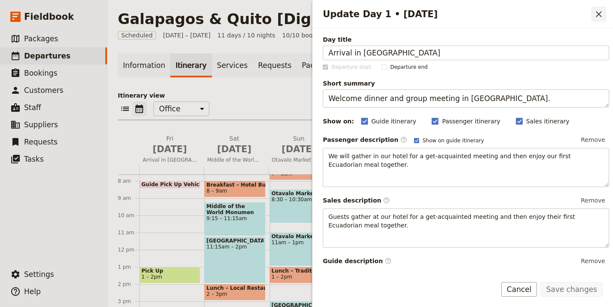
click at [603, 12] on icon "Close drawer" at bounding box center [599, 14] width 10 height 10
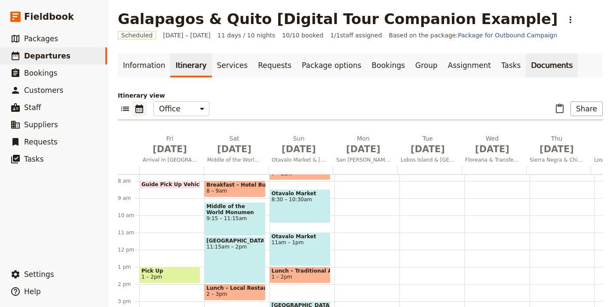
click at [526, 69] on link "Documents" at bounding box center [552, 65] width 52 height 24
